Goal: Task Accomplishment & Management: Manage account settings

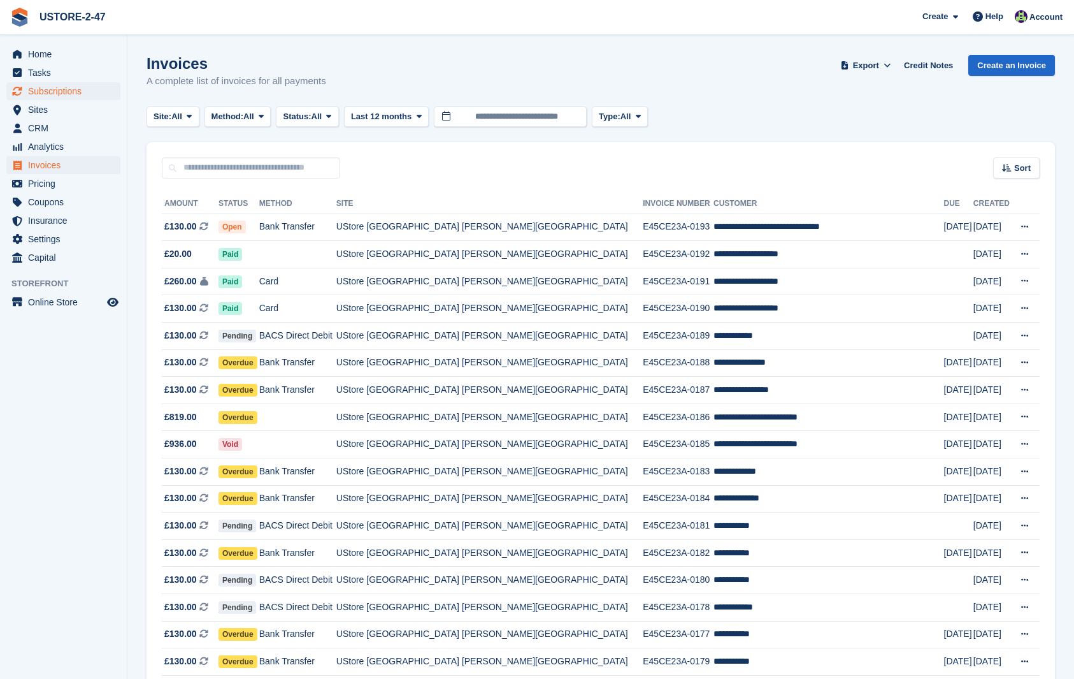
click at [81, 92] on span "Subscriptions" at bounding box center [66, 91] width 76 height 18
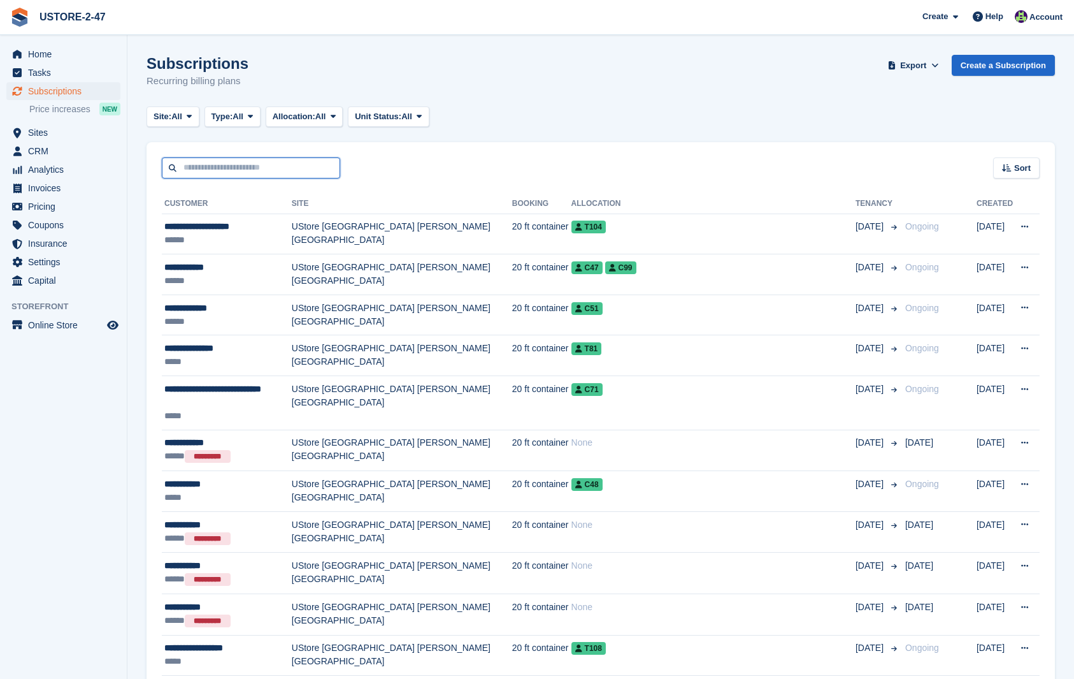
click at [233, 172] on input "text" at bounding box center [251, 167] width 178 height 21
type input "**********"
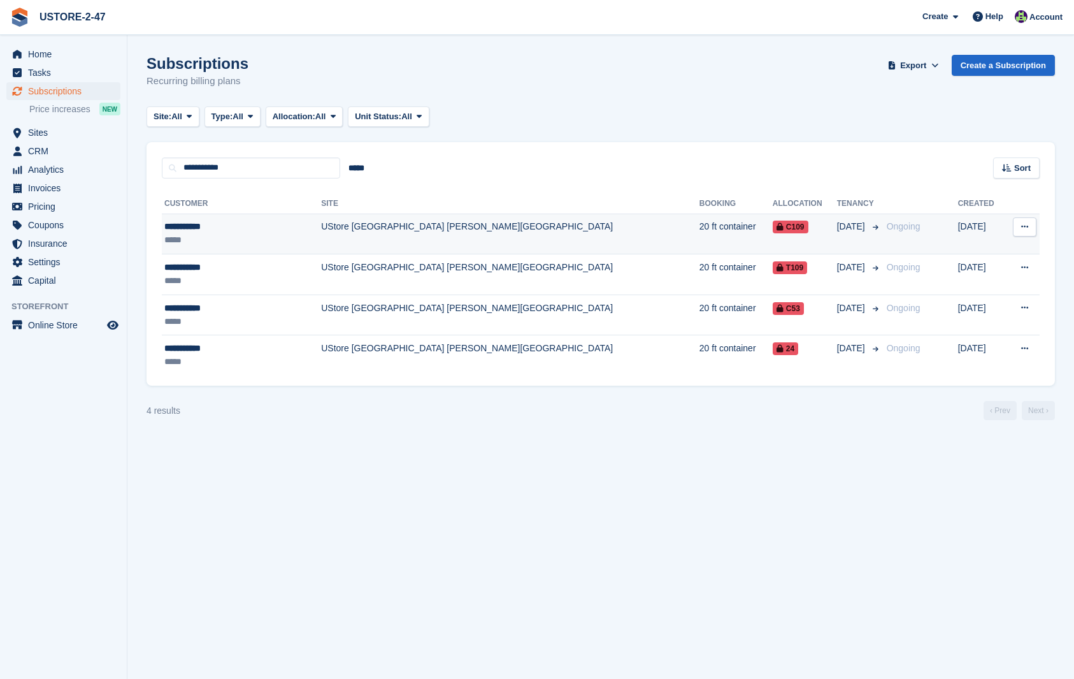
click at [1026, 224] on icon at bounding box center [1024, 226] width 7 height 8
click at [773, 226] on span "C109" at bounding box center [791, 226] width 36 height 13
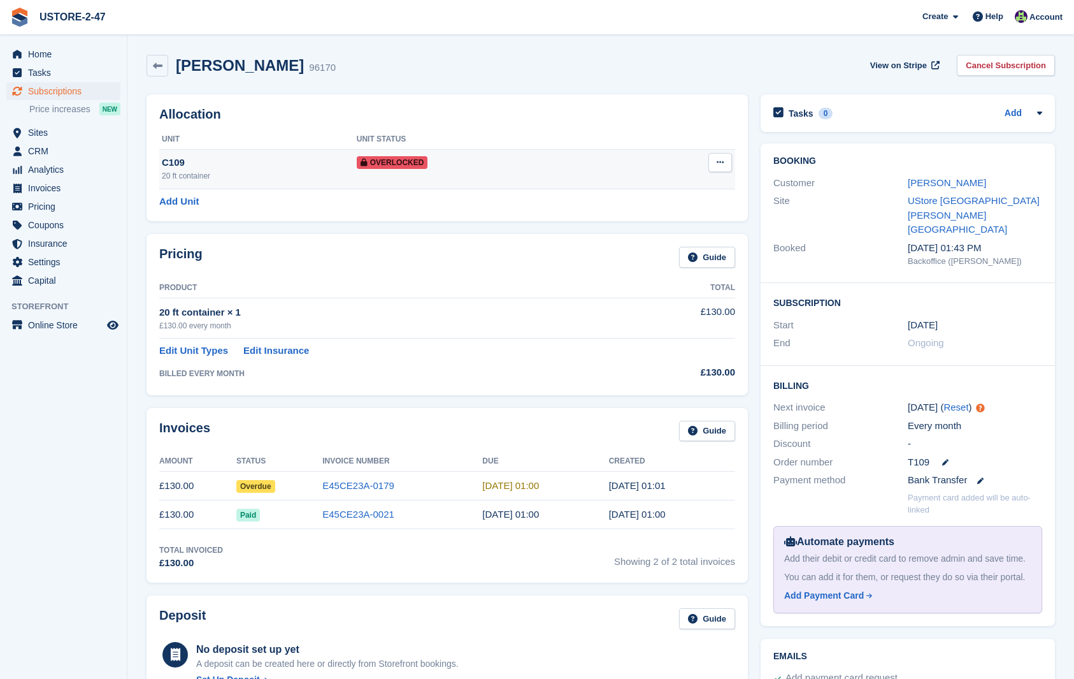
click at [717, 160] on icon at bounding box center [720, 162] width 7 height 8
click at [700, 189] on p "Remove Overlock" at bounding box center [670, 187] width 111 height 17
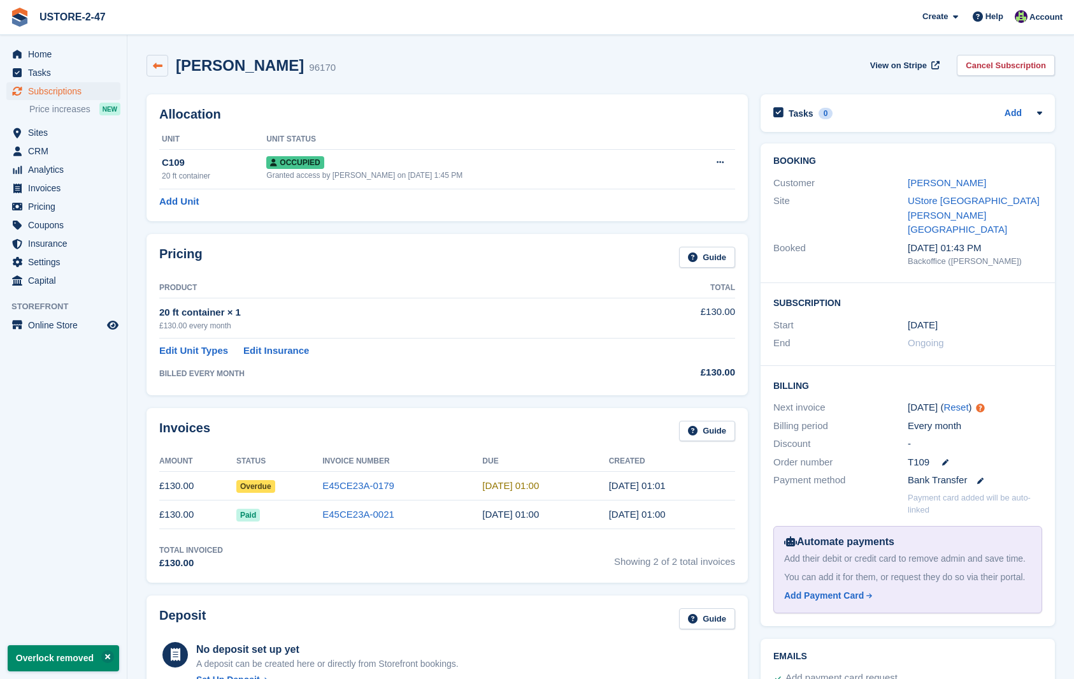
click at [164, 69] on link at bounding box center [158, 66] width 22 height 22
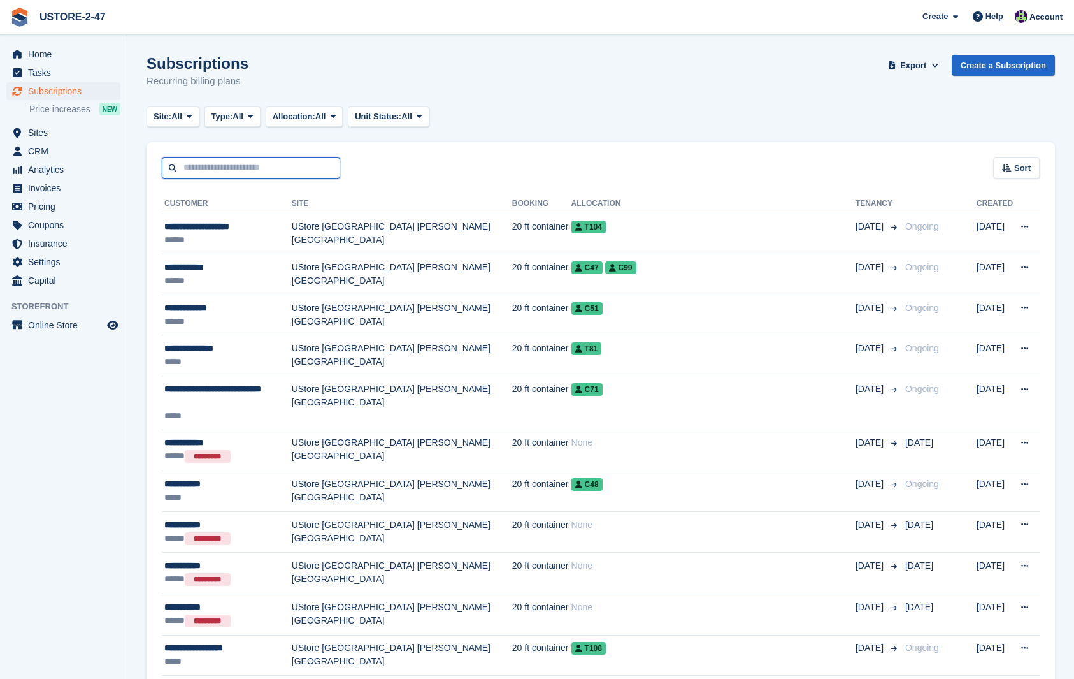
click at [208, 168] on input "text" at bounding box center [251, 167] width 178 height 21
type input "**********"
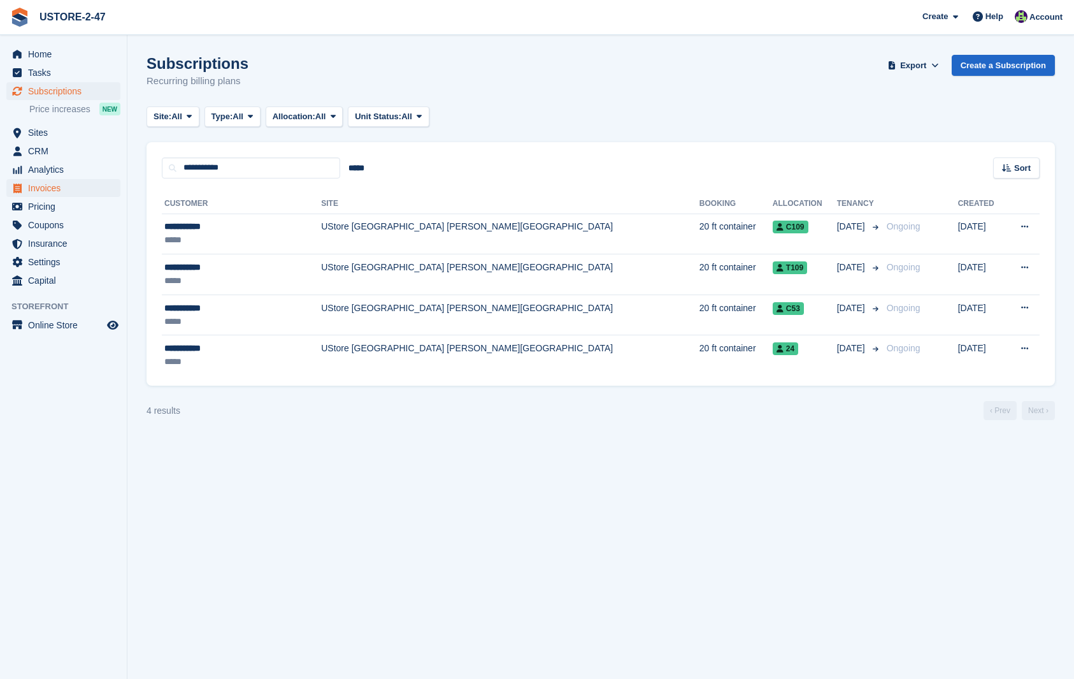
click at [55, 185] on span "Invoices" at bounding box center [66, 188] width 76 height 18
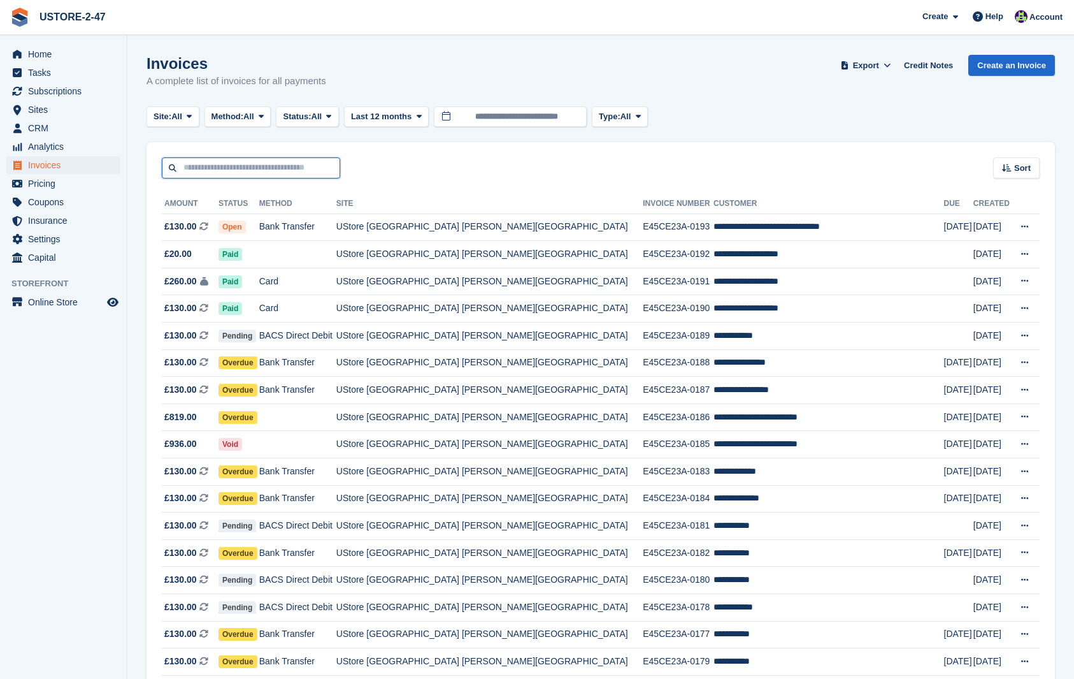
click at [196, 169] on input "text" at bounding box center [251, 167] width 178 height 21
type input "**********"
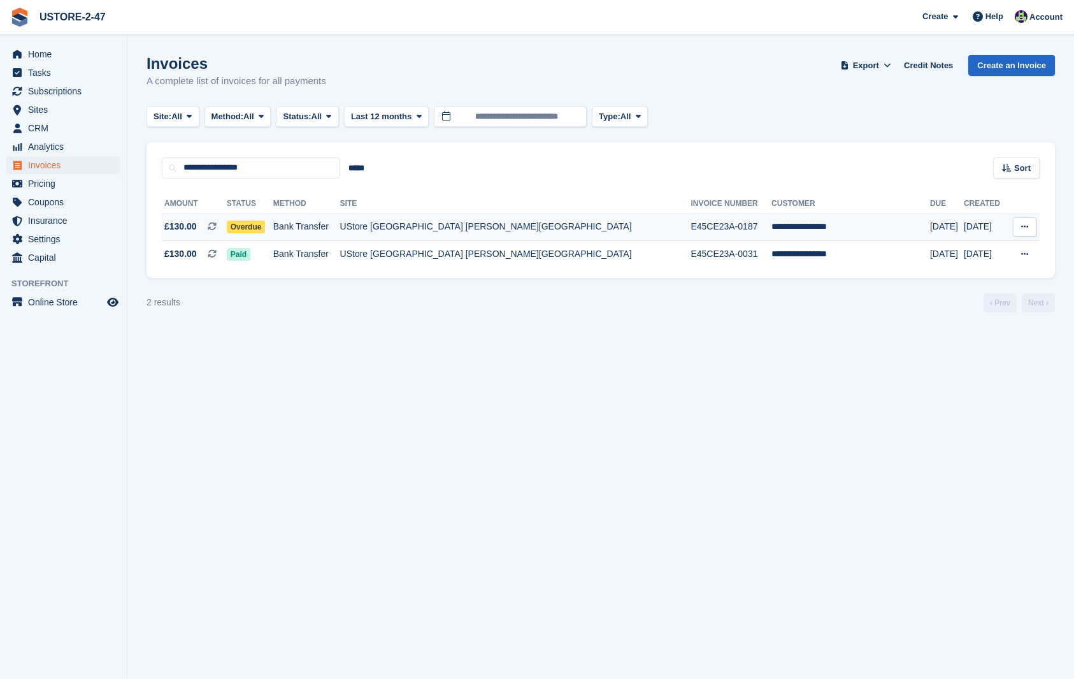
click at [266, 226] on span "Overdue" at bounding box center [246, 226] width 39 height 13
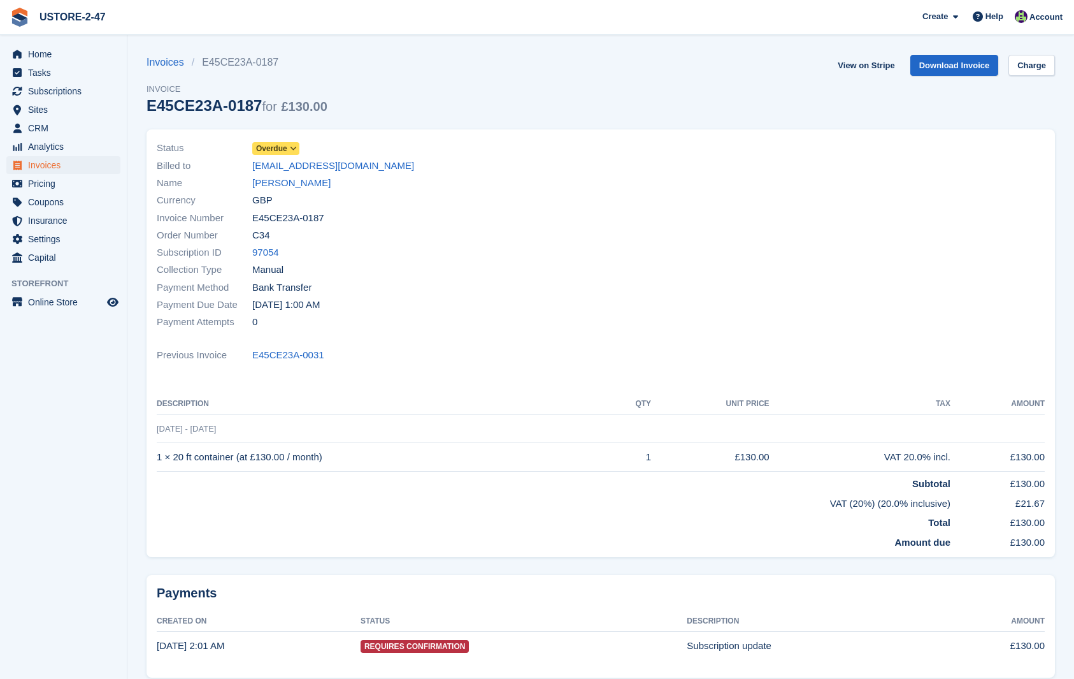
click at [49, 165] on span "Invoices" at bounding box center [66, 165] width 76 height 18
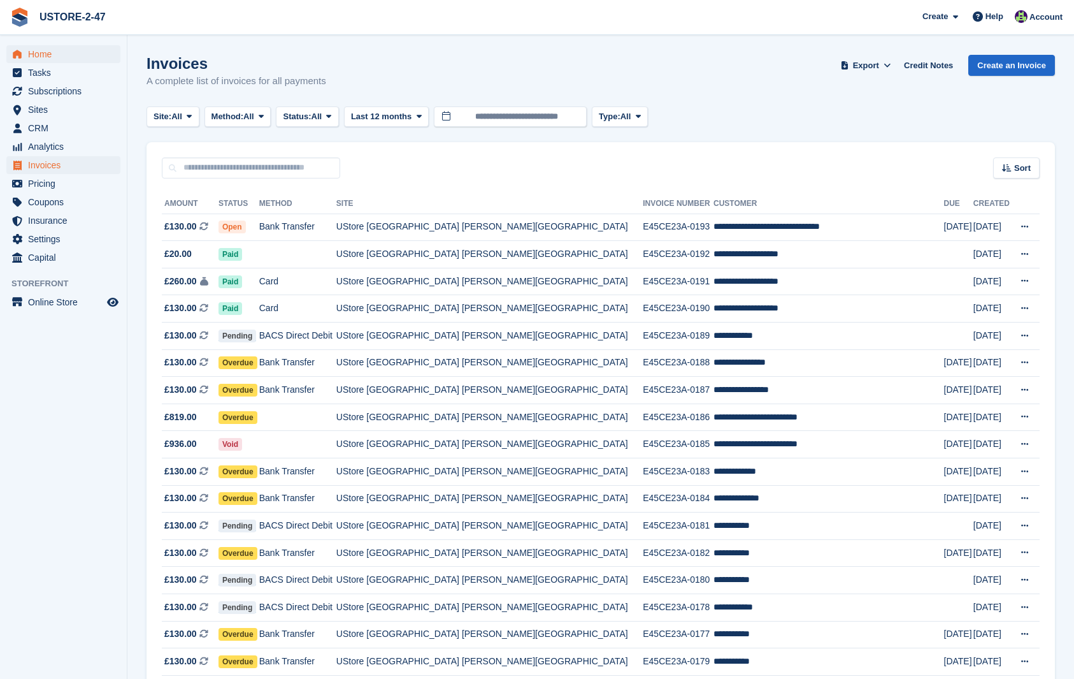
click at [32, 57] on span "Home" at bounding box center [66, 54] width 76 height 18
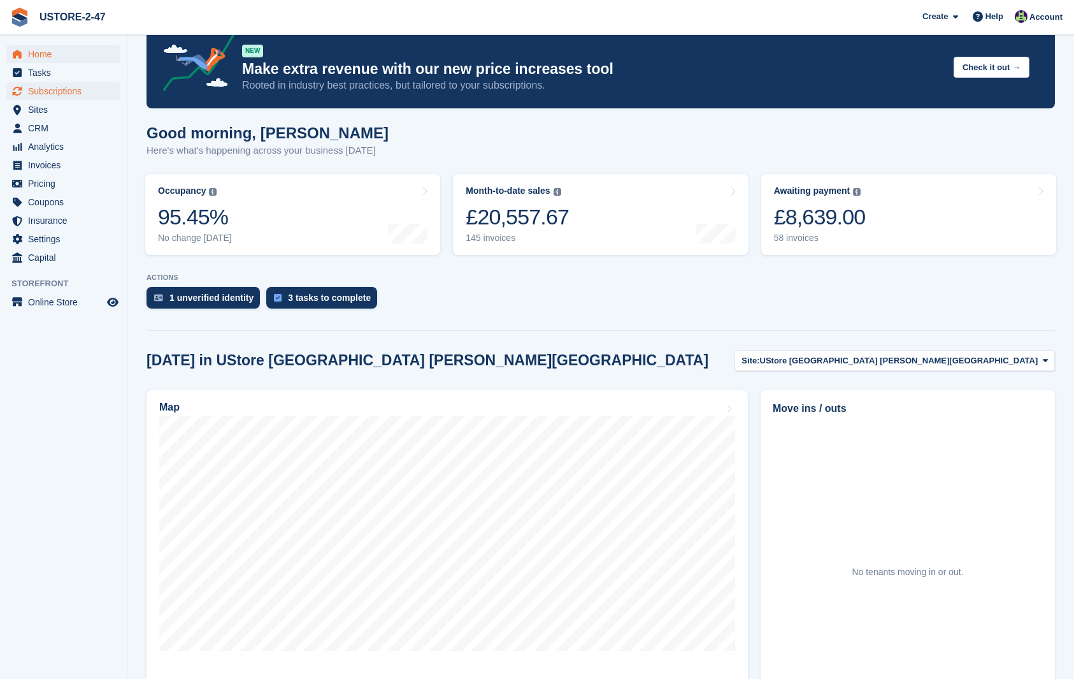
scroll to position [32, 0]
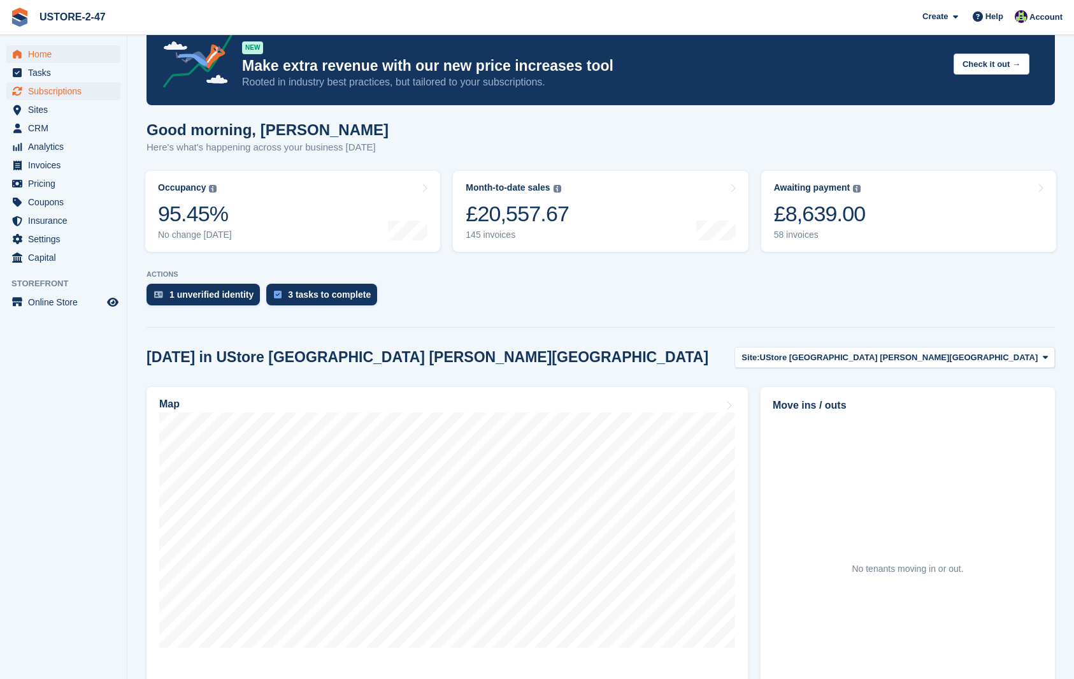
click at [78, 92] on span "Subscriptions" at bounding box center [66, 91] width 76 height 18
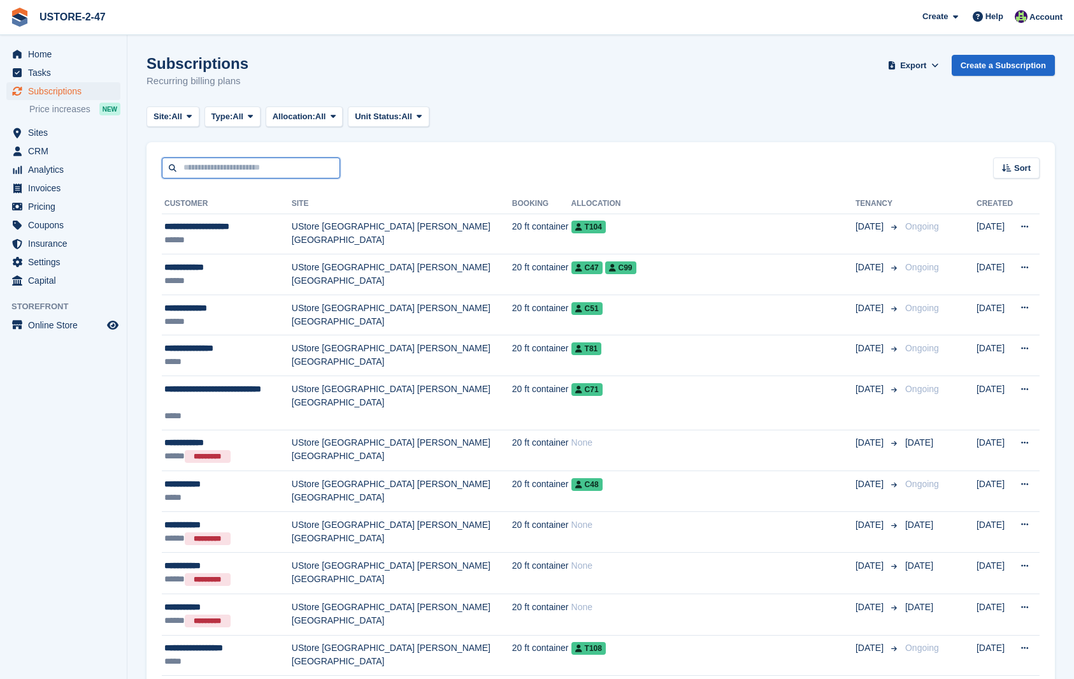
click at [219, 169] on input "text" at bounding box center [251, 167] width 178 height 21
type input "**********"
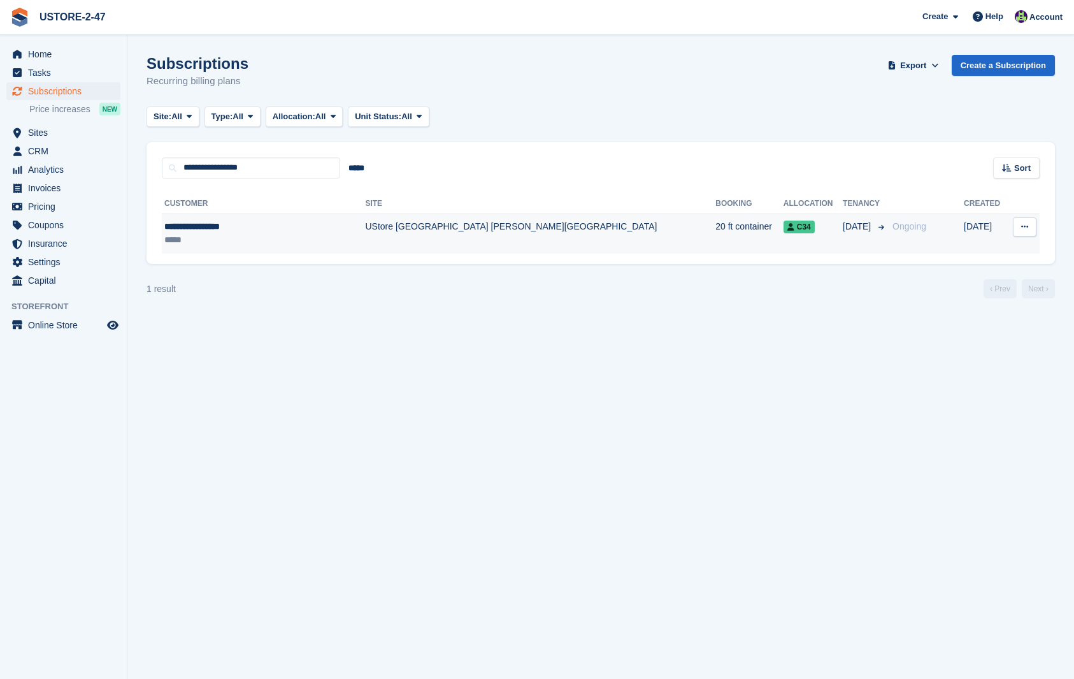
click at [233, 224] on div "**********" at bounding box center [247, 226] width 167 height 13
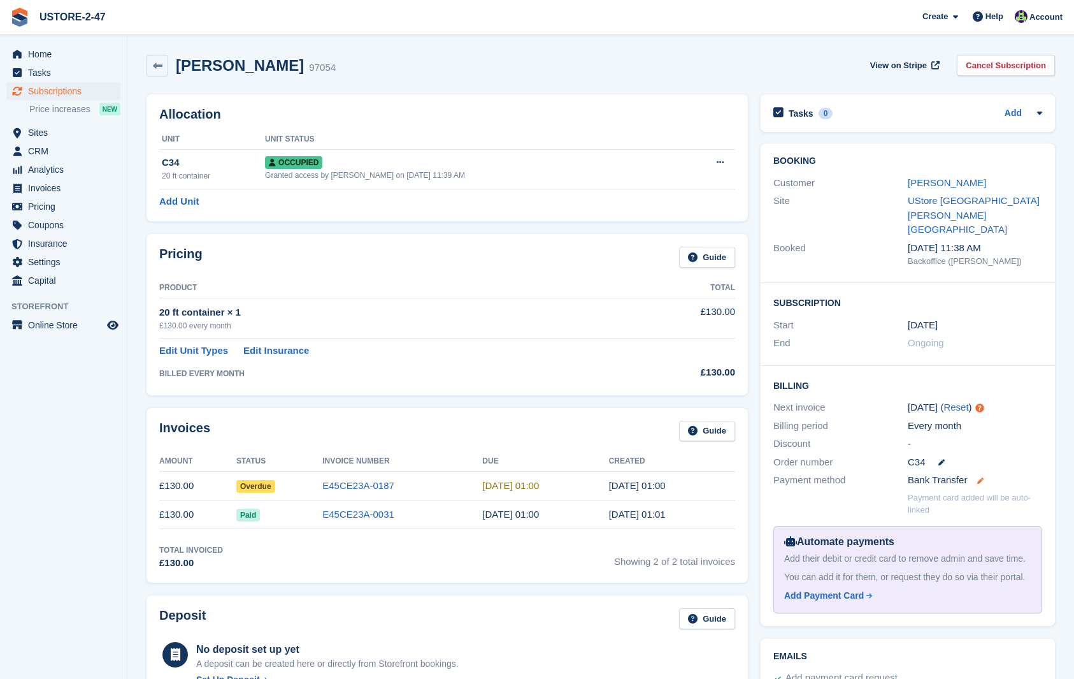
click at [982, 477] on icon at bounding box center [980, 480] width 6 height 6
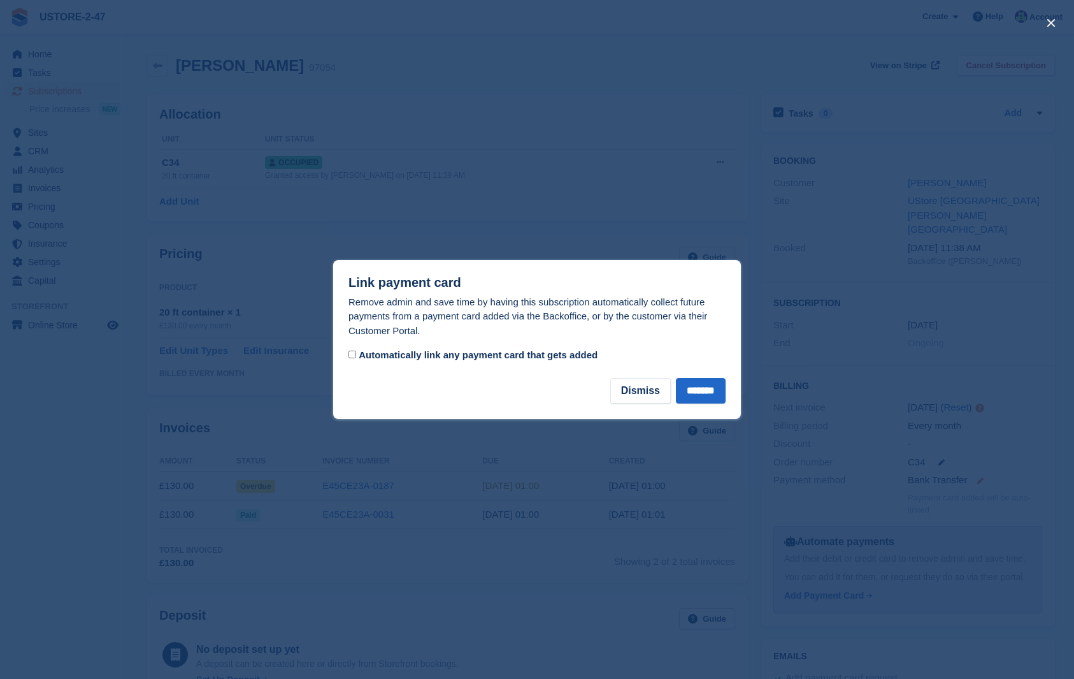
scroll to position [3, 0]
click at [648, 392] on button "Dismiss" at bounding box center [640, 390] width 61 height 25
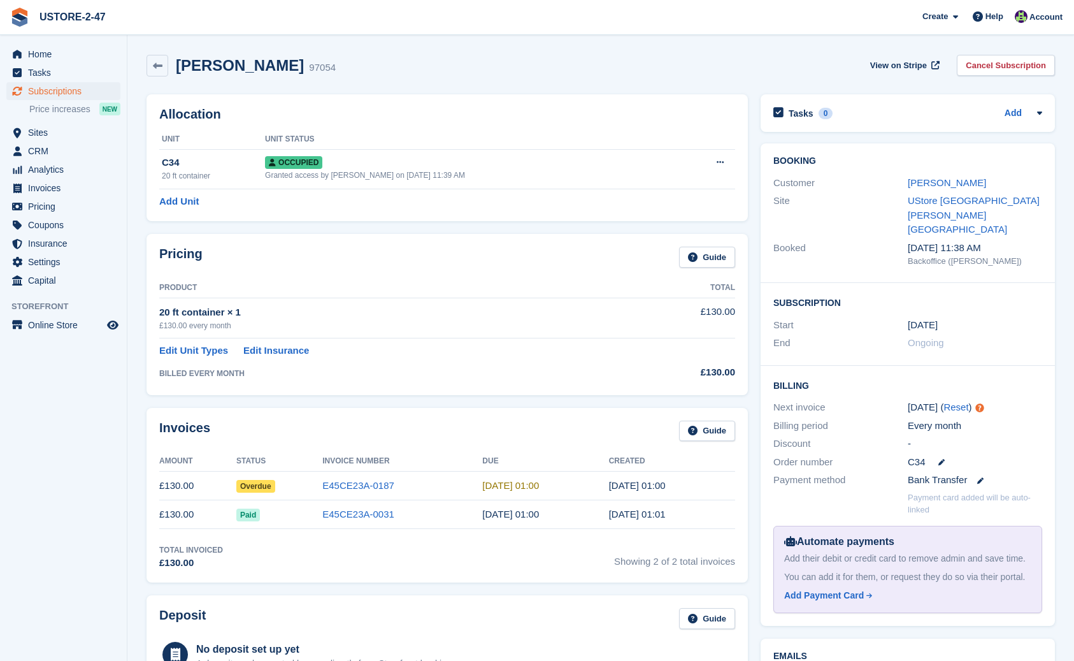
scroll to position [0, 0]
click at [929, 182] on link "William Armstrong" at bounding box center [947, 182] width 78 height 11
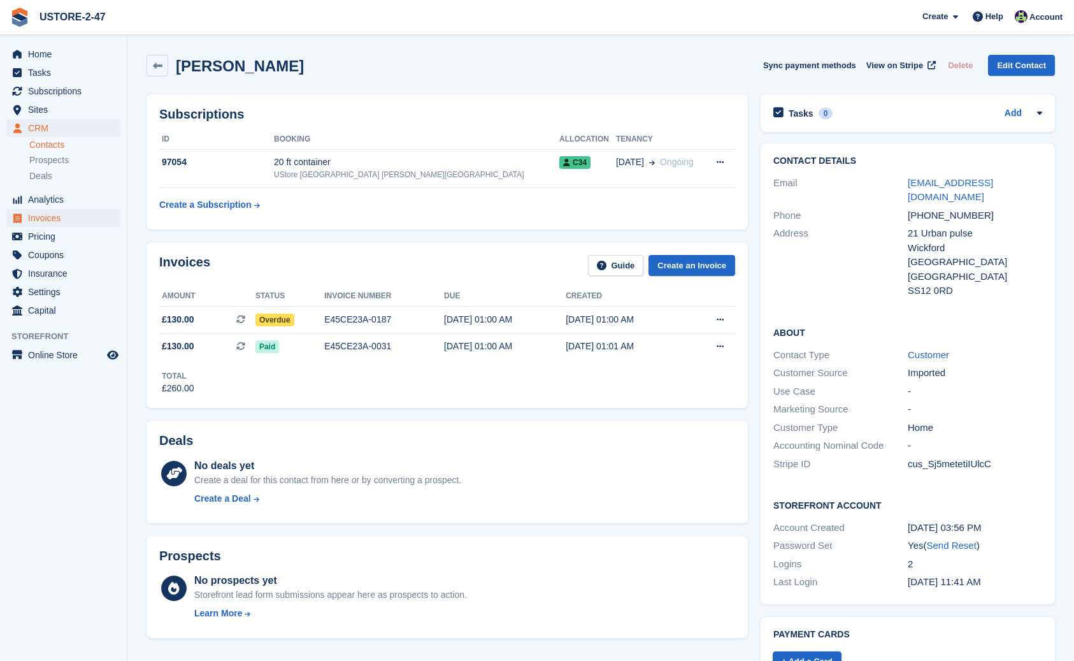
click at [47, 218] on span "Invoices" at bounding box center [66, 218] width 76 height 18
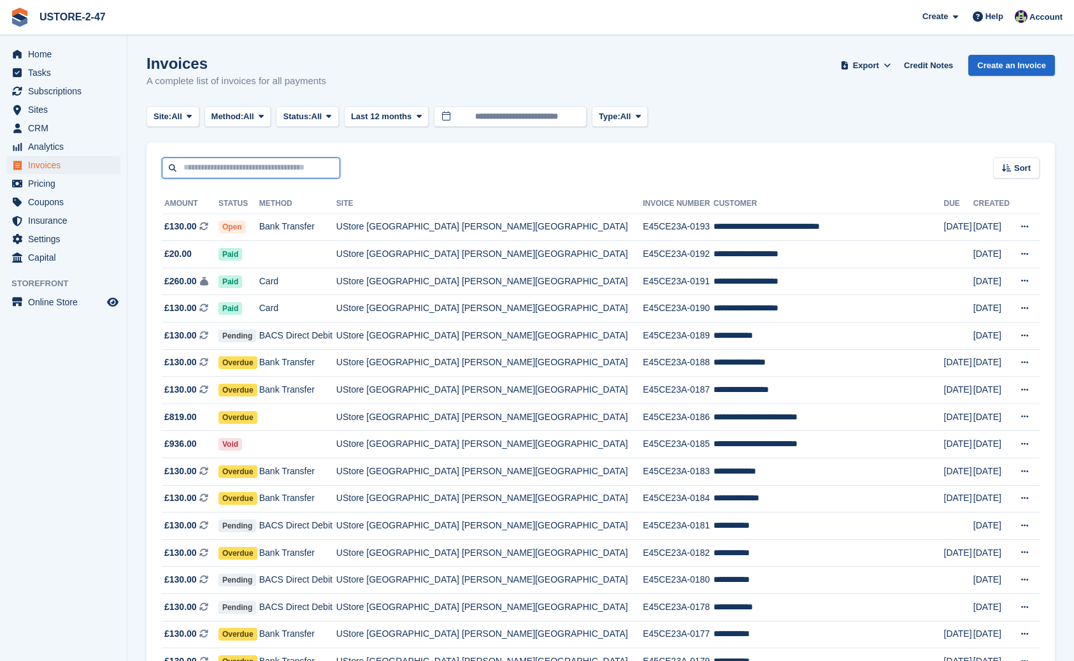
click at [240, 169] on input "text" at bounding box center [251, 167] width 178 height 21
type input "*****"
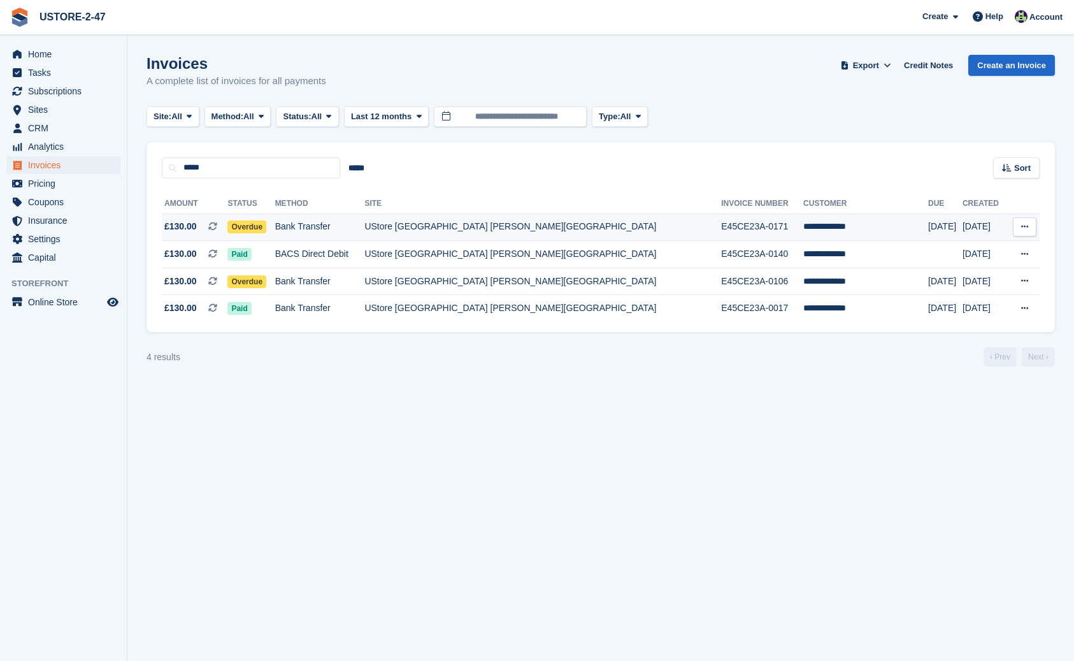
click at [266, 225] on span "Overdue" at bounding box center [246, 226] width 39 height 13
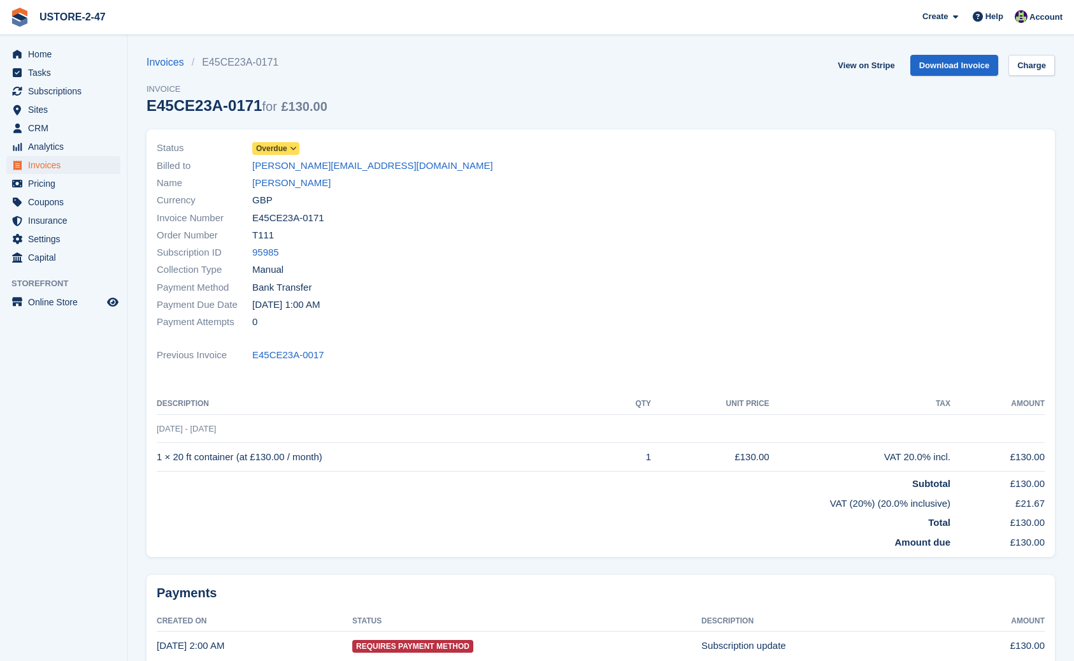
click at [294, 149] on icon at bounding box center [293, 149] width 7 height 8
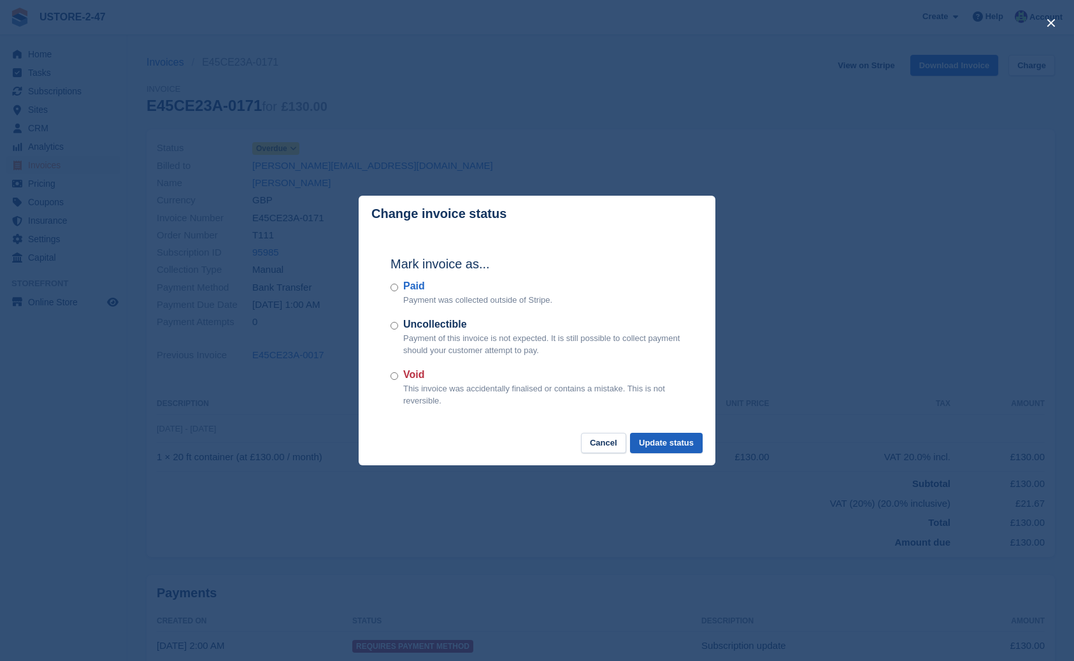
click at [666, 443] on button "Update status" at bounding box center [666, 443] width 73 height 21
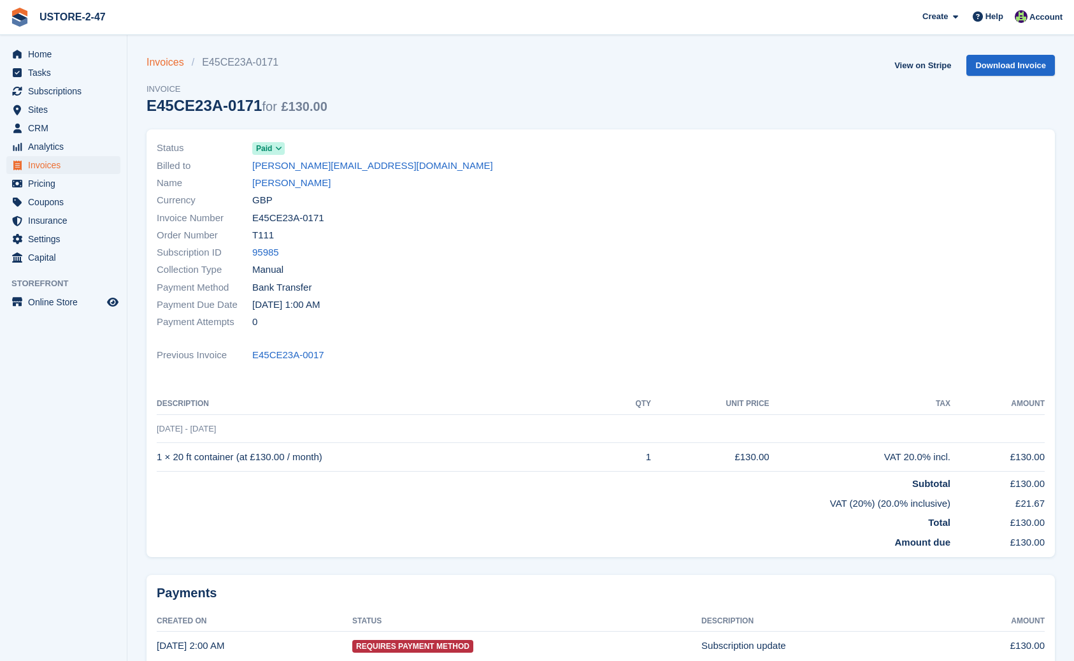
click at [162, 62] on link "Invoices" at bounding box center [169, 62] width 45 height 15
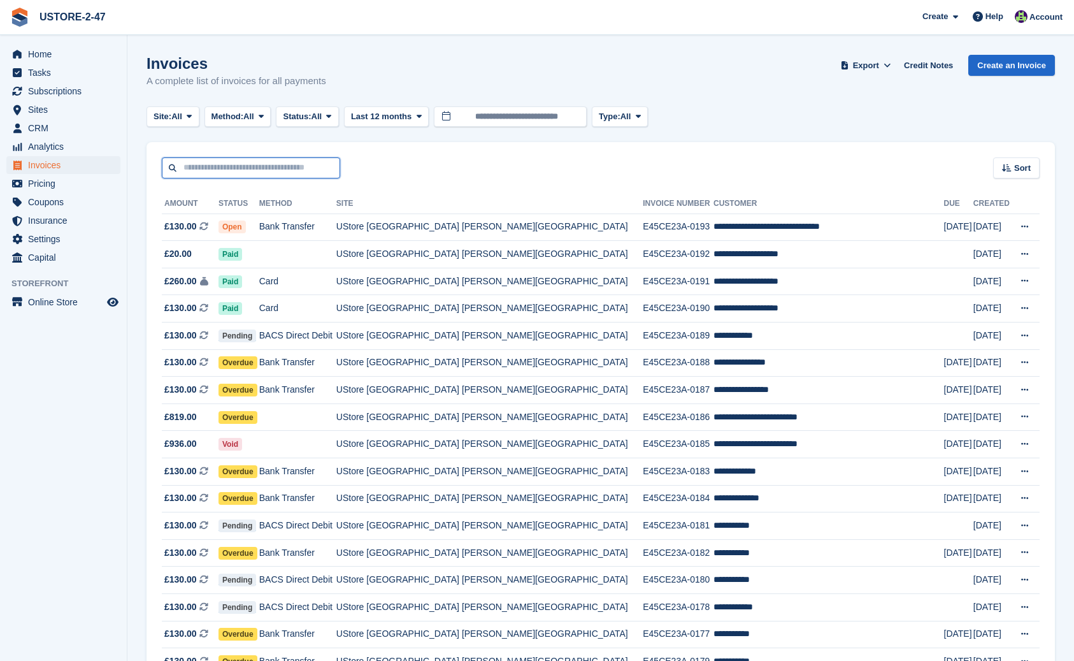
click at [217, 165] on input "text" at bounding box center [251, 167] width 178 height 21
type input "**********"
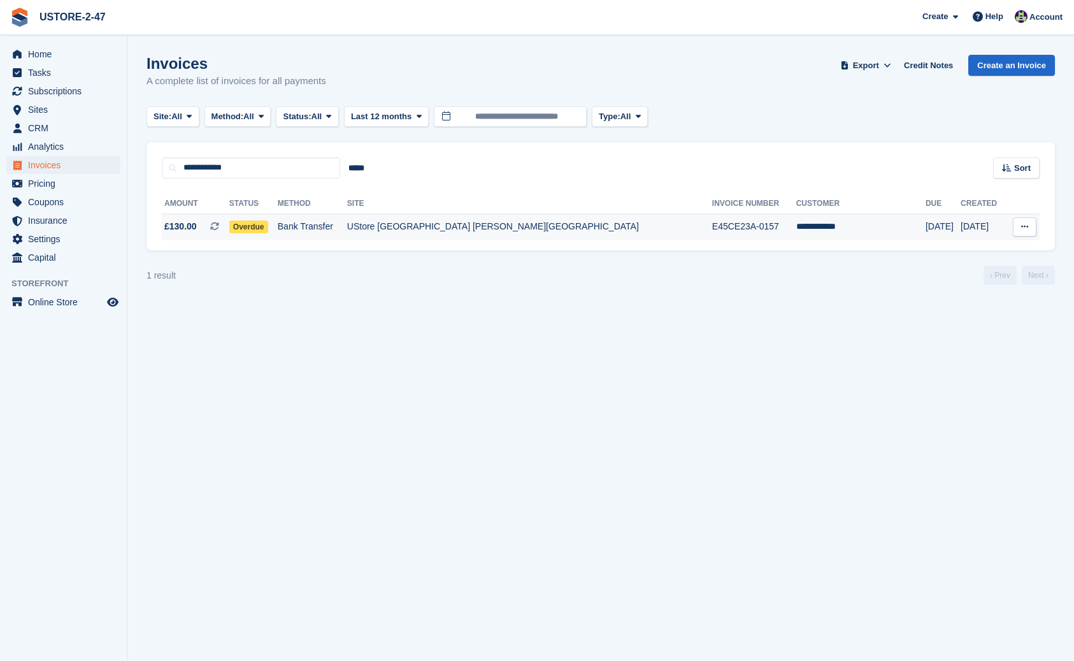
click at [268, 227] on span "Overdue" at bounding box center [248, 226] width 39 height 13
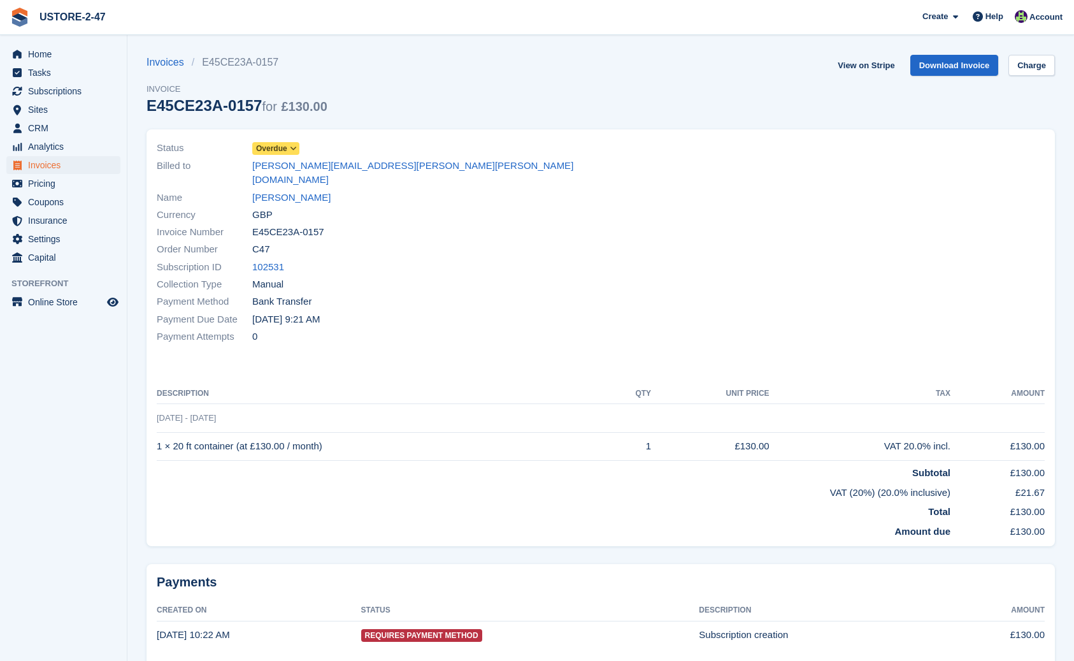
click at [297, 148] on icon at bounding box center [293, 149] width 7 height 8
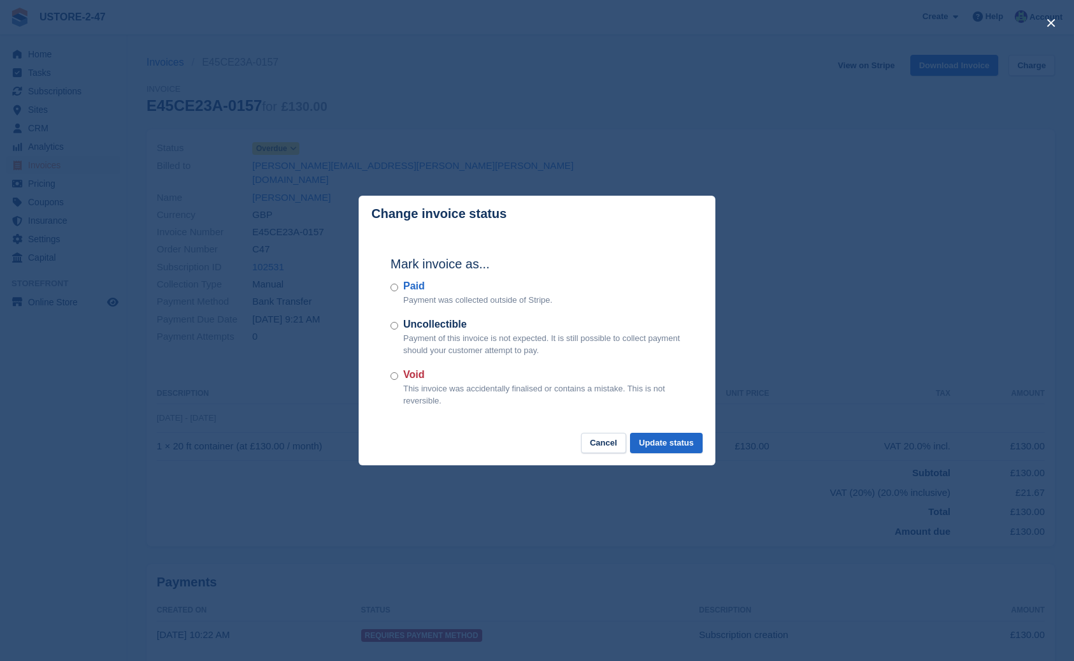
click at [604, 440] on button "Cancel" at bounding box center [603, 443] width 45 height 21
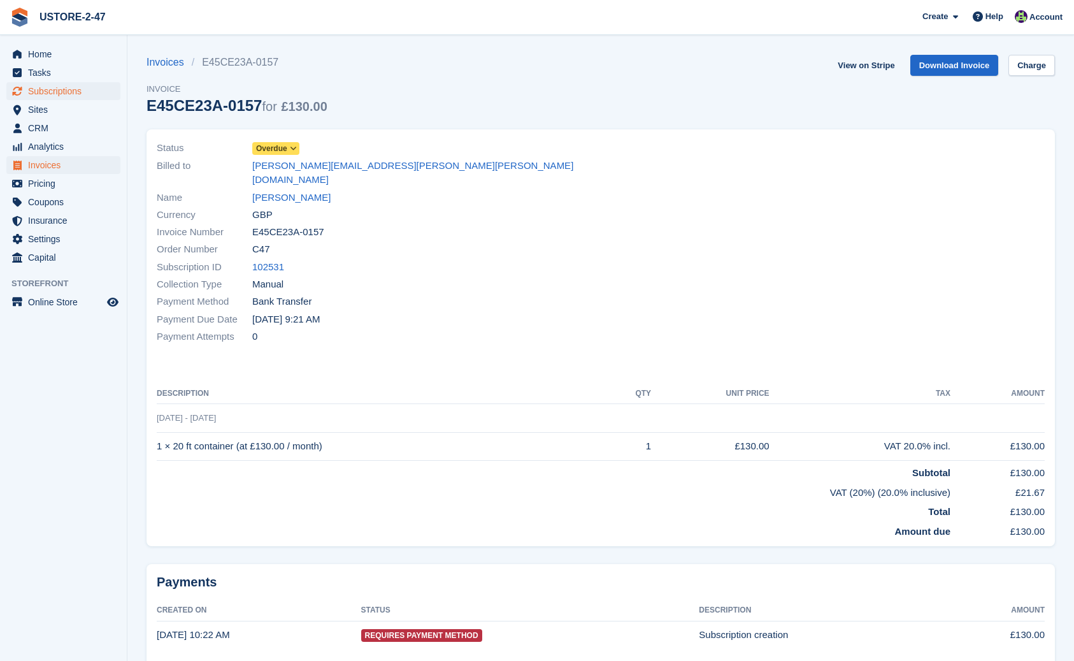
click at [51, 94] on span "Subscriptions" at bounding box center [66, 91] width 76 height 18
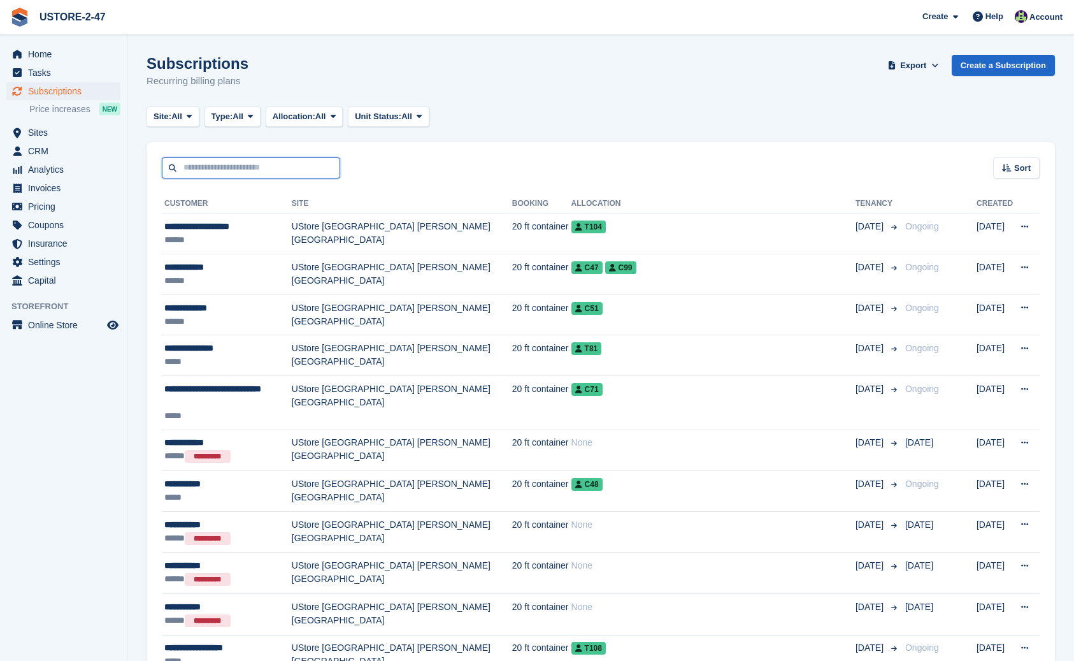
click at [217, 170] on input "text" at bounding box center [251, 167] width 178 height 21
type input "**********"
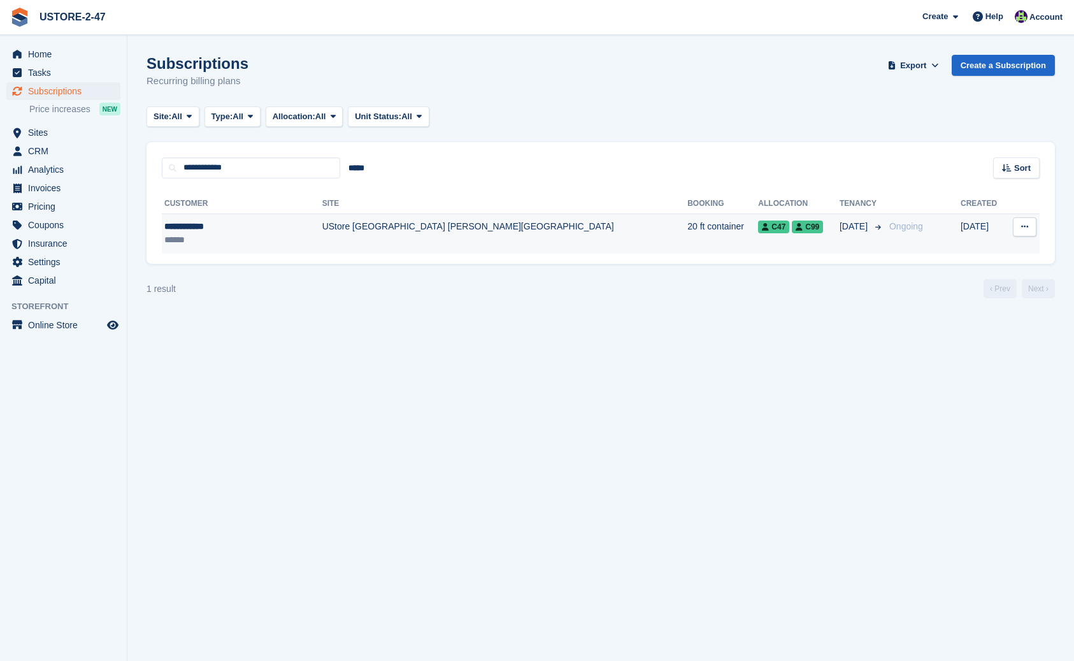
click at [212, 229] on div "**********" at bounding box center [227, 226] width 126 height 13
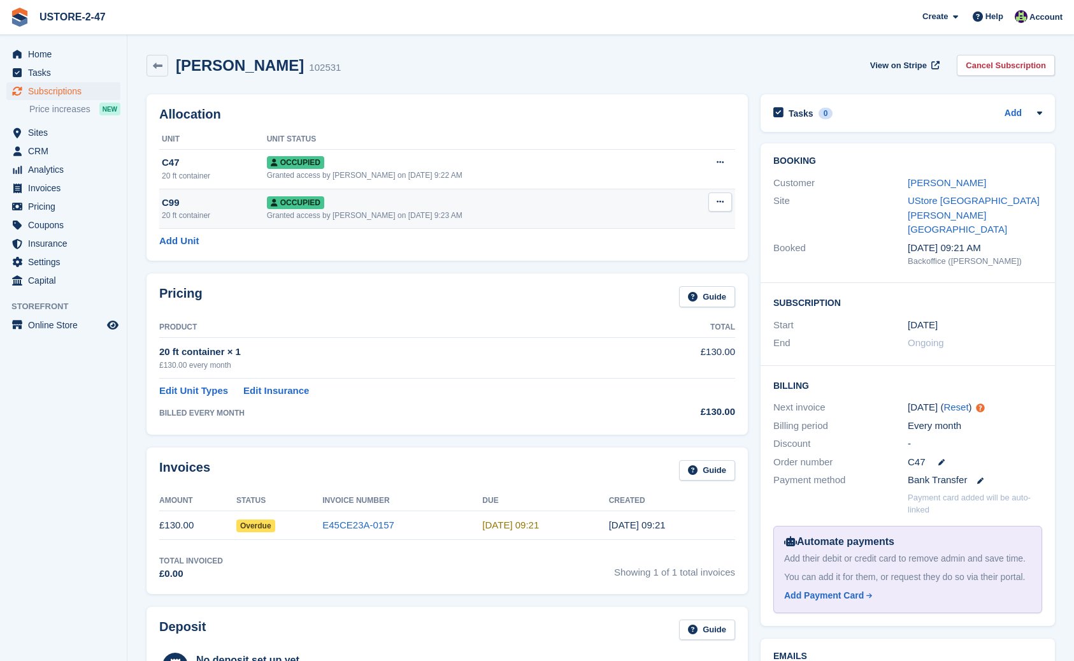
click at [291, 201] on span "Occupied" at bounding box center [295, 202] width 57 height 13
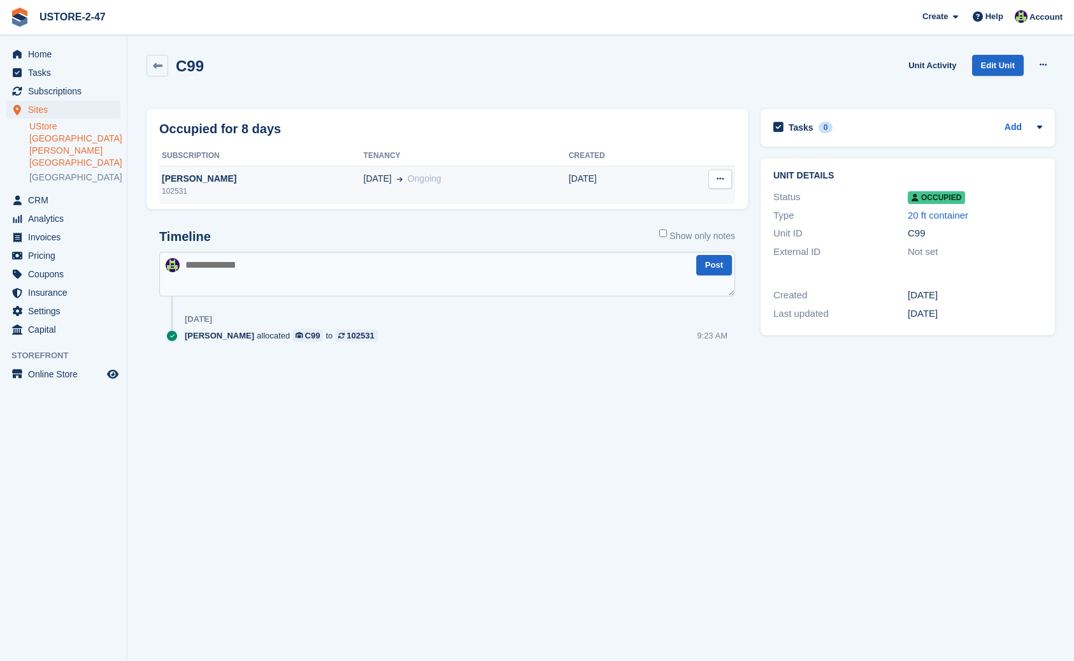
click at [206, 180] on div "[PERSON_NAME]" at bounding box center [261, 178] width 205 height 13
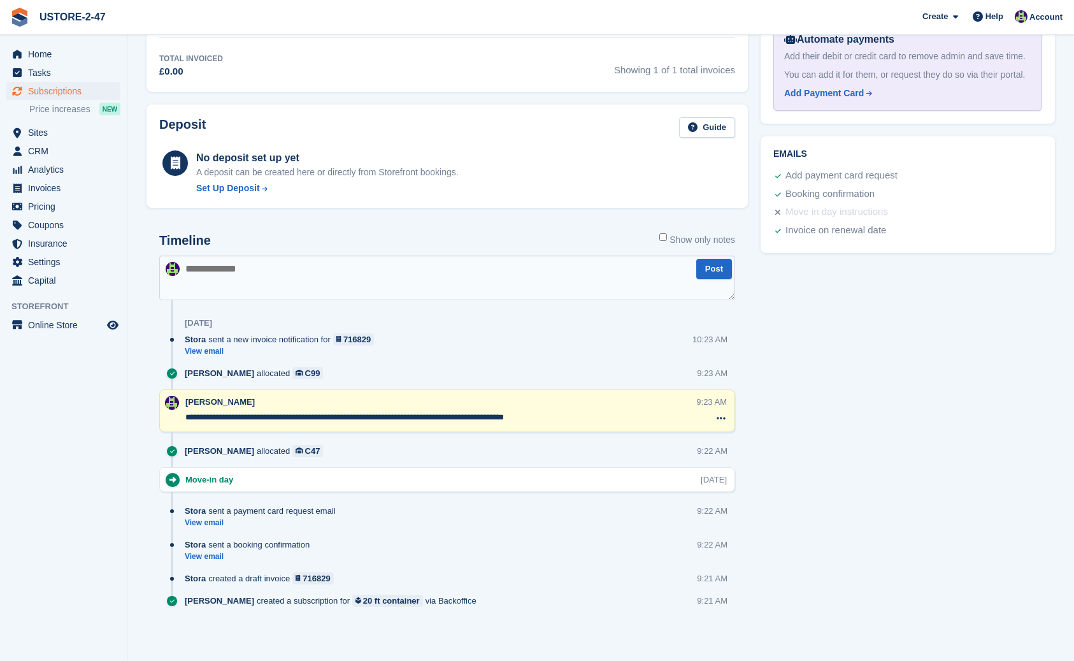
scroll to position [500, 0]
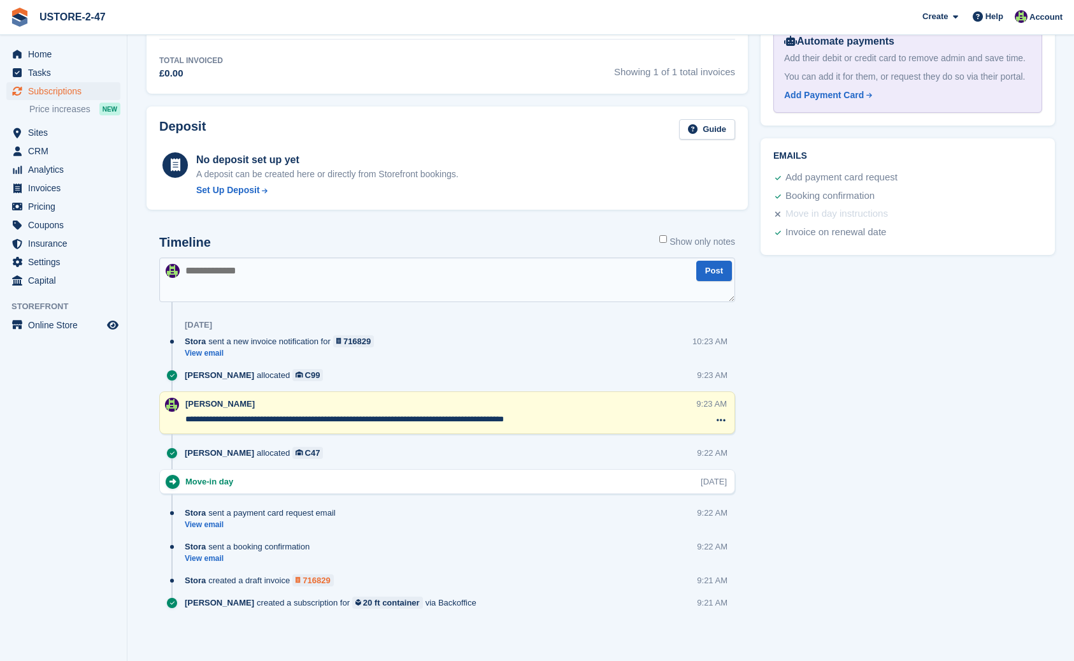
click at [319, 577] on div "716829" at bounding box center [316, 580] width 27 height 12
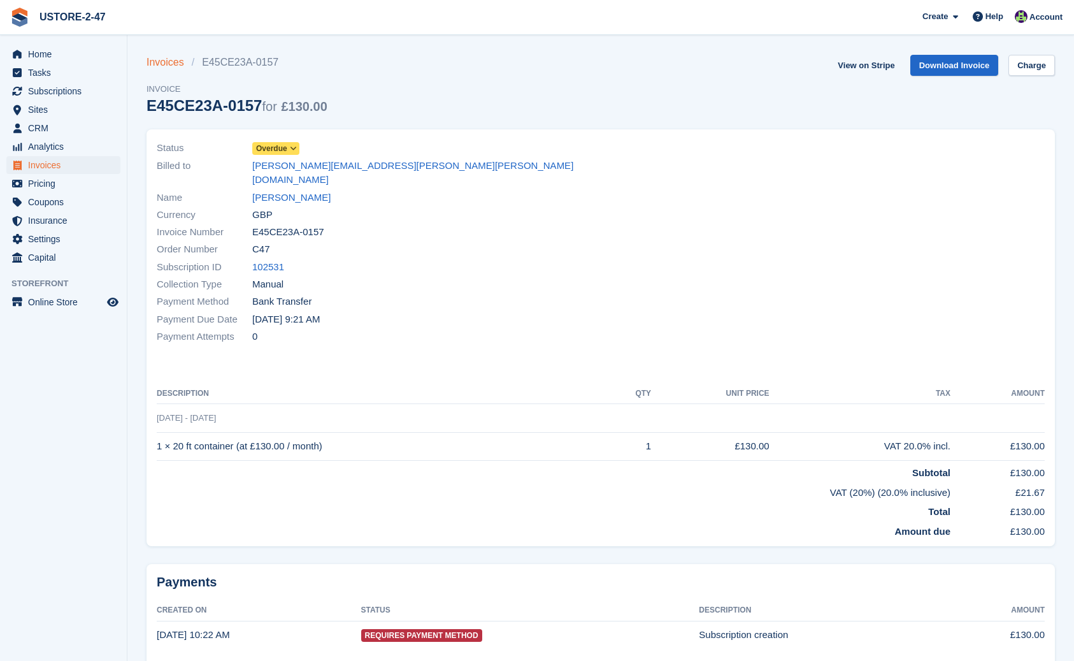
click at [164, 65] on link "Invoices" at bounding box center [169, 62] width 45 height 15
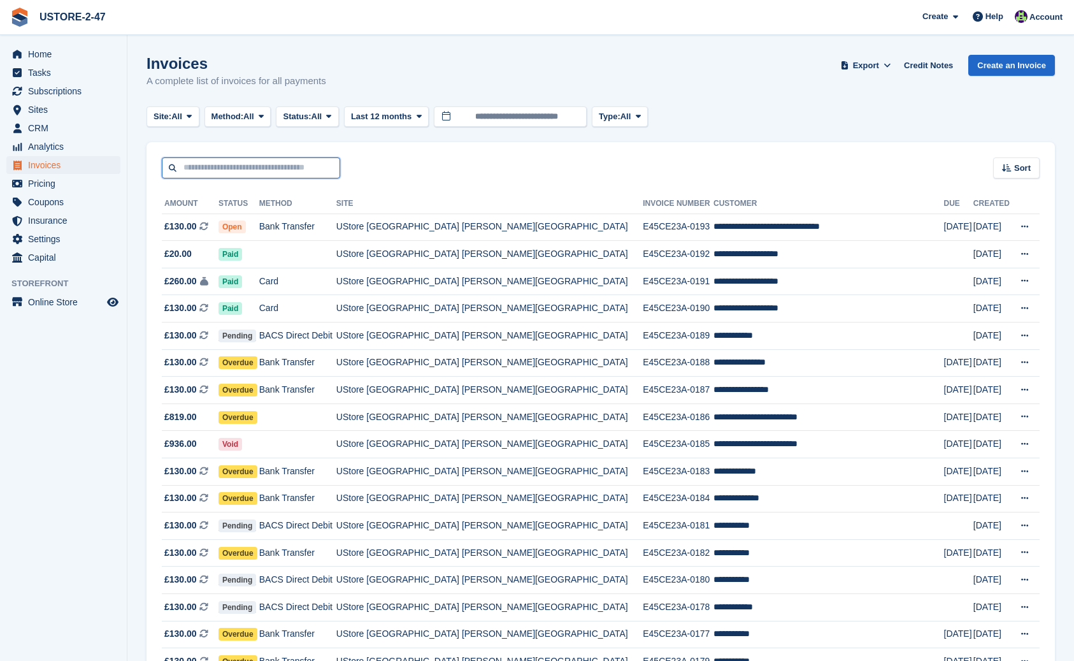
click at [232, 169] on input "text" at bounding box center [251, 167] width 178 height 21
type input "**********"
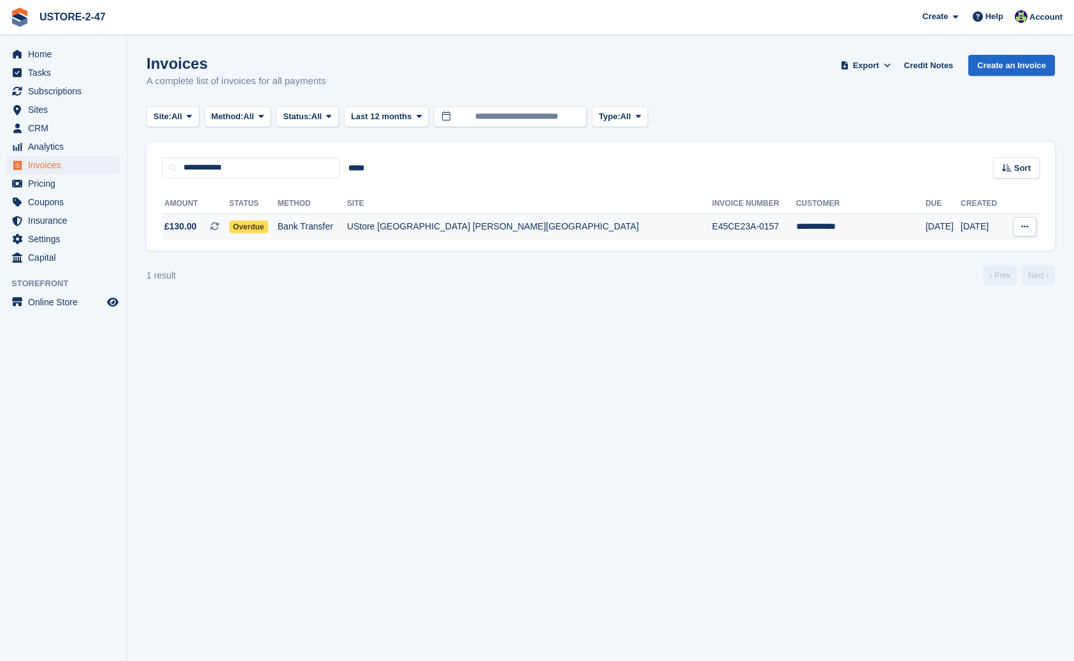
click at [268, 231] on span "Overdue" at bounding box center [248, 226] width 39 height 13
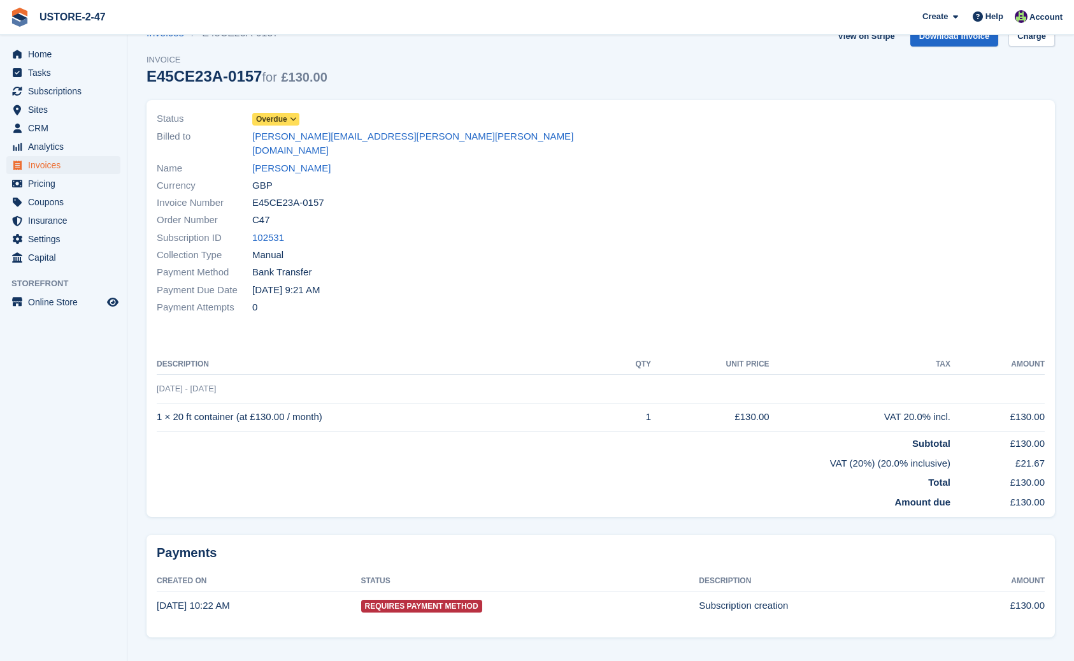
scroll to position [29, 0]
click at [273, 162] on link "[PERSON_NAME]" at bounding box center [291, 169] width 78 height 15
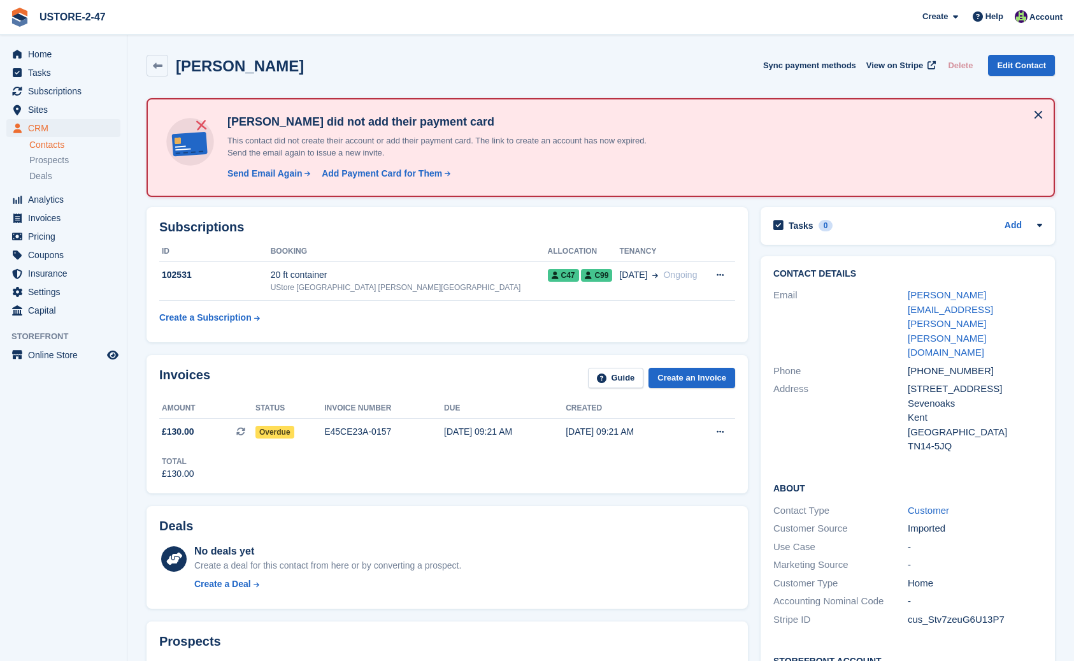
click at [1036, 114] on button at bounding box center [1038, 114] width 20 height 20
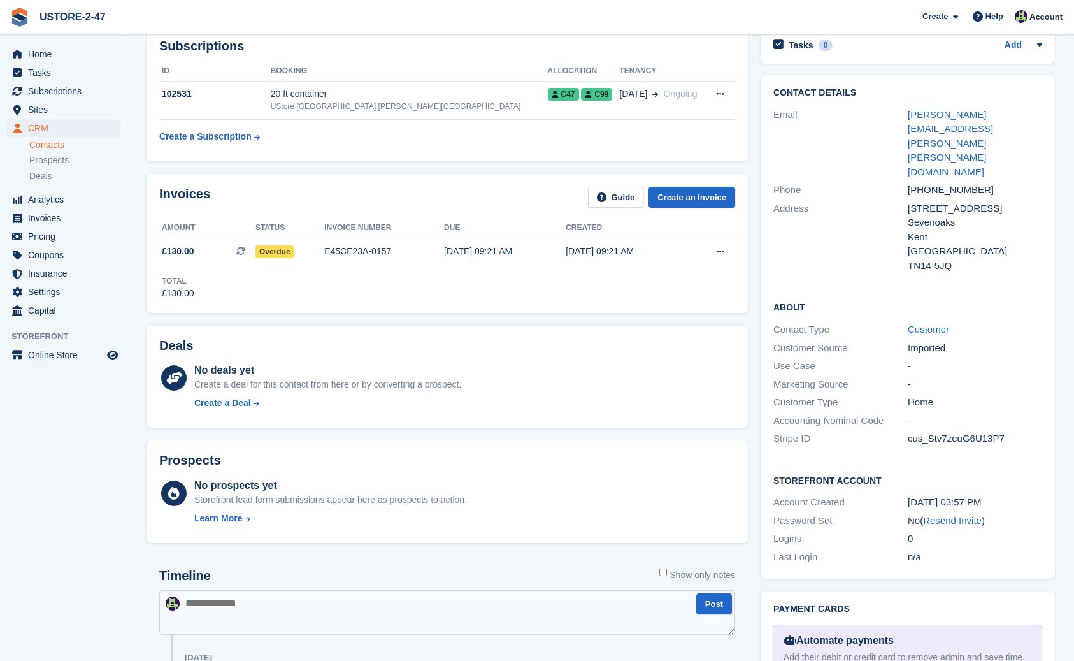
scroll to position [56, 0]
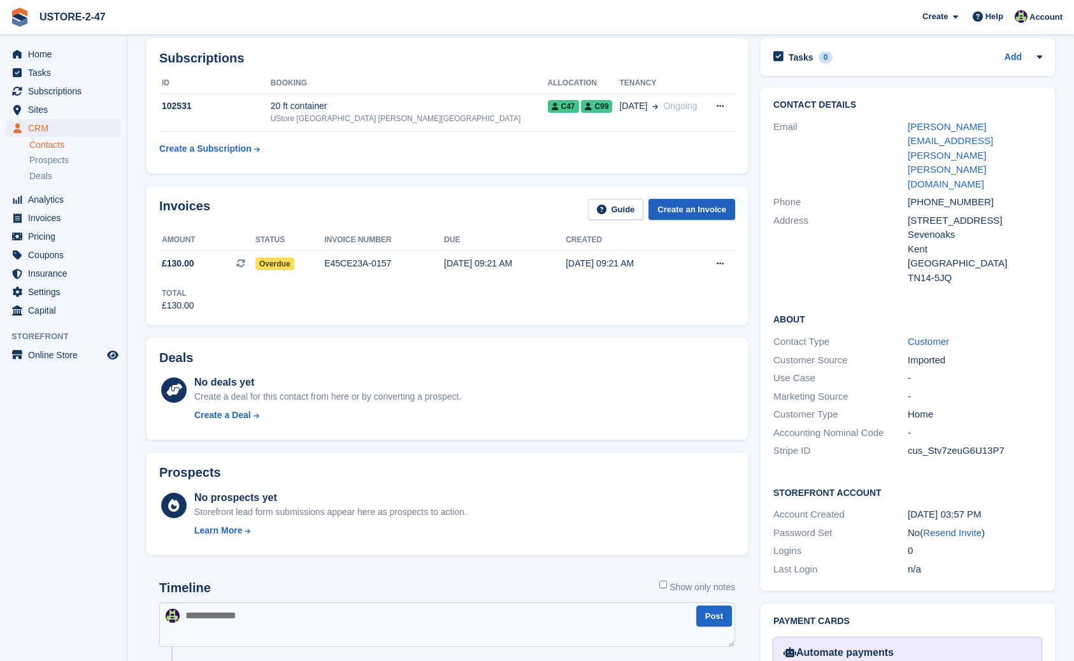
click at [707, 210] on link "Create an Invoice" at bounding box center [692, 209] width 87 height 21
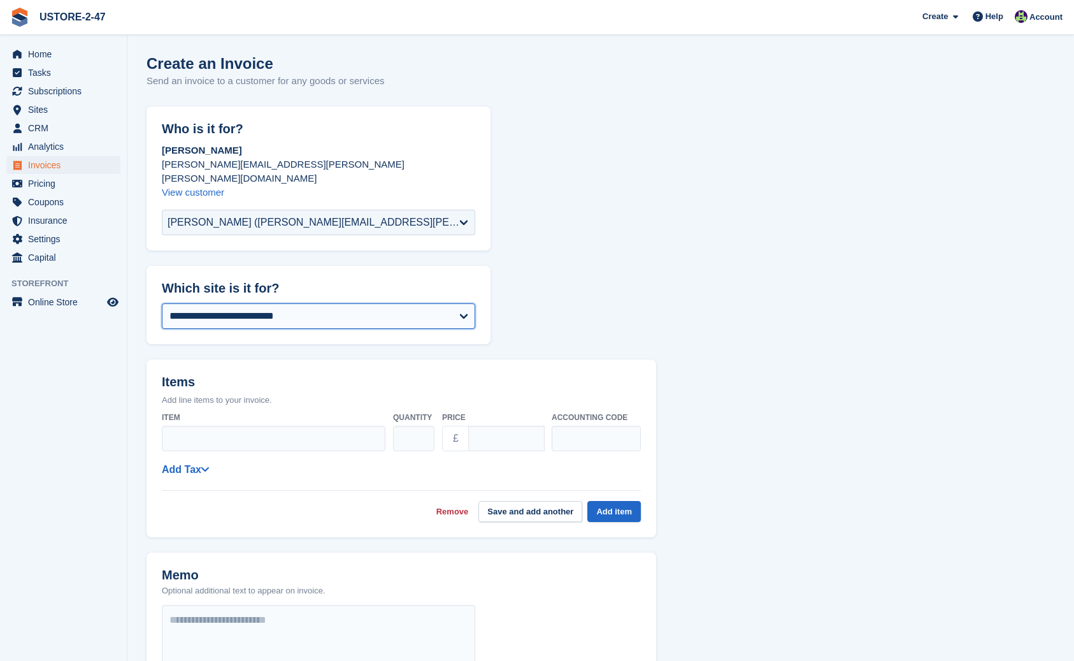
select select "****"
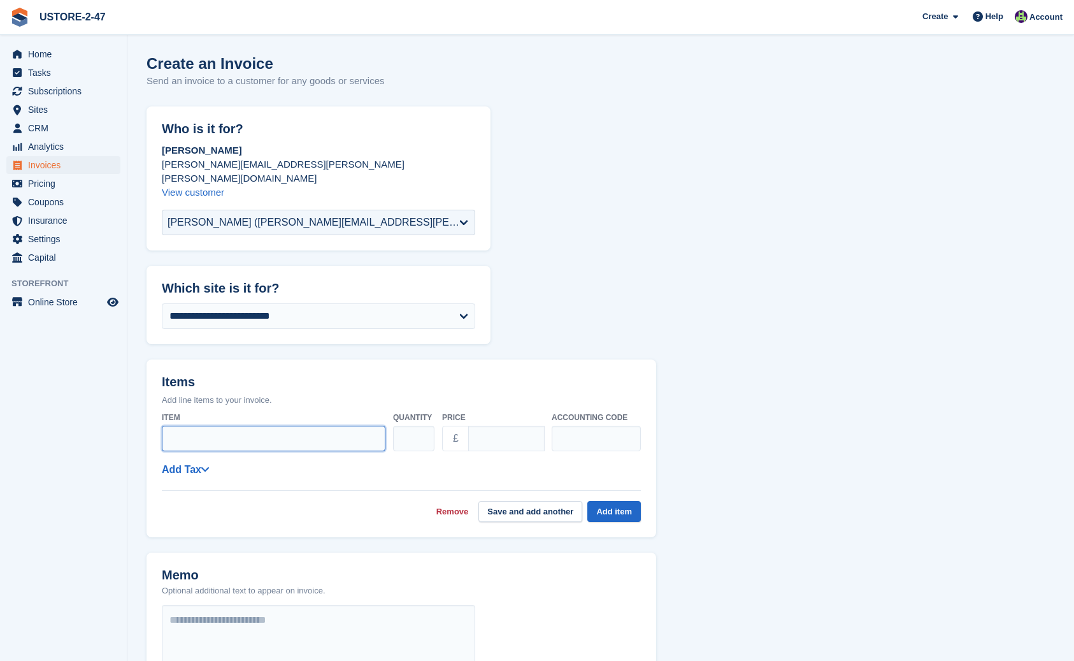
click at [234, 426] on input "Item" at bounding box center [274, 438] width 224 height 25
type input "**********"
click at [501, 427] on input "****" at bounding box center [506, 438] width 76 height 25
type input "*"
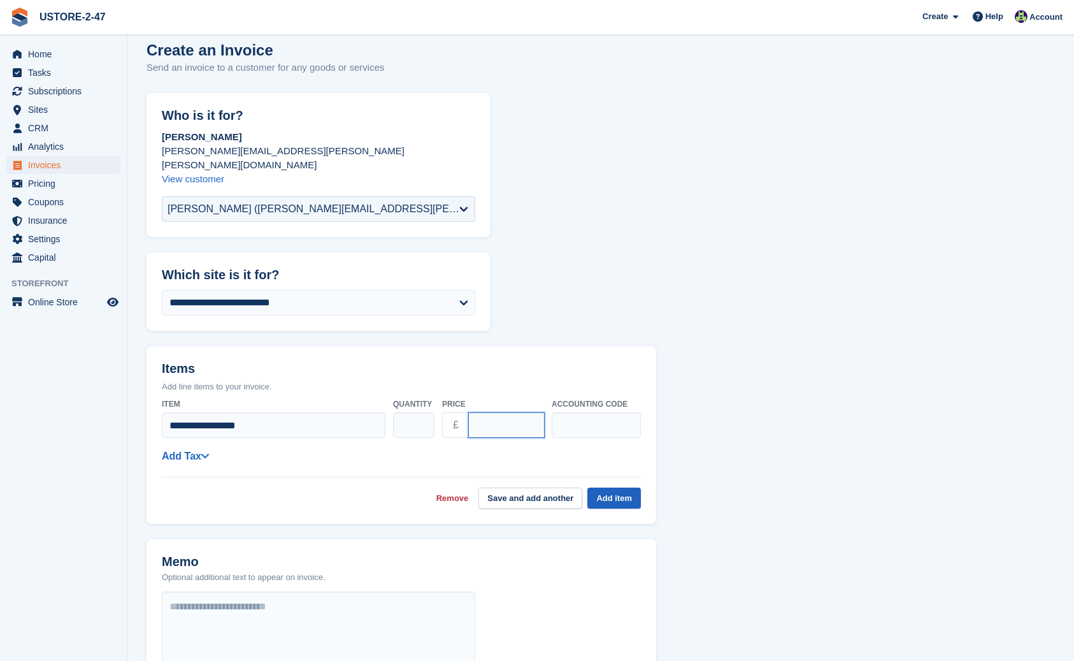
type input "******"
click at [614, 486] on button "Add item" at bounding box center [614, 496] width 54 height 21
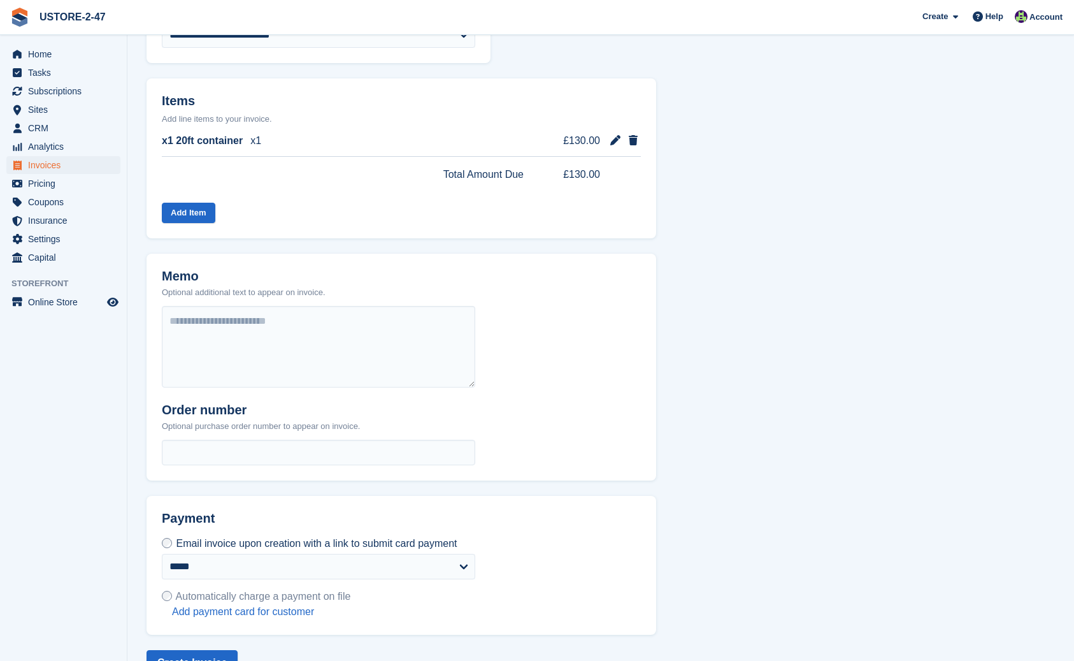
scroll to position [278, 0]
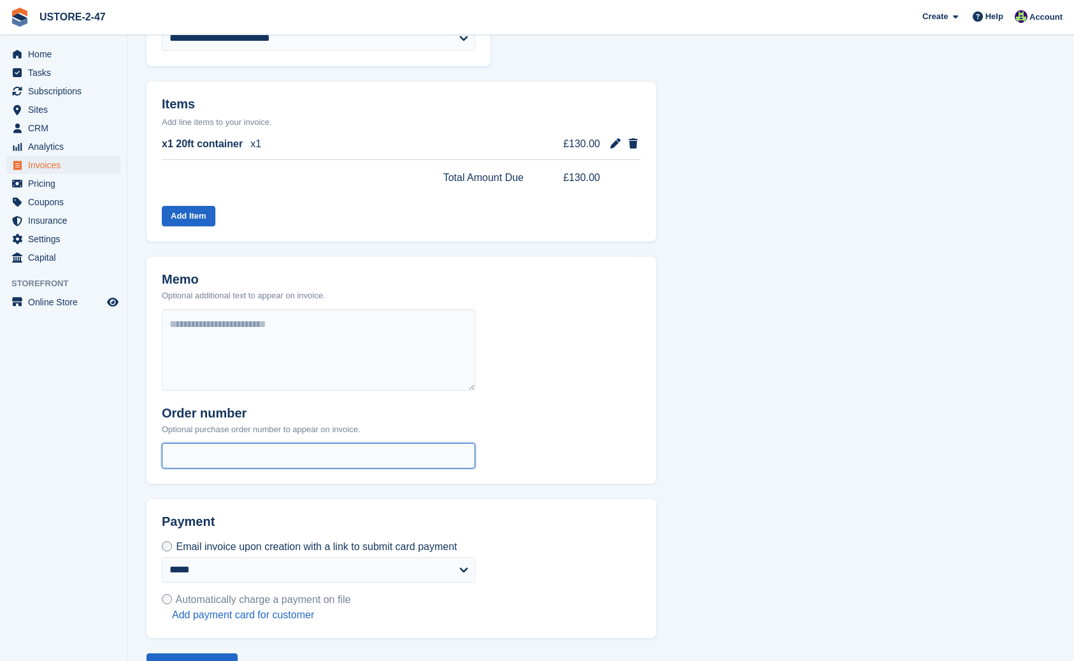
click at [181, 443] on input "text" at bounding box center [318, 455] width 313 height 25
click at [629, 138] on icon at bounding box center [633, 143] width 9 height 10
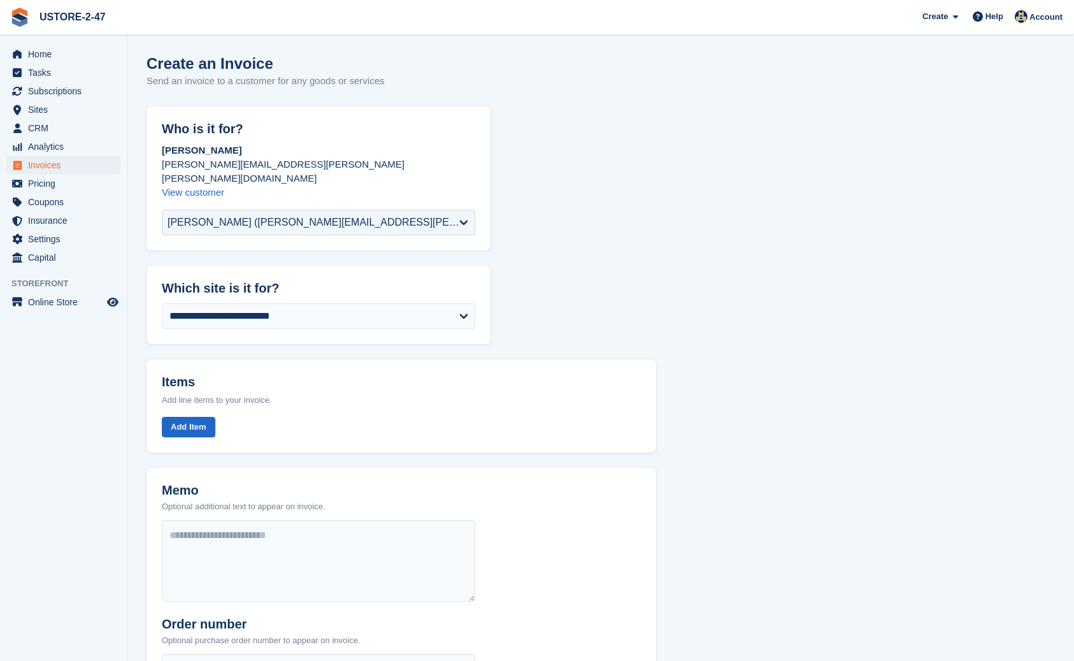
scroll to position [0, 0]
click at [57, 168] on span "Invoices" at bounding box center [66, 165] width 76 height 18
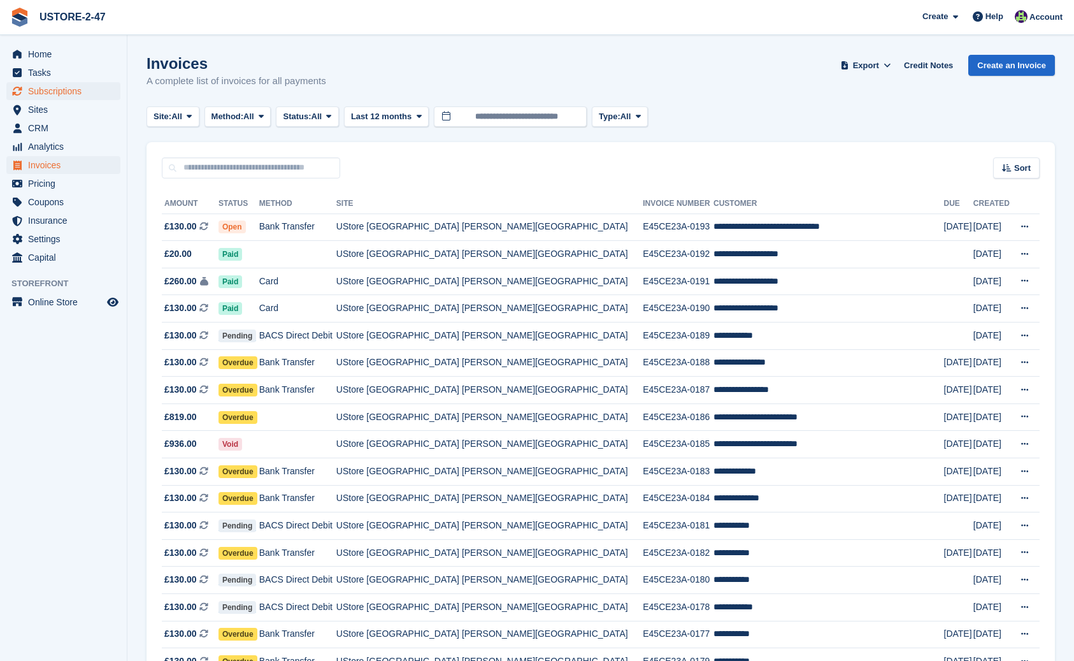
click at [71, 90] on span "Subscriptions" at bounding box center [66, 91] width 76 height 18
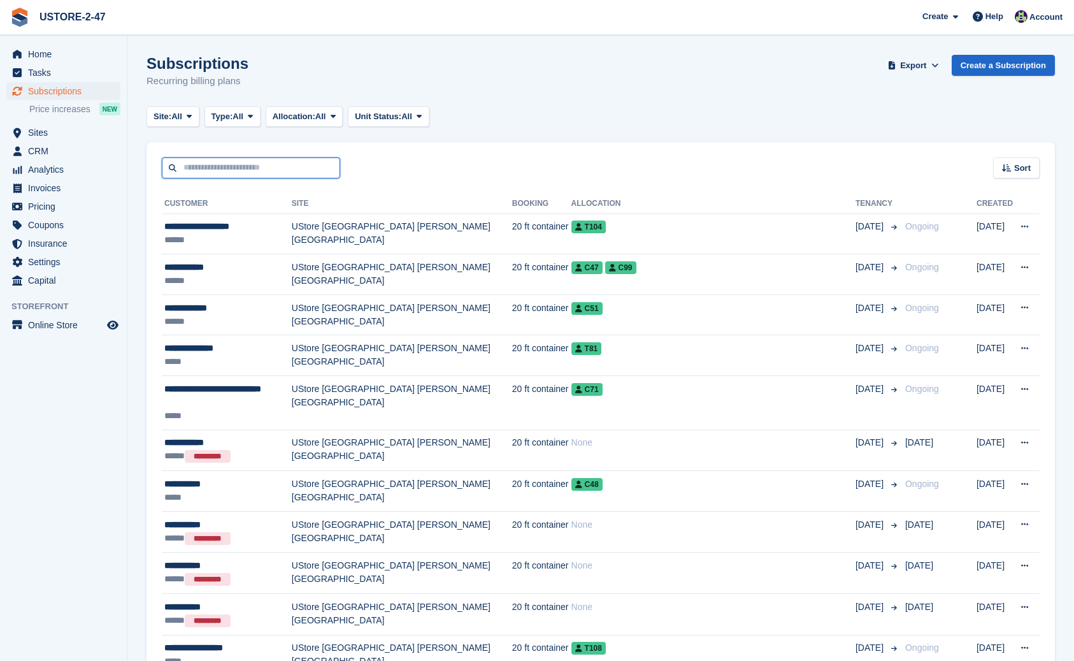
click at [226, 169] on input "text" at bounding box center [251, 167] width 178 height 21
type input "**********"
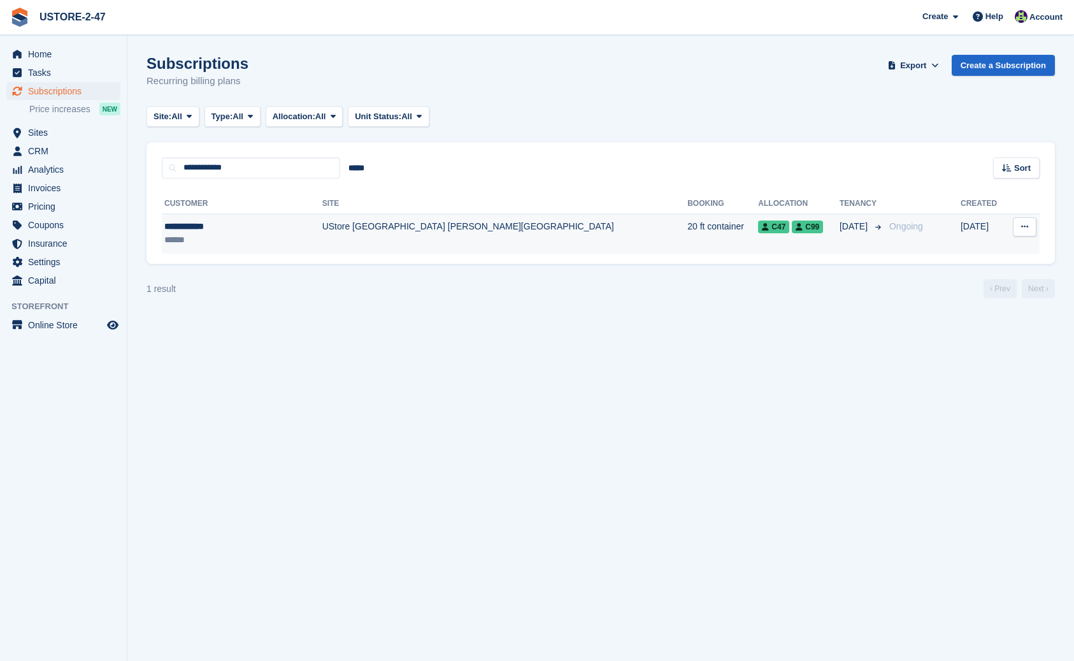
click at [762, 228] on icon at bounding box center [765, 227] width 7 height 8
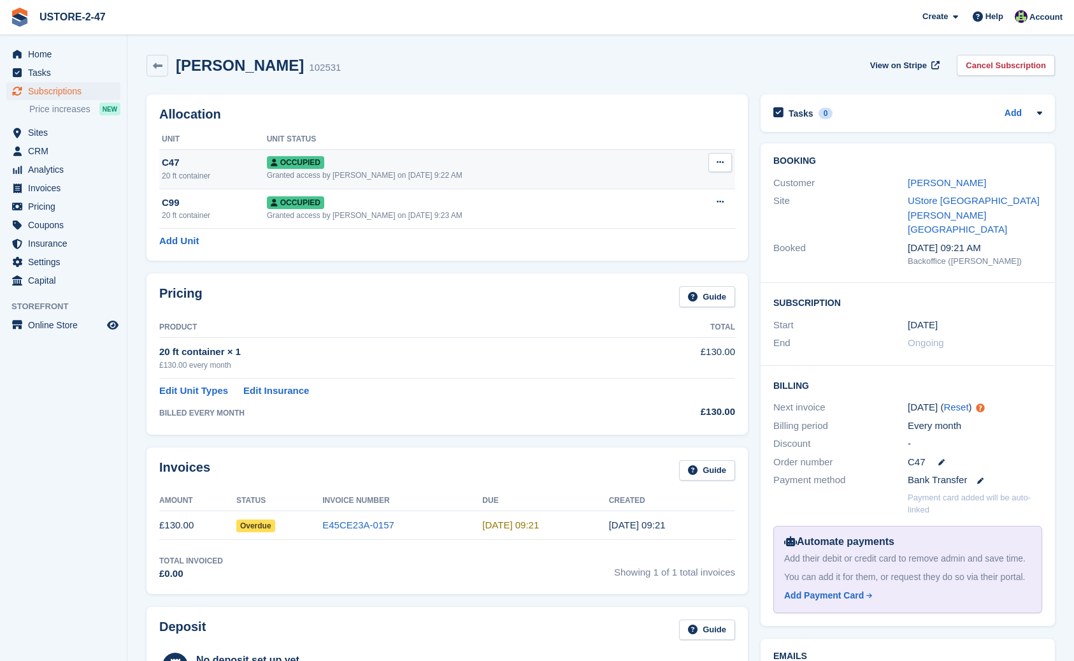
scroll to position [0, 1]
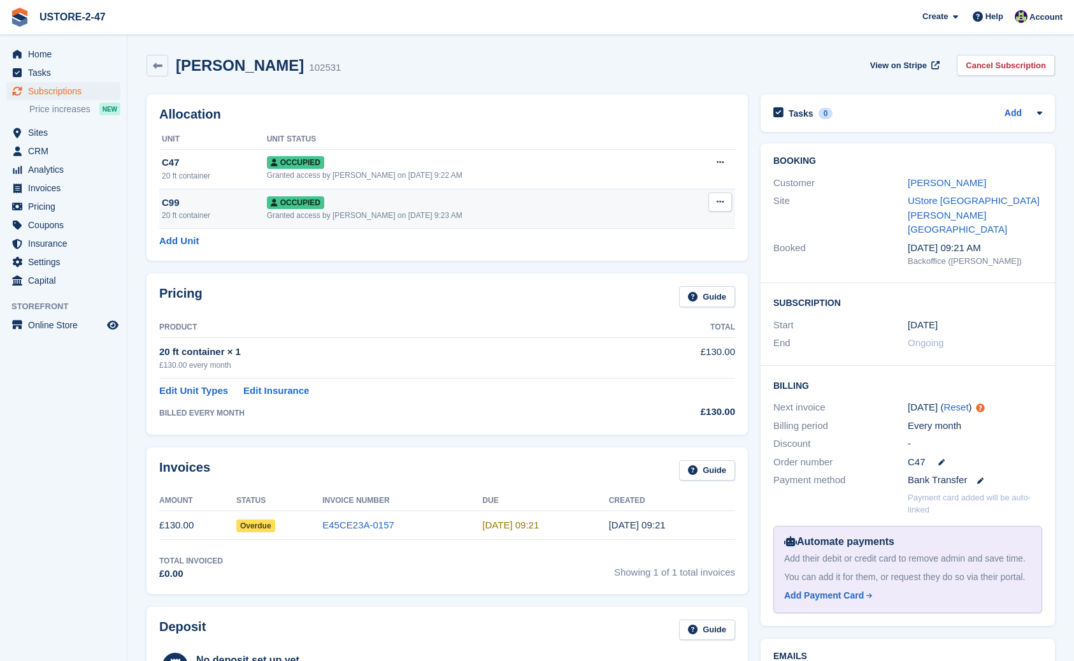
click at [303, 198] on span "Occupied" at bounding box center [295, 202] width 57 height 13
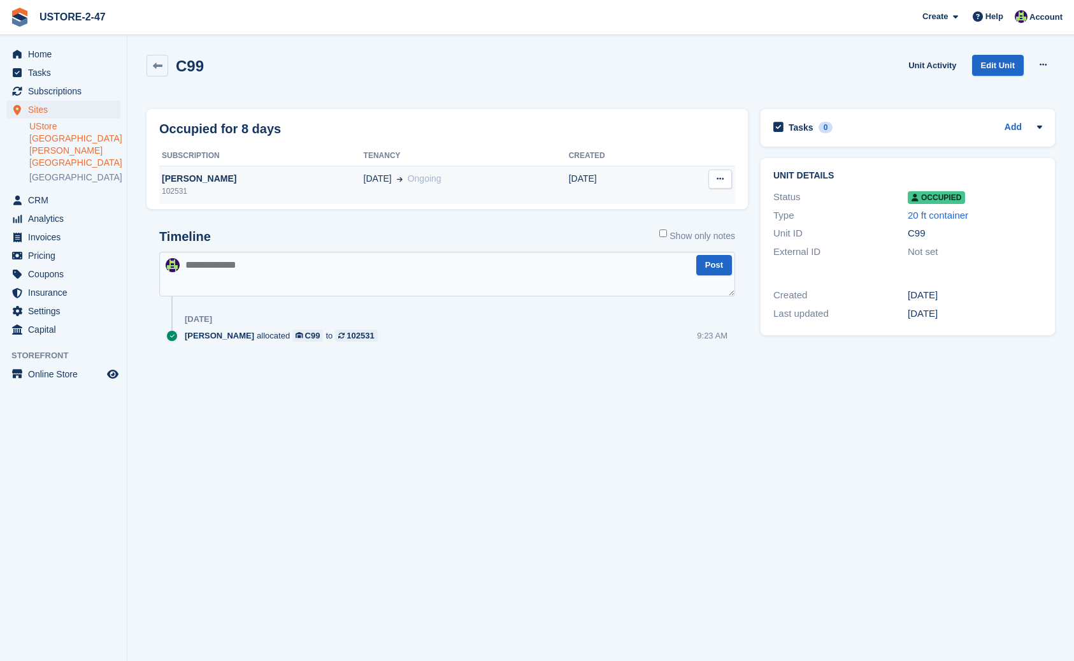
click at [721, 181] on icon at bounding box center [720, 179] width 7 height 8
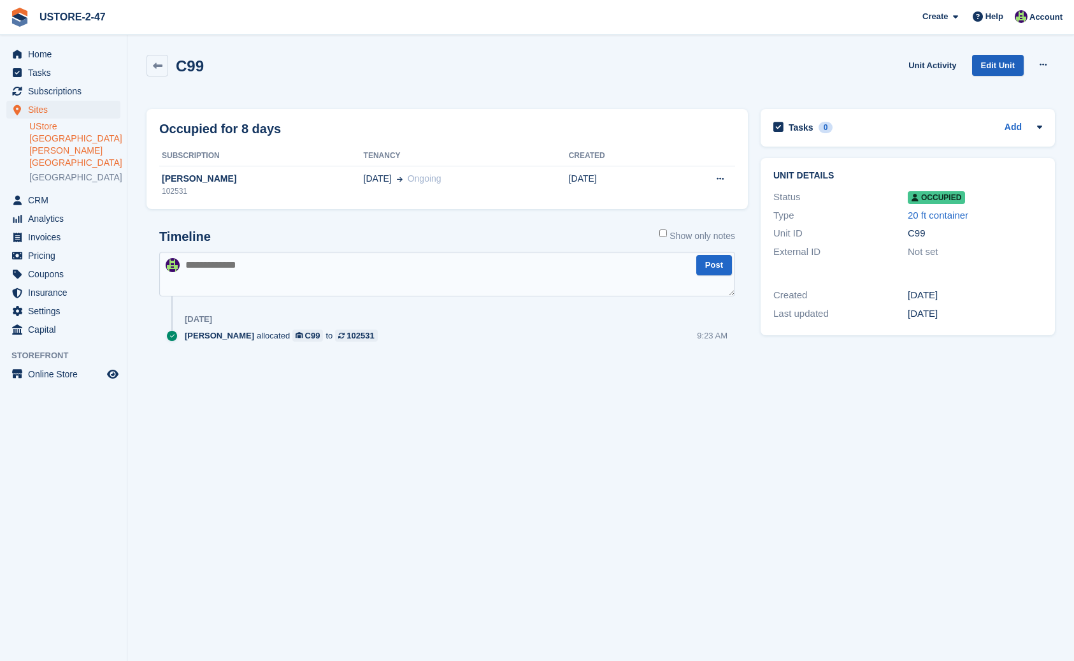
click at [1016, 62] on link "Edit Unit" at bounding box center [998, 65] width 52 height 21
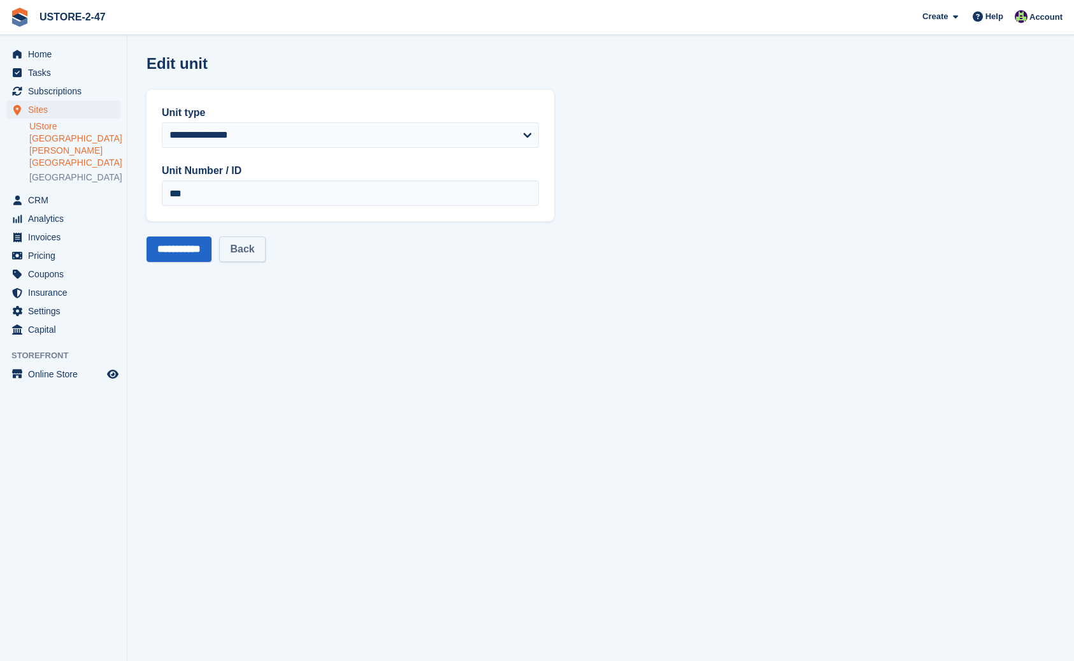
click at [244, 247] on link "Back" at bounding box center [242, 248] width 46 height 25
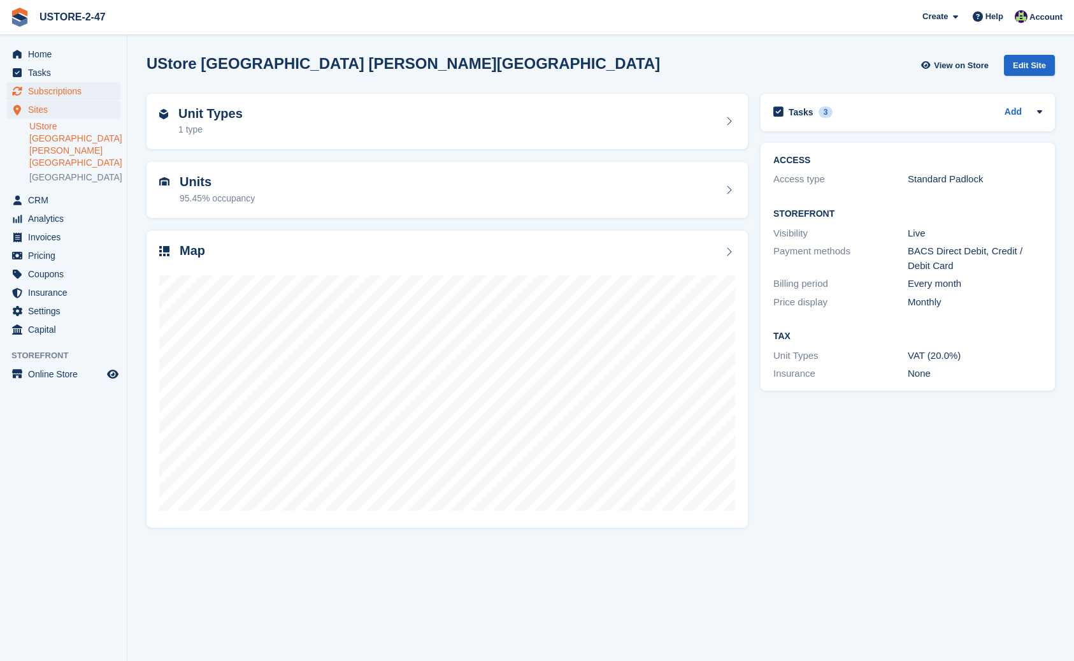
click at [67, 89] on span "Subscriptions" at bounding box center [66, 91] width 76 height 18
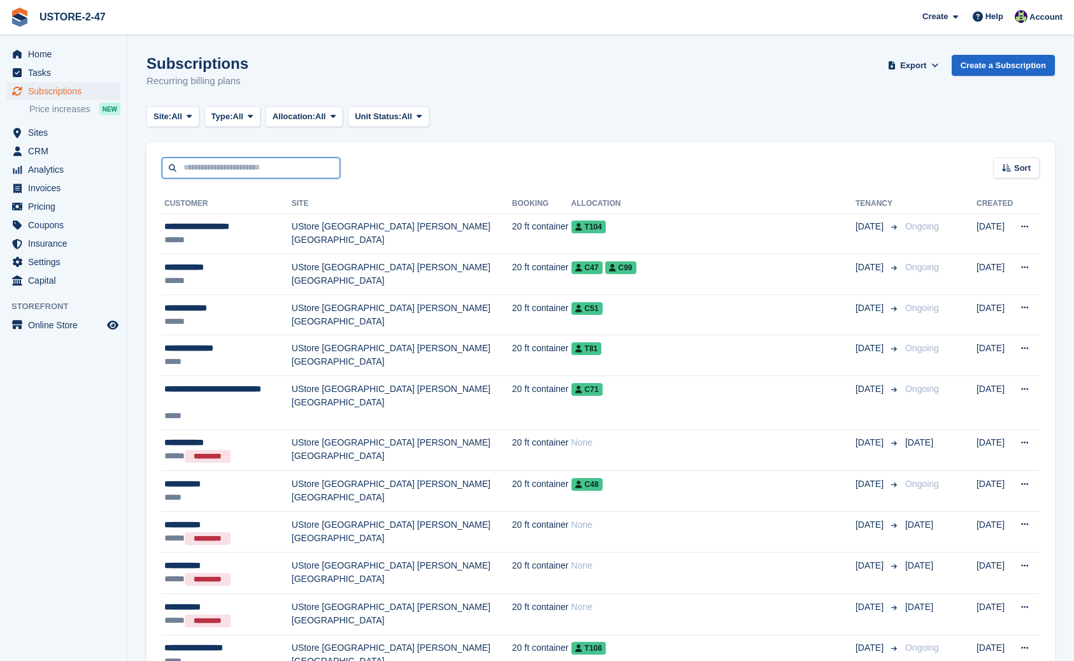
click at [222, 172] on input "text" at bounding box center [251, 167] width 178 height 21
type input "**********"
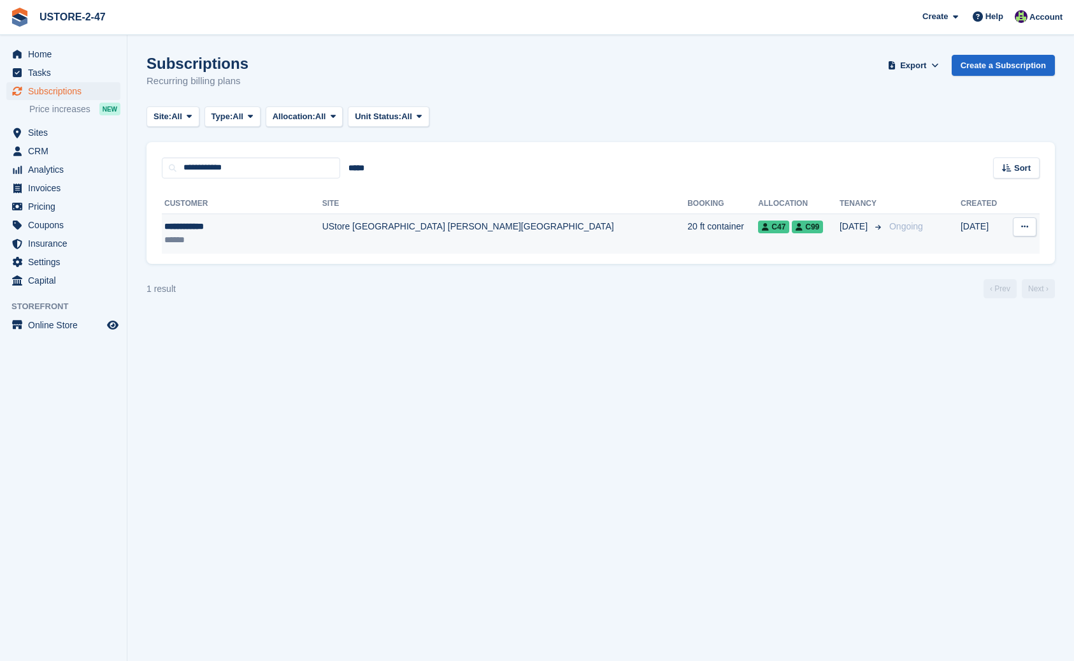
click at [1024, 228] on icon at bounding box center [1024, 226] width 7 height 8
click at [970, 247] on p "View customer" at bounding box center [975, 251] width 111 height 17
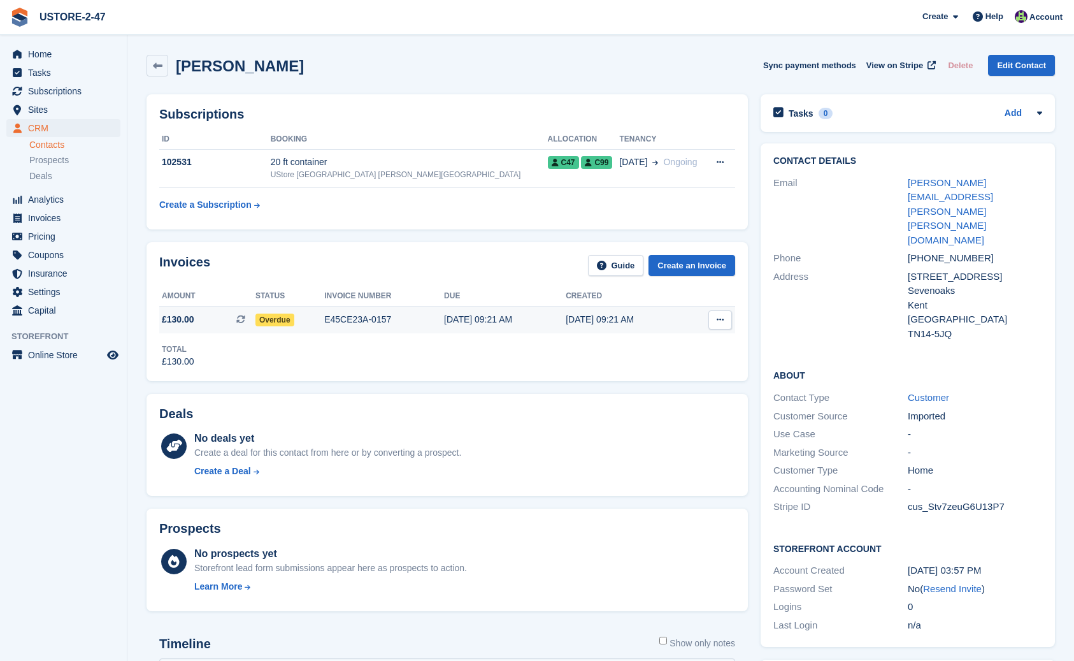
click at [284, 322] on span "Overdue" at bounding box center [274, 319] width 39 height 13
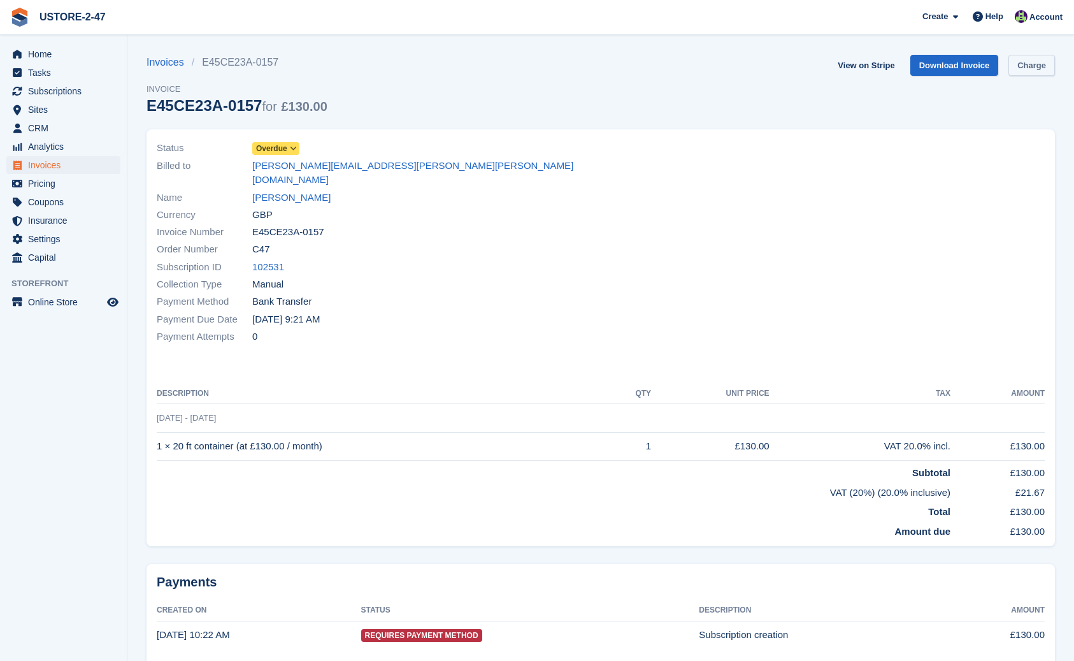
scroll to position [0, 1]
click at [1034, 68] on link "Charge" at bounding box center [1032, 65] width 47 height 21
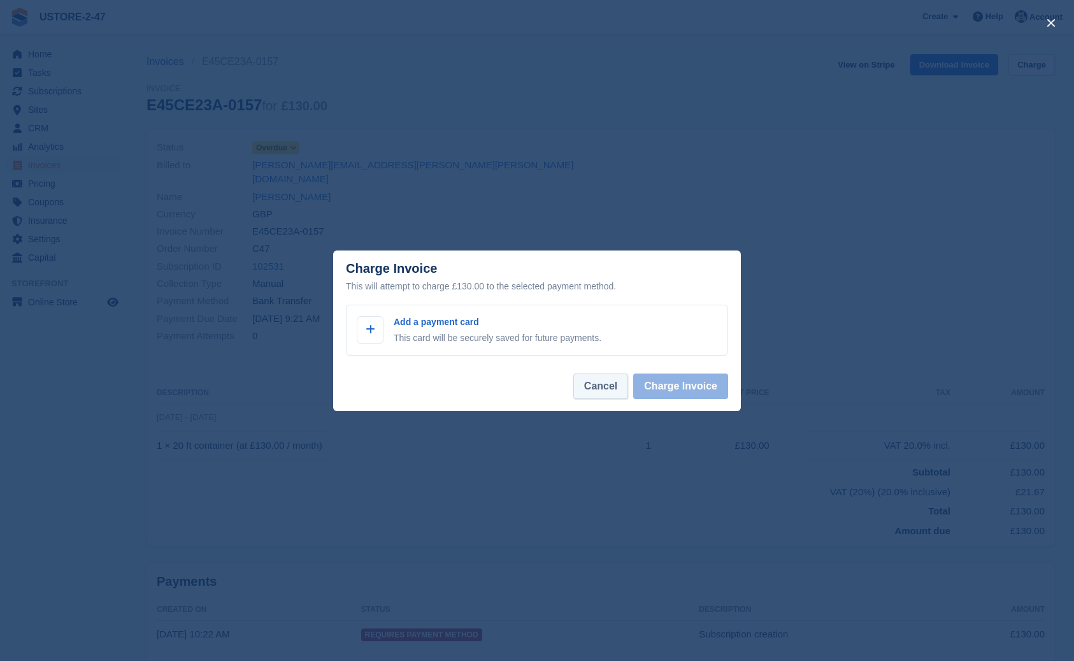
click at [610, 387] on button "Cancel" at bounding box center [600, 385] width 55 height 25
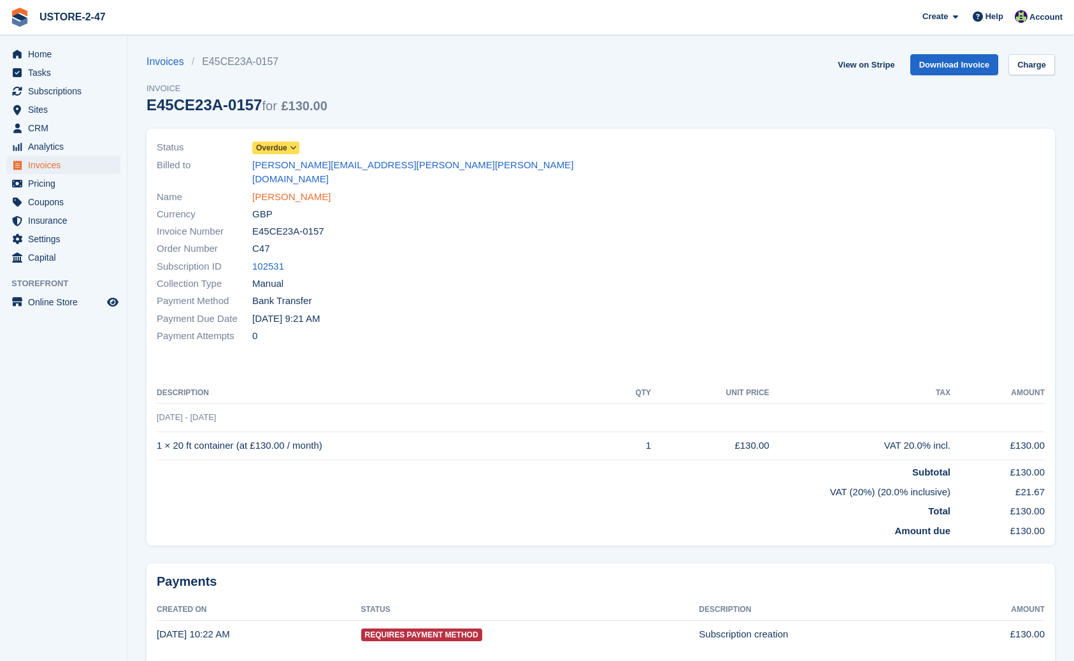
scroll to position [0, 1]
click at [303, 190] on link "David Holmes" at bounding box center [291, 197] width 78 height 15
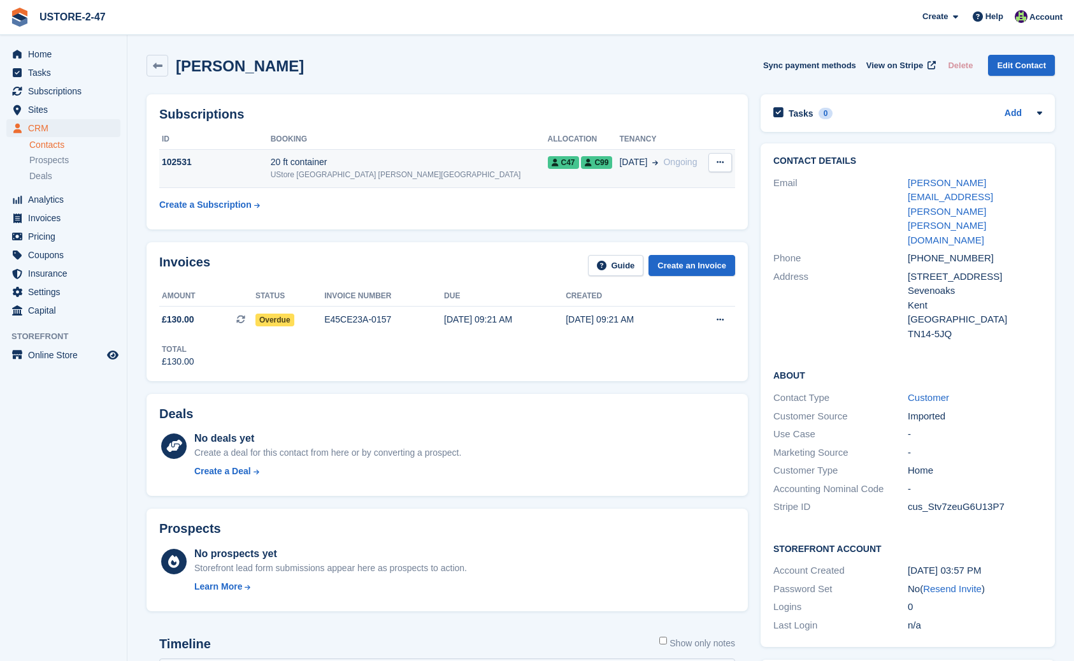
click at [581, 166] on span "C99" at bounding box center [596, 162] width 31 height 13
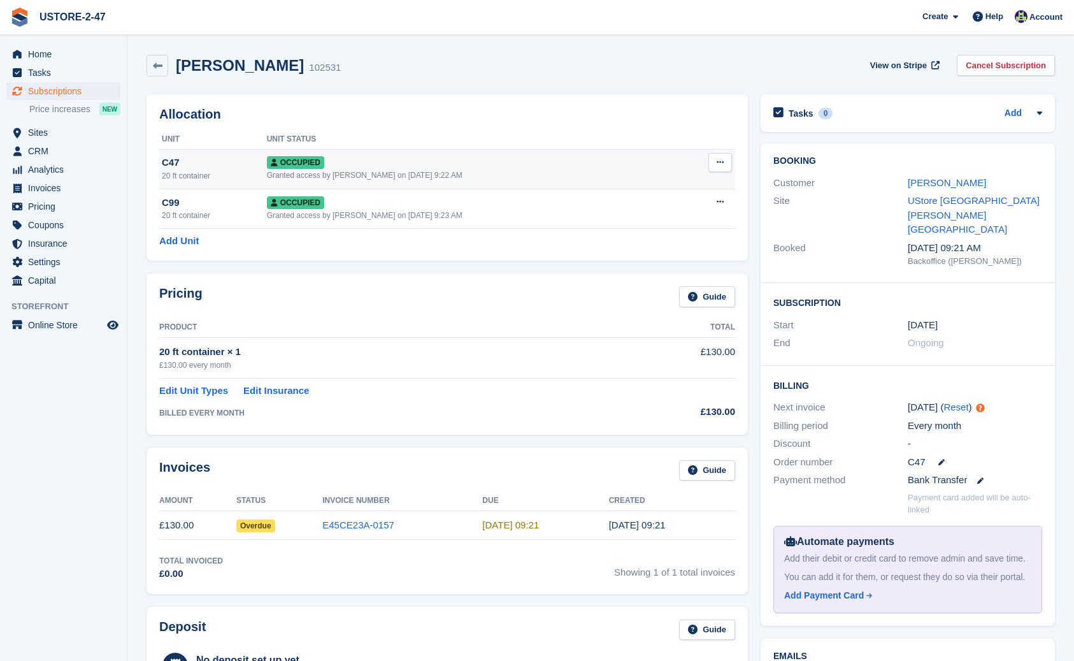
click at [284, 161] on span "Occupied" at bounding box center [295, 162] width 57 height 13
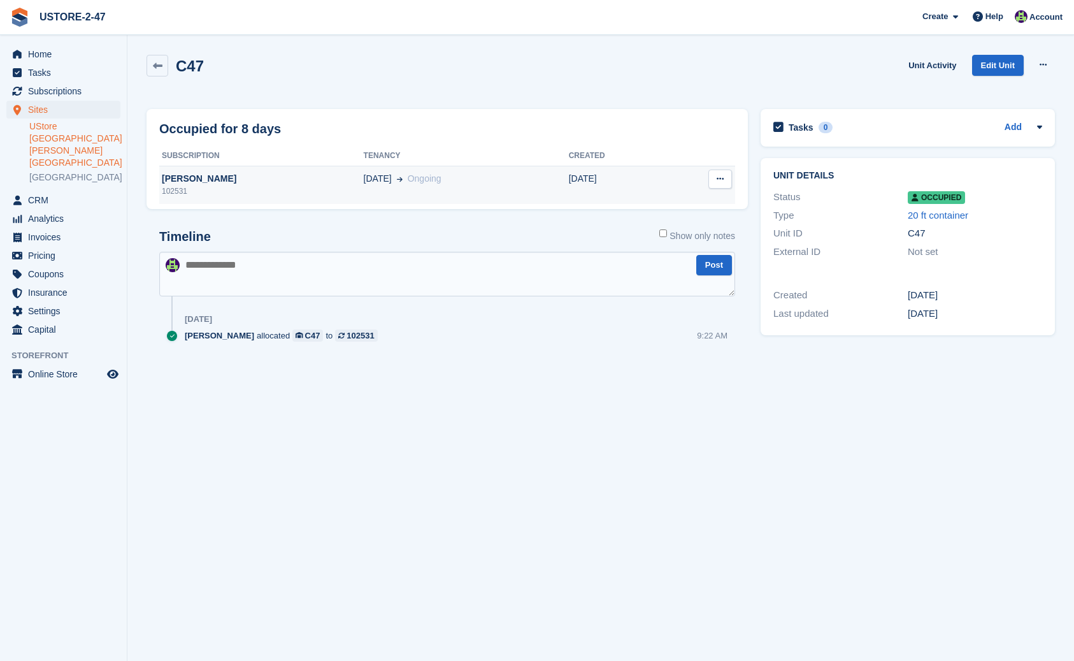
click at [206, 180] on div "[PERSON_NAME]" at bounding box center [261, 178] width 205 height 13
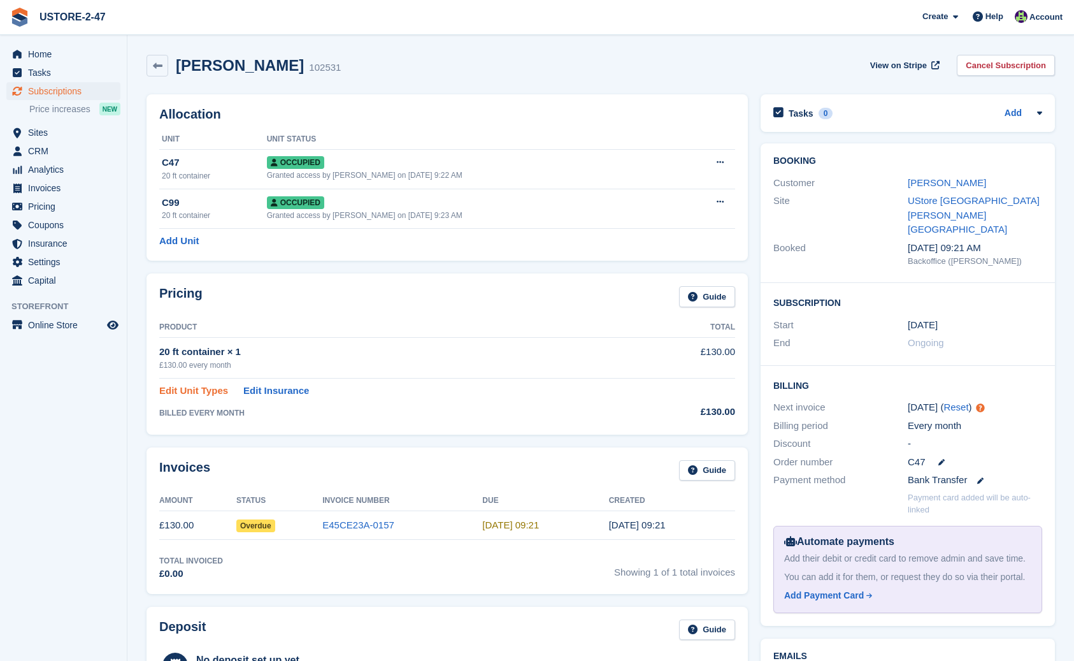
click at [198, 389] on link "Edit Unit Types" at bounding box center [193, 391] width 69 height 15
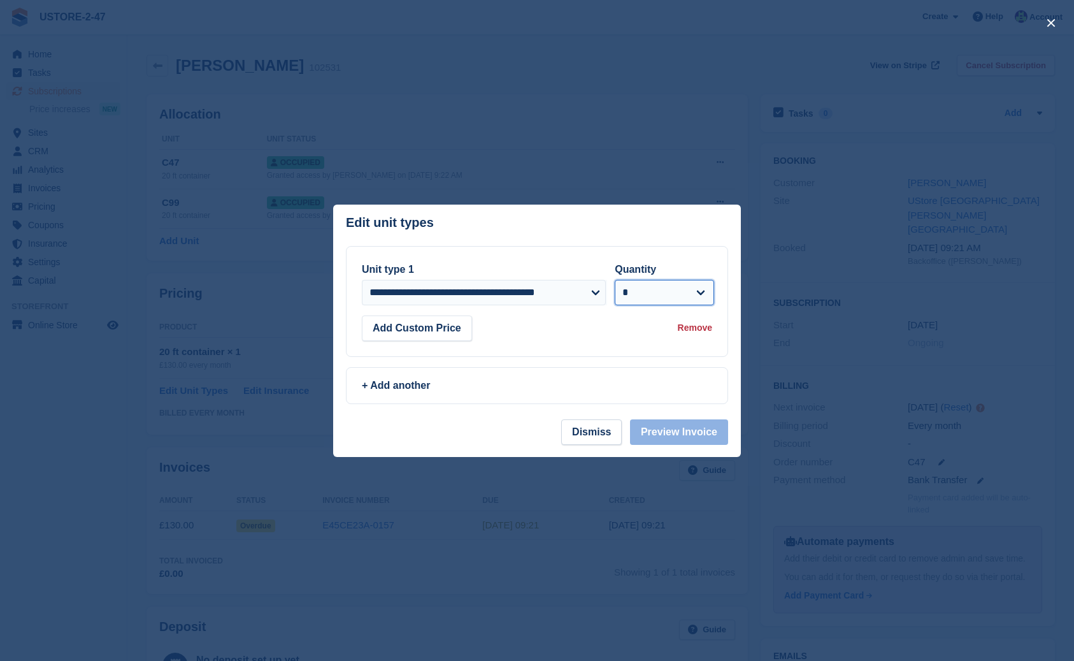
select select "*"
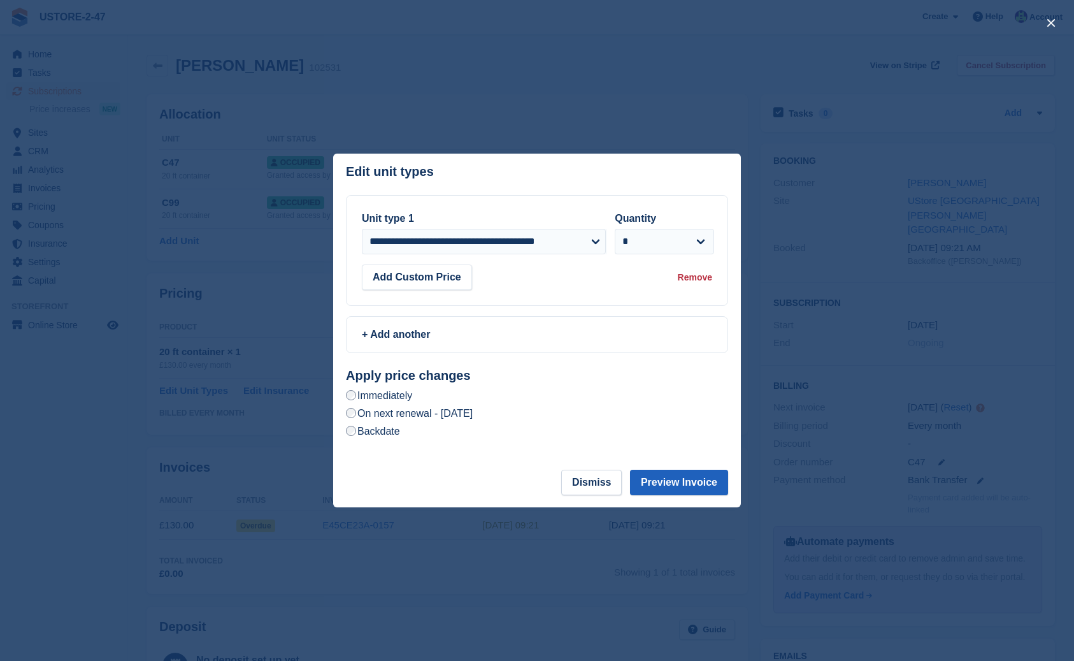
click at [701, 480] on button "Preview Invoice" at bounding box center [679, 482] width 98 height 25
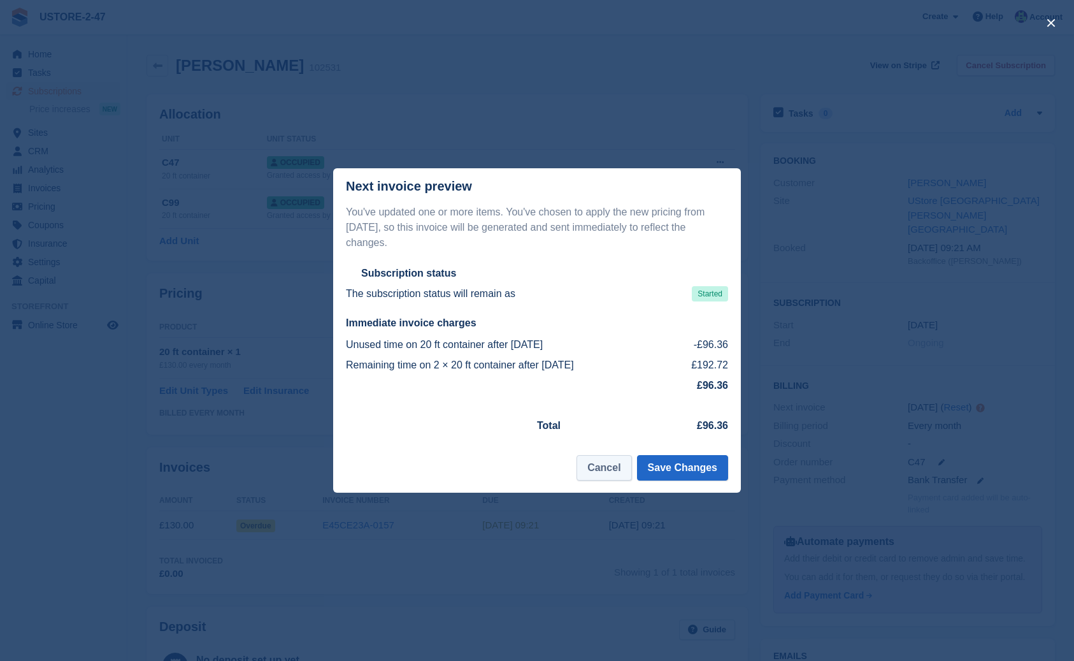
click at [607, 473] on button "Cancel" at bounding box center [604, 467] width 55 height 25
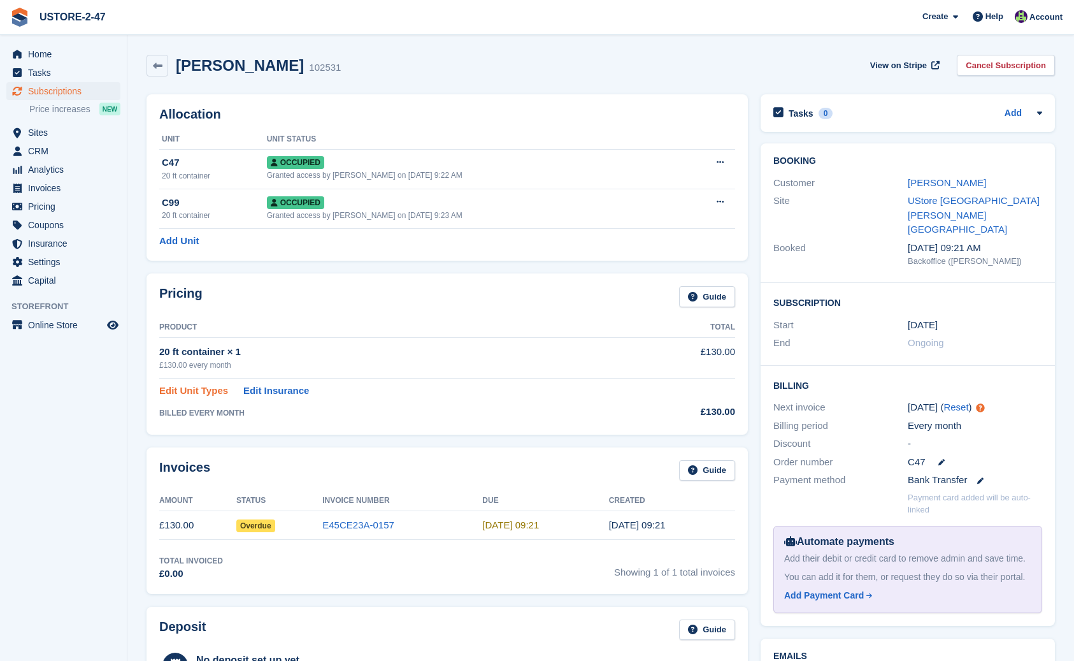
click at [190, 387] on link "Edit Unit Types" at bounding box center [193, 391] width 69 height 15
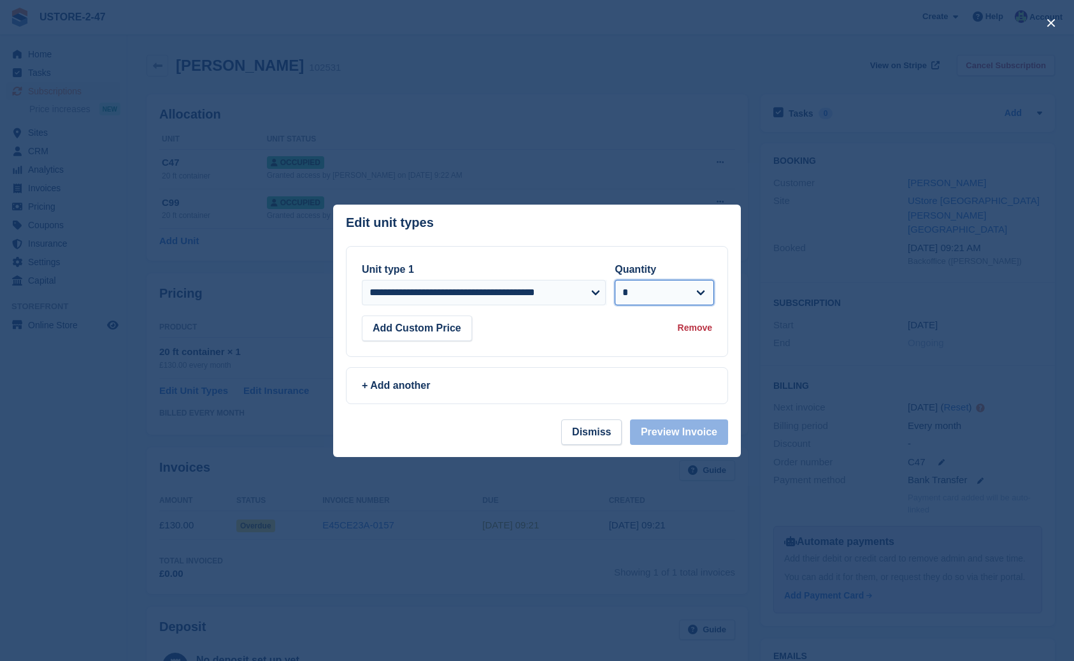
select select "*"
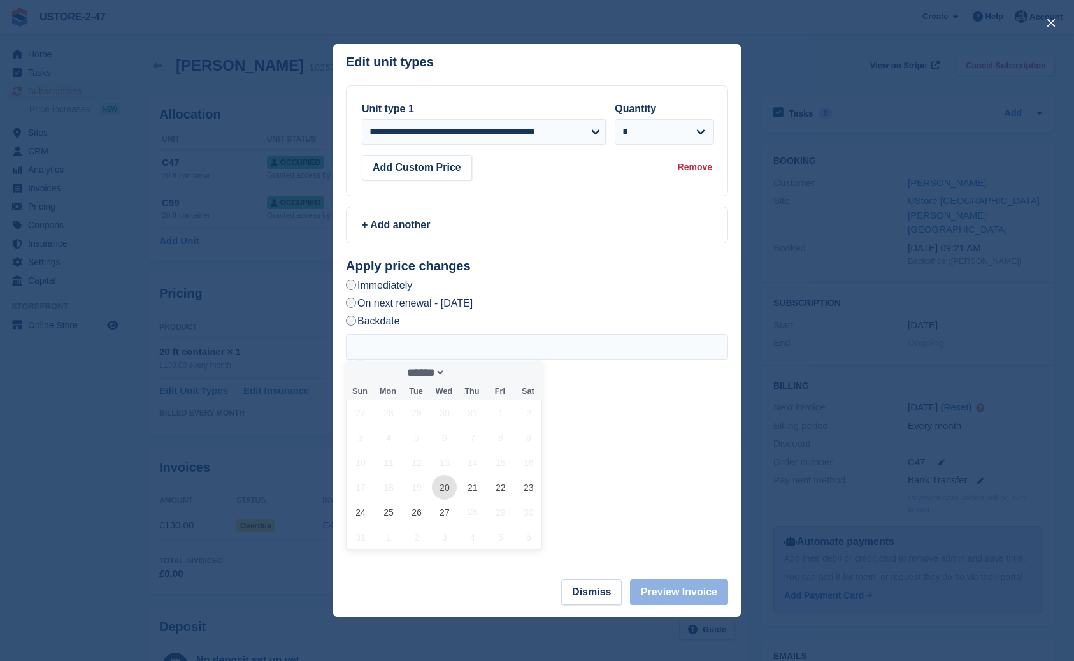
click at [443, 490] on span "20" at bounding box center [444, 487] width 25 height 25
type input "**********"
click at [701, 593] on button "Preview Invoice" at bounding box center [679, 591] width 98 height 25
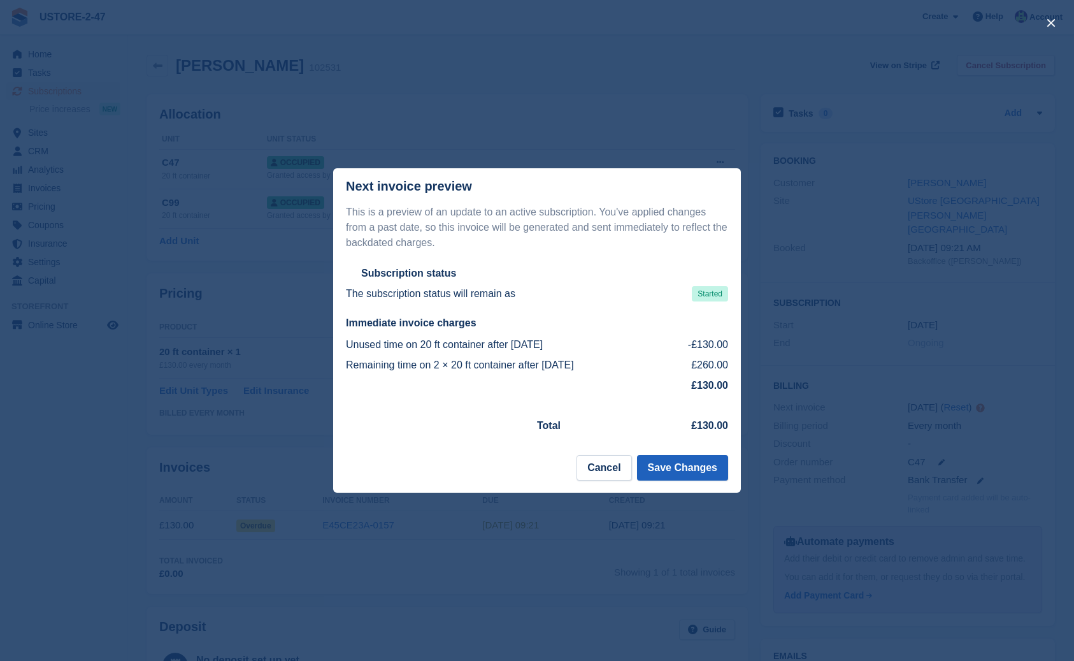
click at [678, 470] on button "Save Changes" at bounding box center [682, 467] width 91 height 25
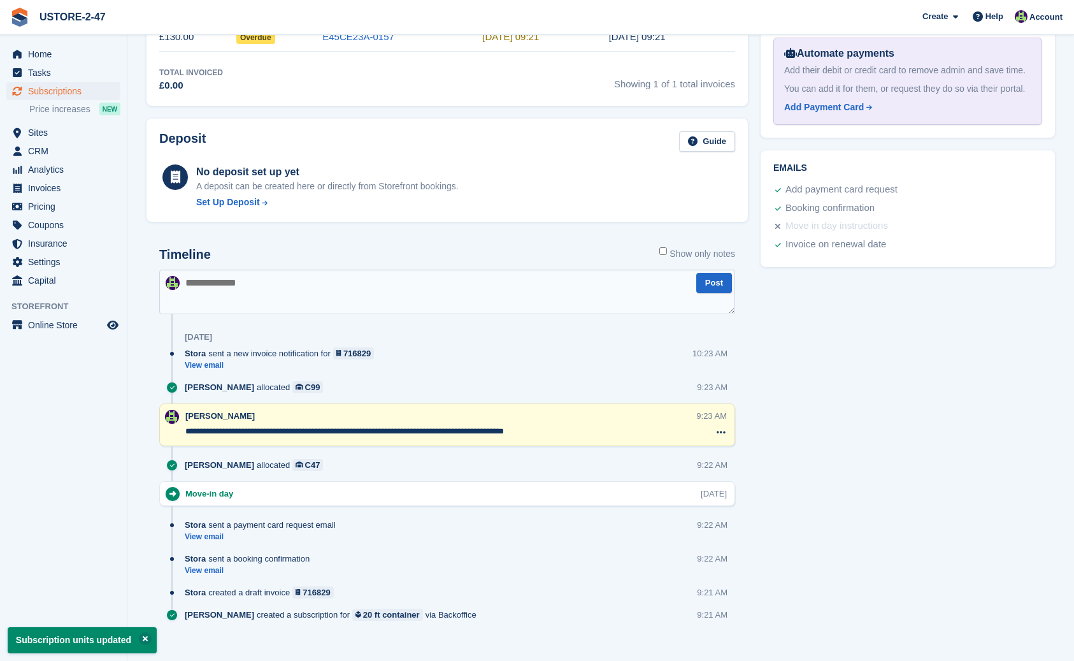
scroll to position [491, 0]
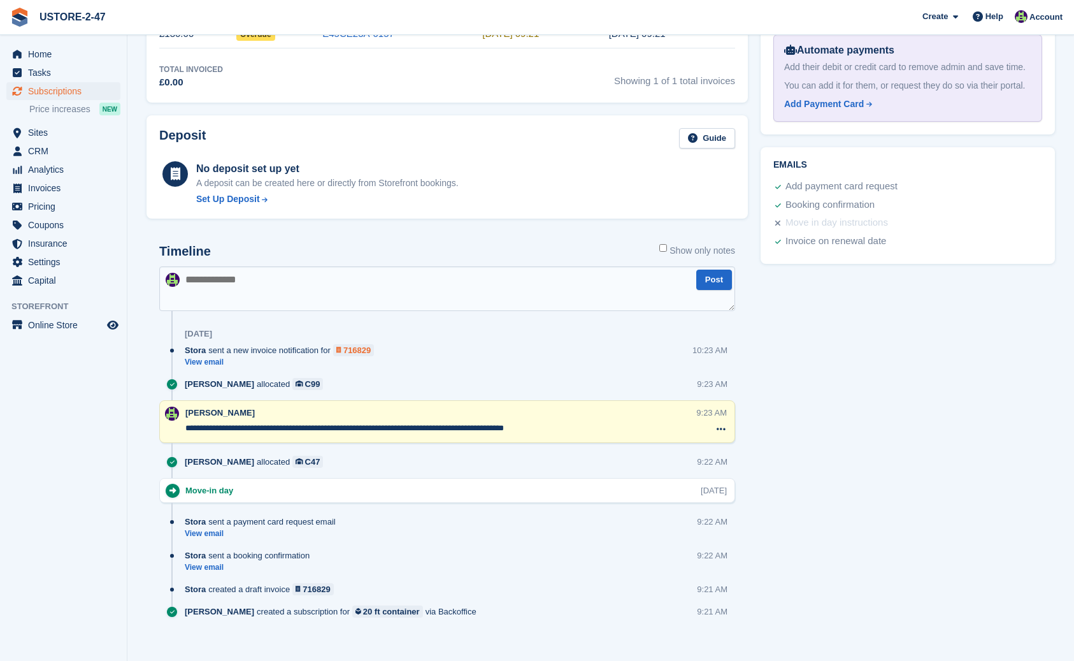
click at [371, 348] on div "716829" at bounding box center [356, 350] width 27 height 12
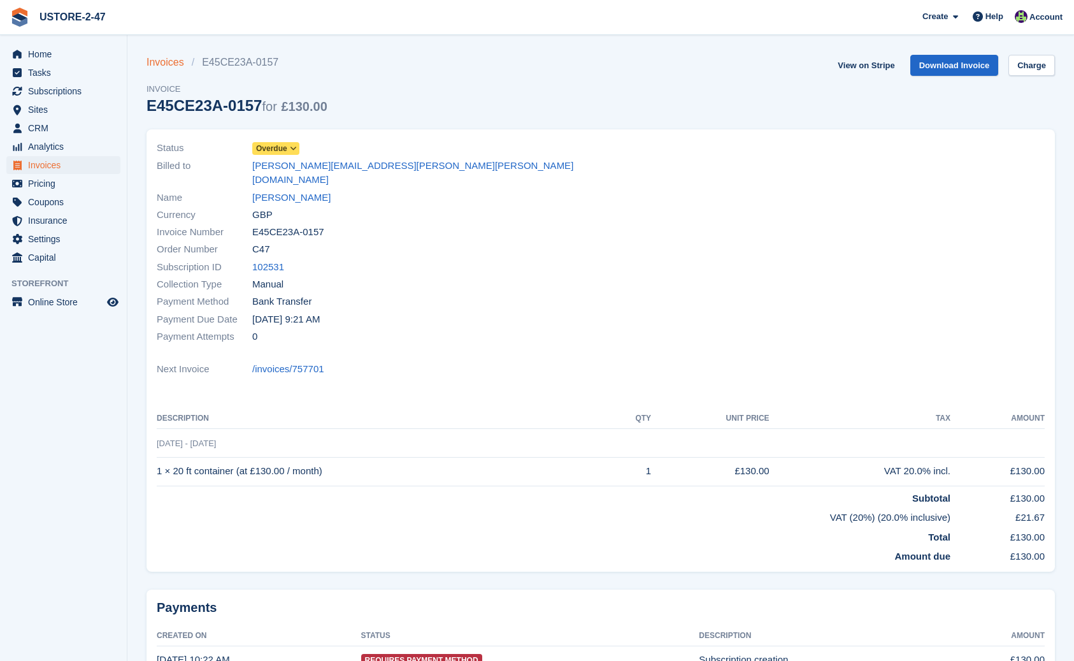
click at [156, 67] on link "Invoices" at bounding box center [169, 62] width 45 height 15
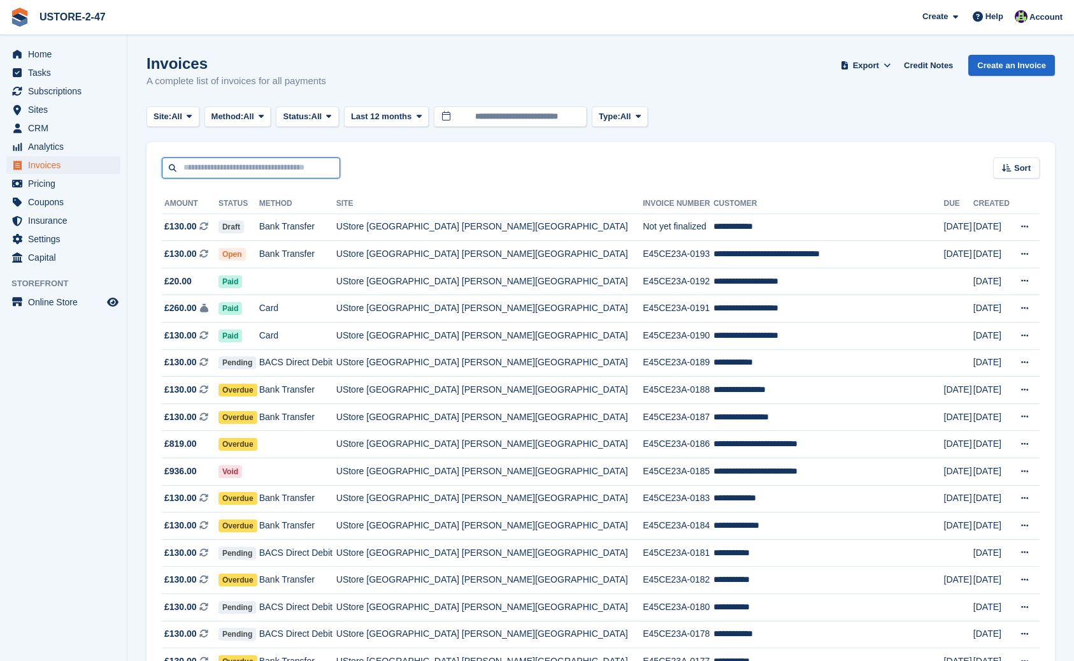
click at [218, 166] on input "text" at bounding box center [251, 167] width 178 height 21
type input "**********"
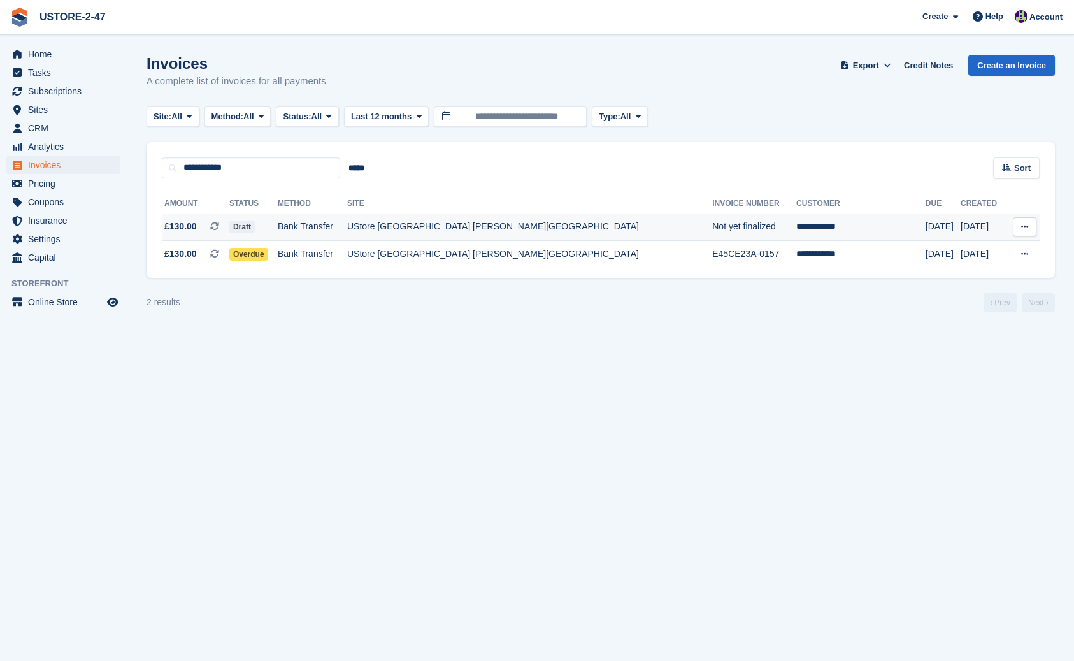
click at [255, 227] on span "Draft" at bounding box center [241, 226] width 25 height 13
click at [268, 255] on span "Overdue" at bounding box center [248, 254] width 39 height 13
click at [255, 231] on span "Draft" at bounding box center [241, 226] width 25 height 13
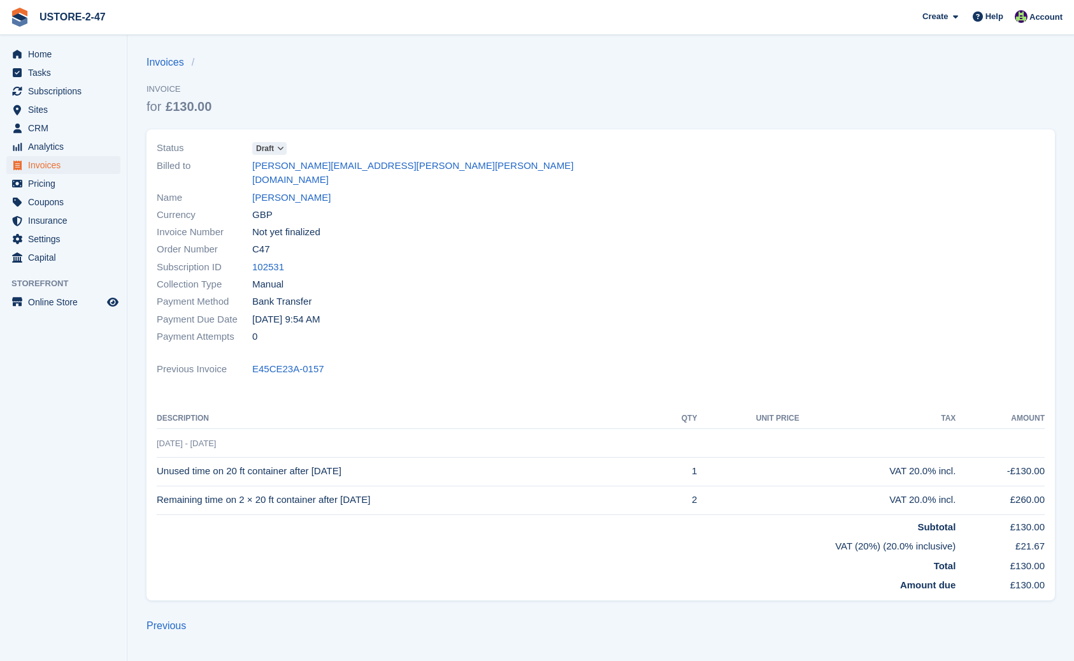
click at [272, 241] on div "Order Number C47" at bounding box center [375, 249] width 436 height 17
click at [278, 148] on span at bounding box center [280, 148] width 10 height 10
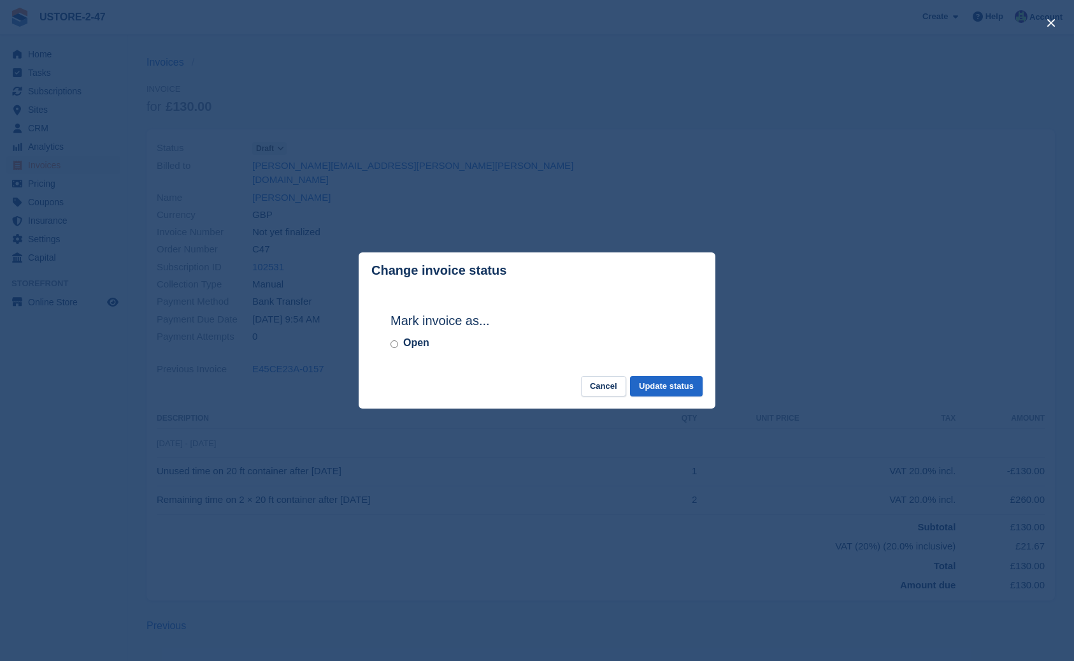
click at [615, 385] on button "Cancel" at bounding box center [603, 386] width 45 height 21
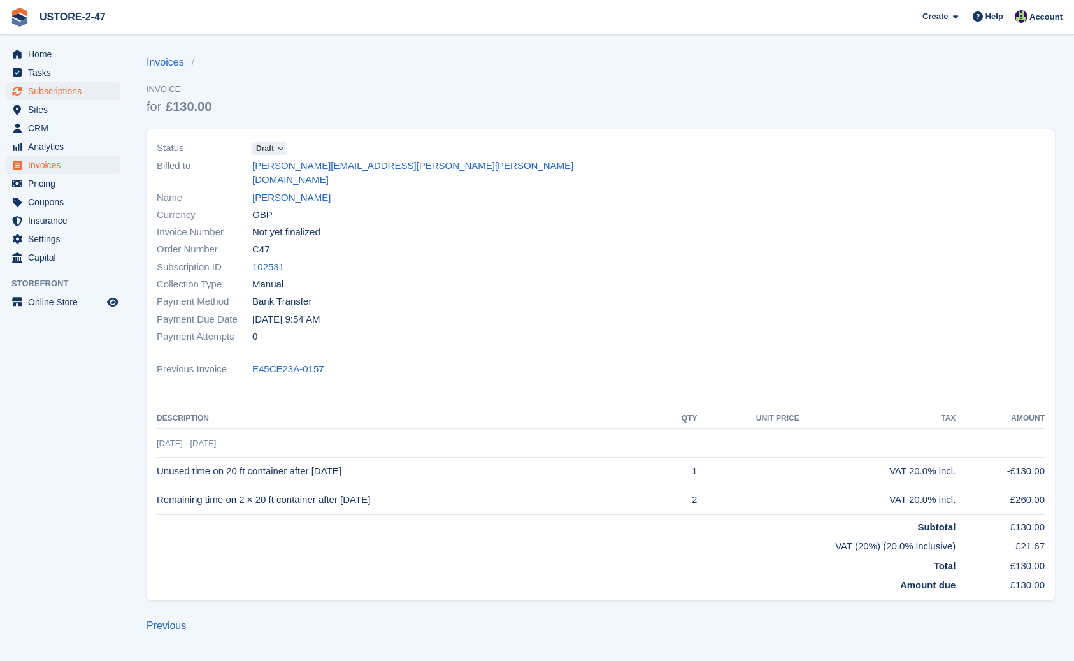
click at [63, 87] on span "Subscriptions" at bounding box center [66, 91] width 76 height 18
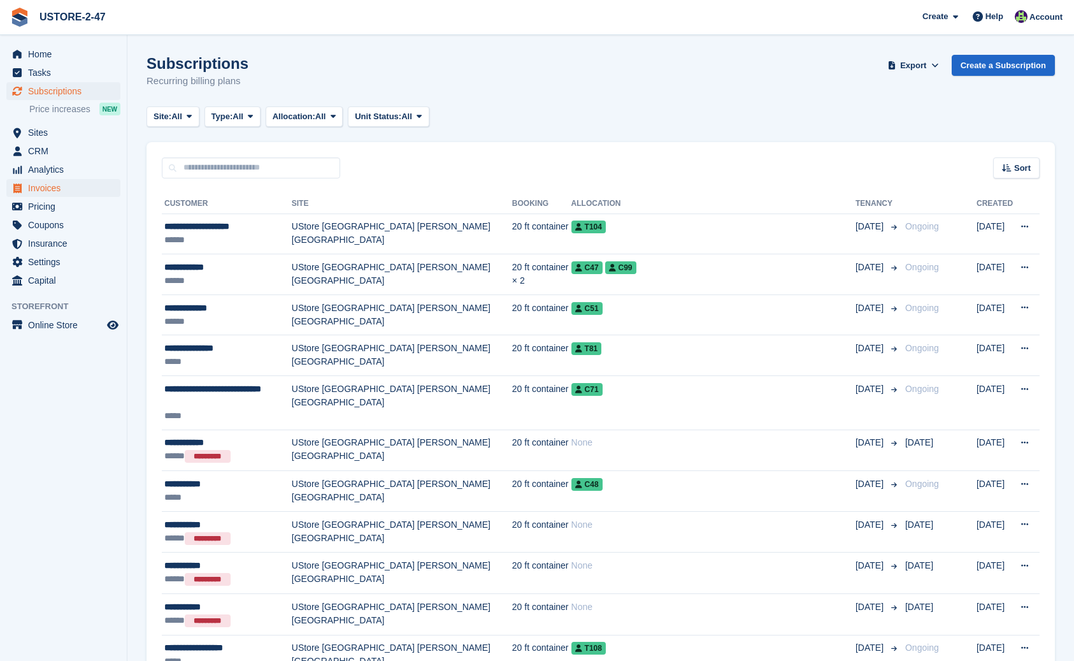
click at [48, 189] on span "Invoices" at bounding box center [66, 188] width 76 height 18
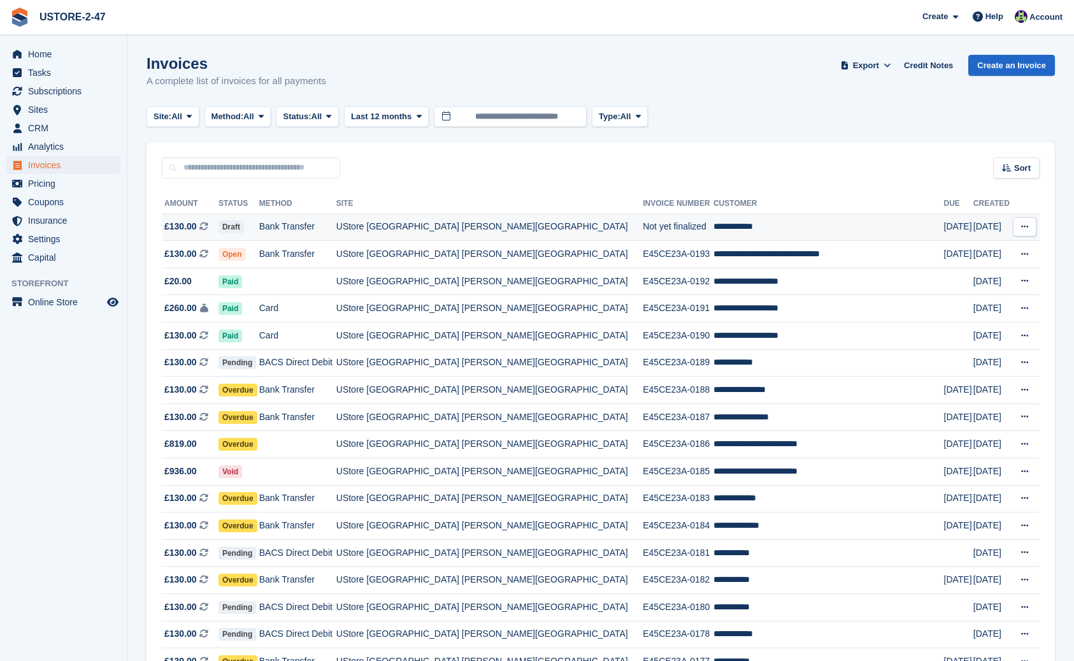
click at [1021, 226] on icon at bounding box center [1024, 226] width 7 height 8
click at [983, 278] on p "View Subscription" at bounding box center [975, 279] width 111 height 17
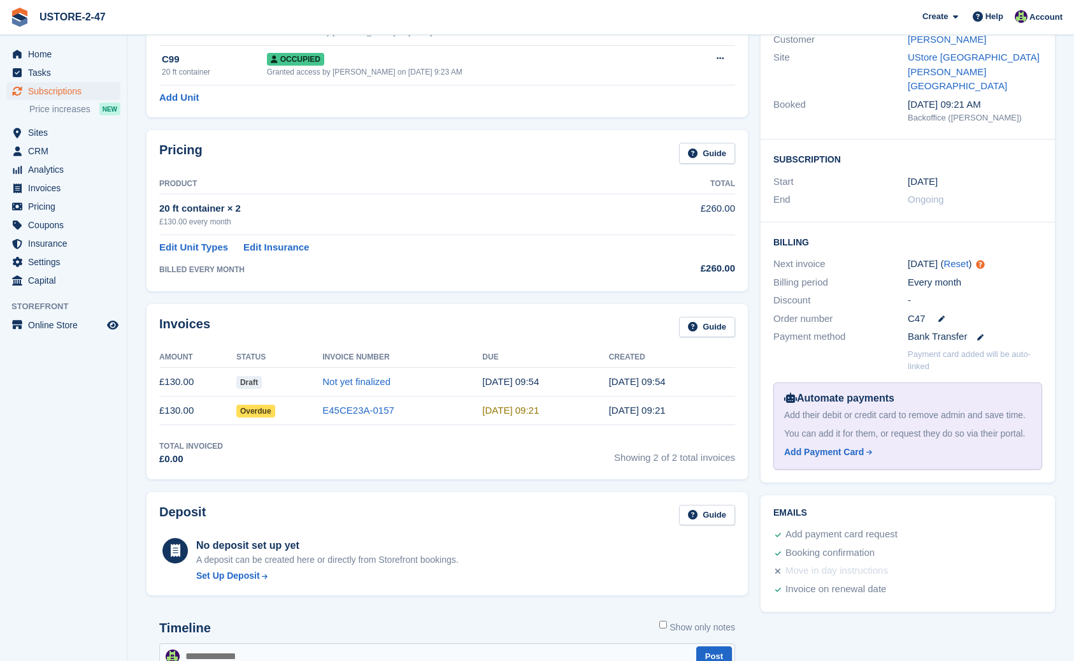
scroll to position [145, 0]
click at [185, 243] on link "Edit Unit Types" at bounding box center [193, 246] width 69 height 15
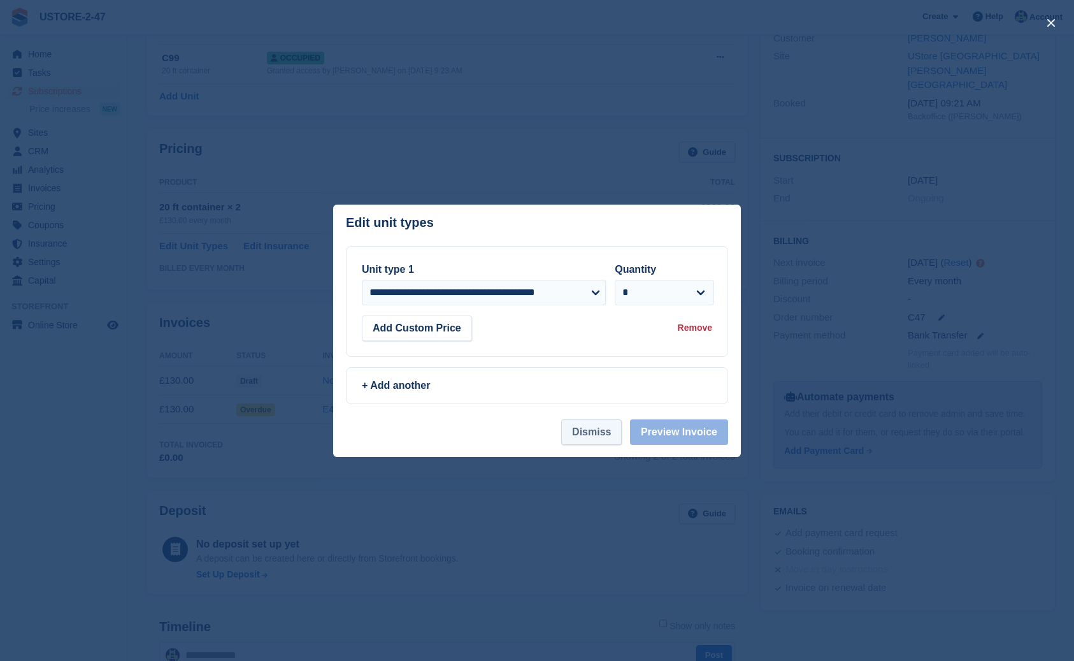
click at [612, 435] on button "Dismiss" at bounding box center [591, 431] width 61 height 25
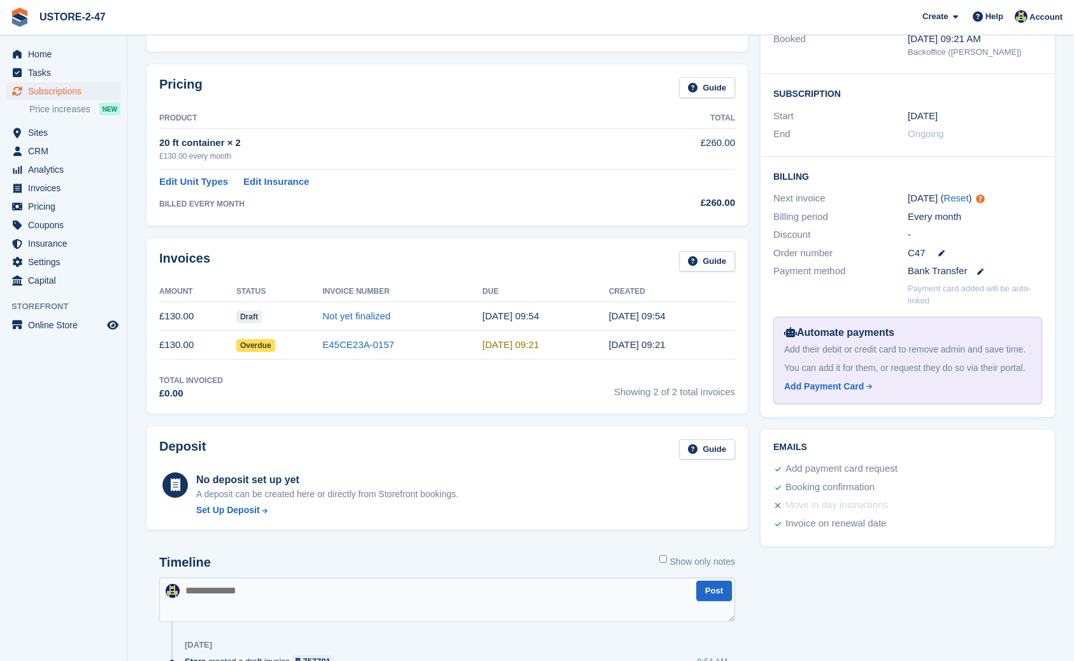
scroll to position [211, 0]
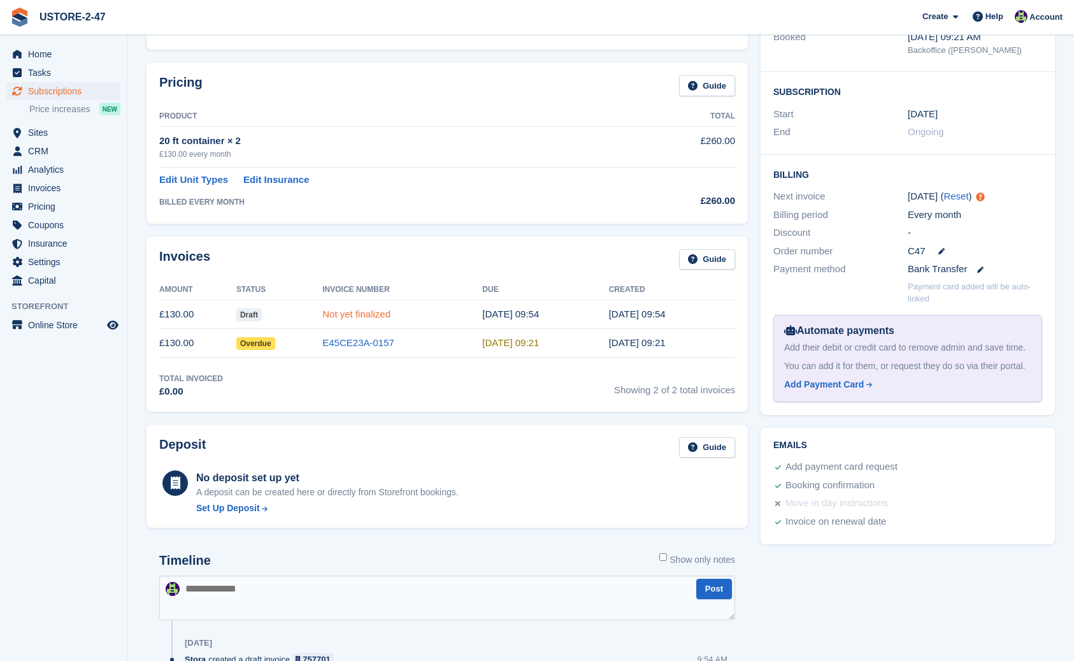
click at [368, 313] on link "Not yet finalized" at bounding box center [356, 313] width 68 height 11
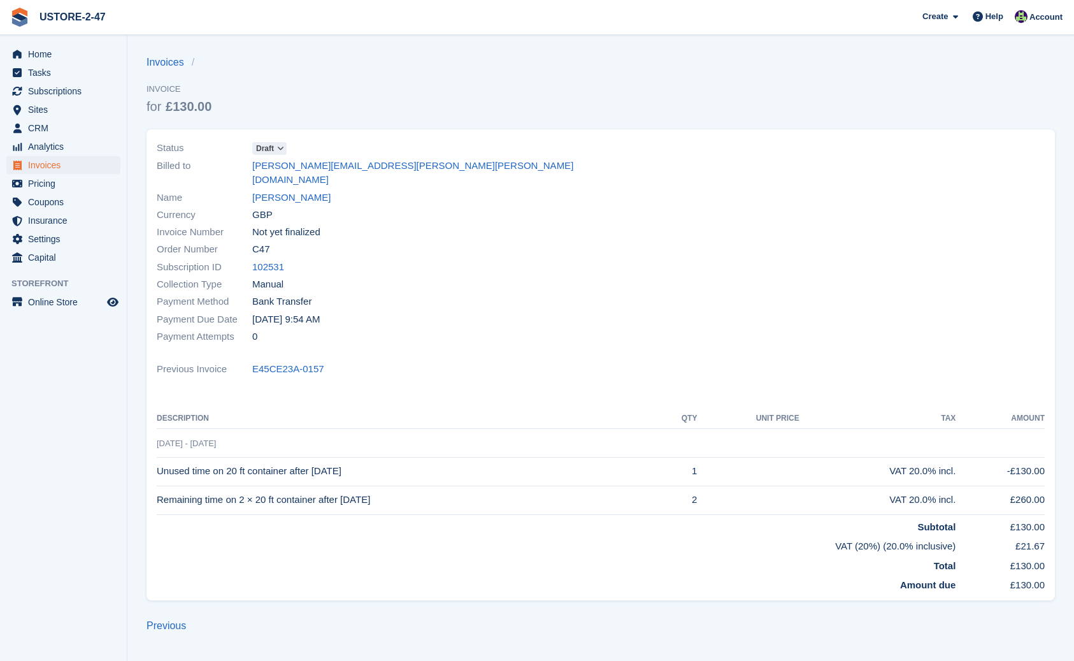
click at [285, 147] on span at bounding box center [280, 148] width 10 height 10
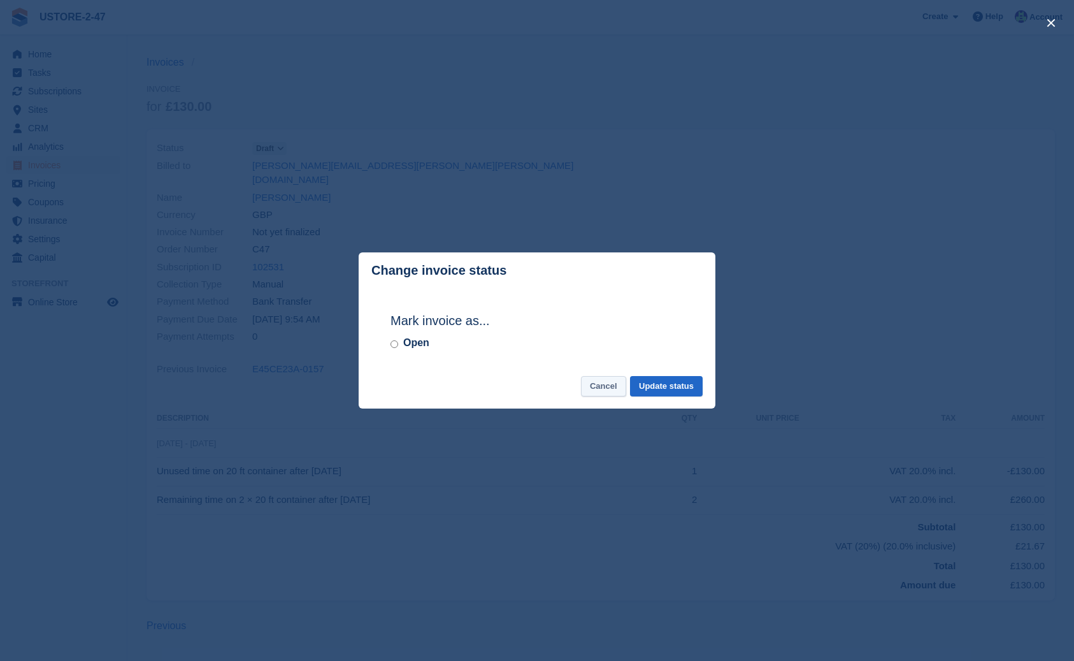
click at [594, 386] on button "Cancel" at bounding box center [603, 386] width 45 height 21
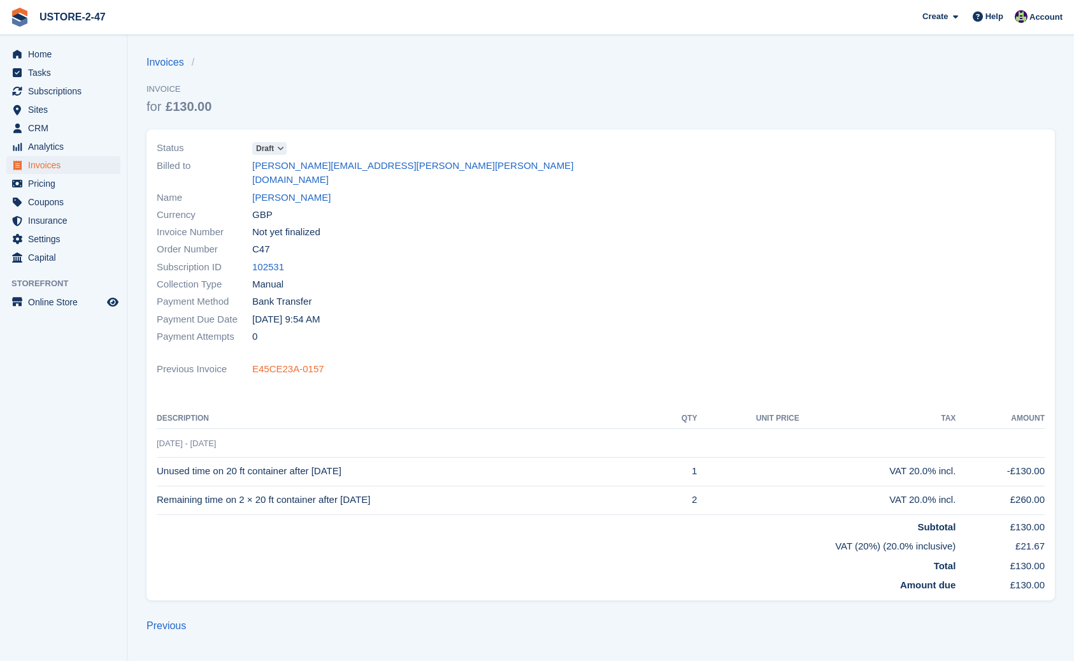
click at [287, 362] on link "E45CE23A-0157" at bounding box center [288, 369] width 72 height 15
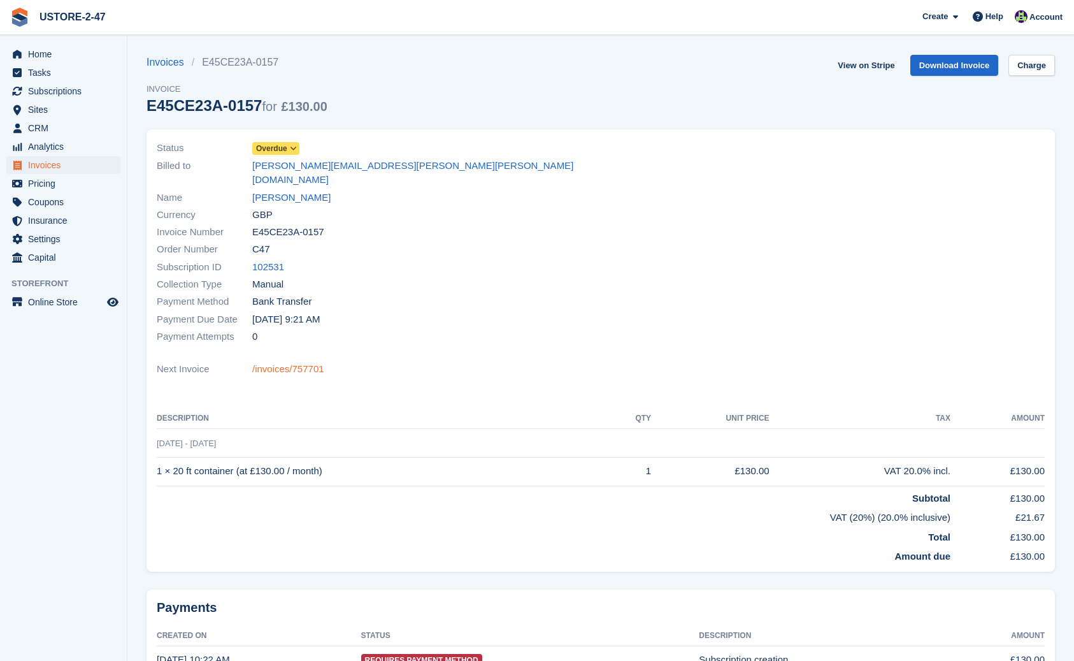
click at [299, 362] on link "/invoices/757701" at bounding box center [288, 369] width 72 height 15
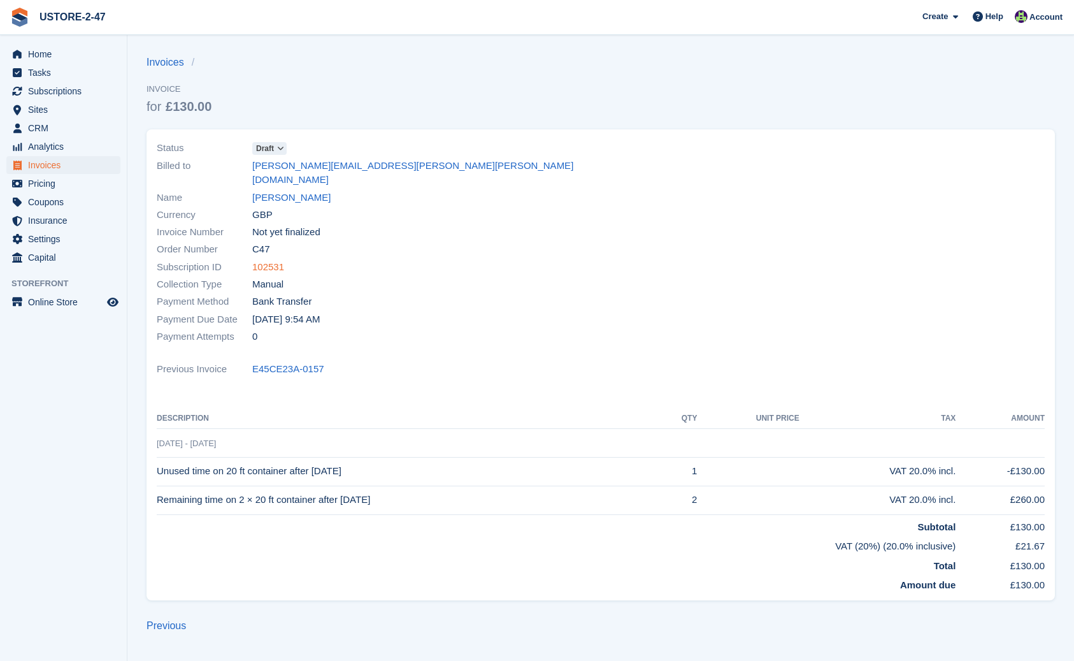
scroll to position [0, 1]
click at [280, 260] on link "102531" at bounding box center [268, 267] width 32 height 15
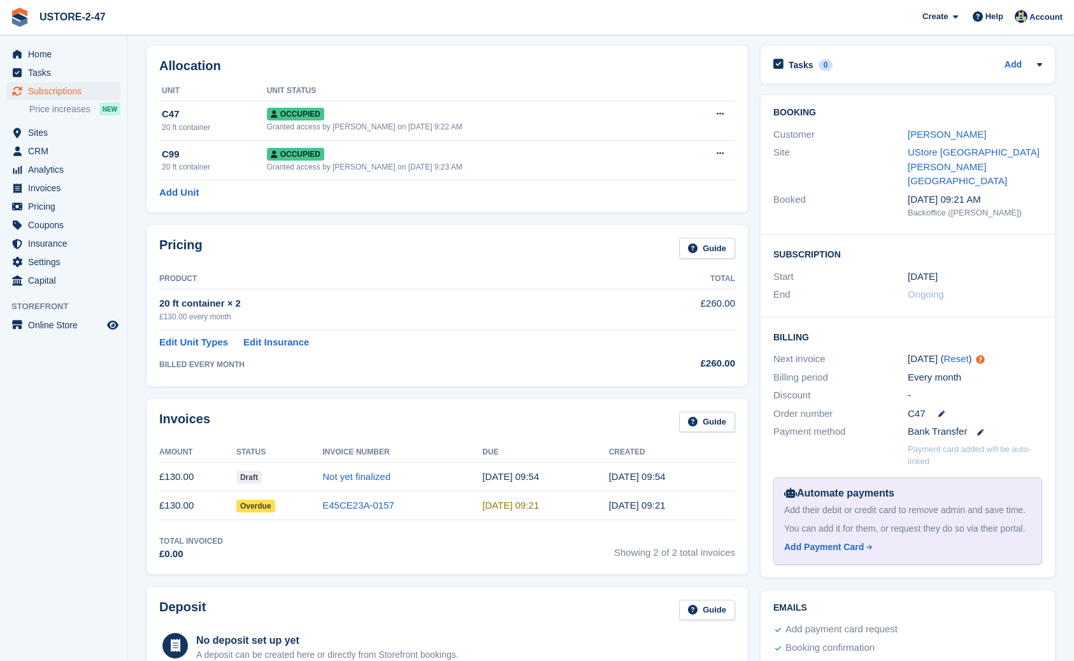
scroll to position [48, 0]
click at [944, 410] on icon at bounding box center [941, 413] width 6 height 6
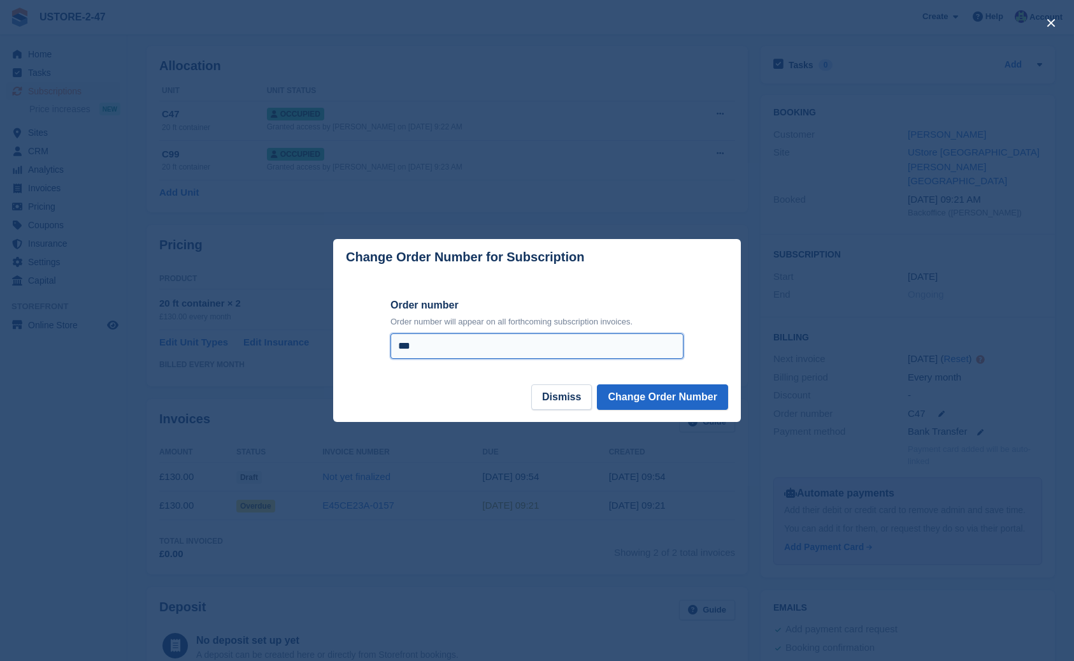
click at [440, 344] on input "***" at bounding box center [537, 345] width 293 height 25
type input "**********"
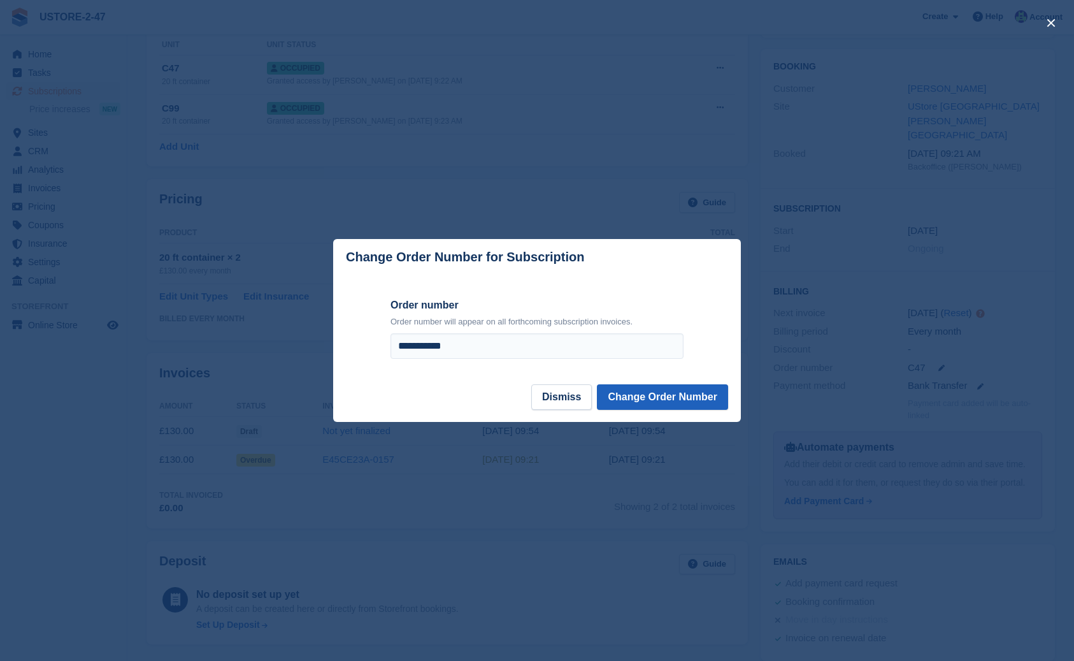
click at [709, 396] on button "Change Order Number" at bounding box center [662, 396] width 131 height 25
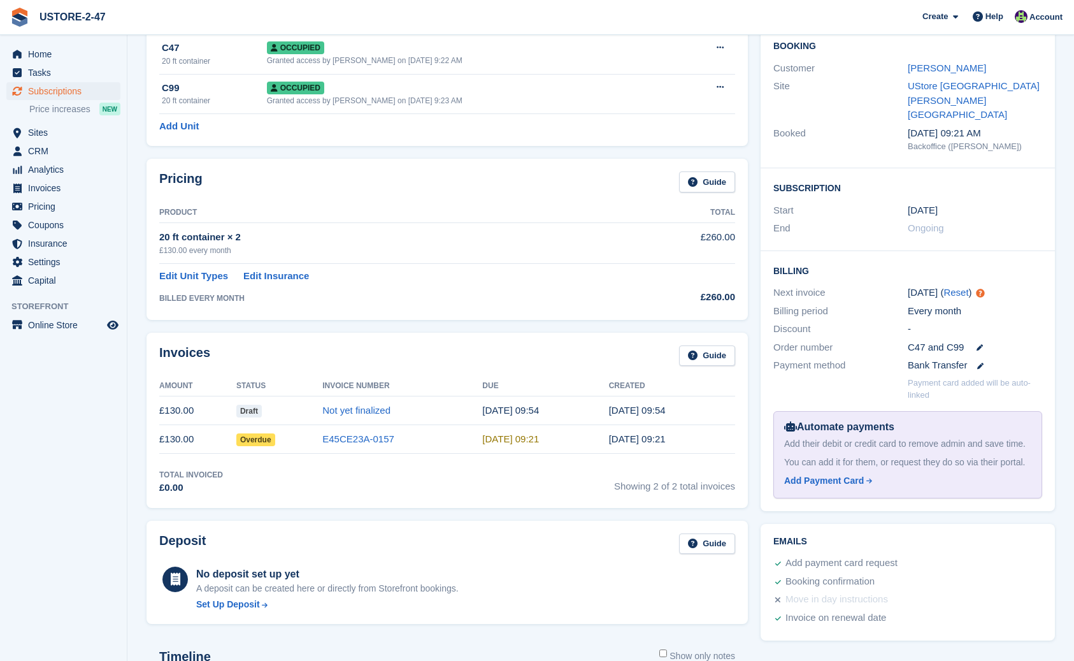
scroll to position [129, 0]
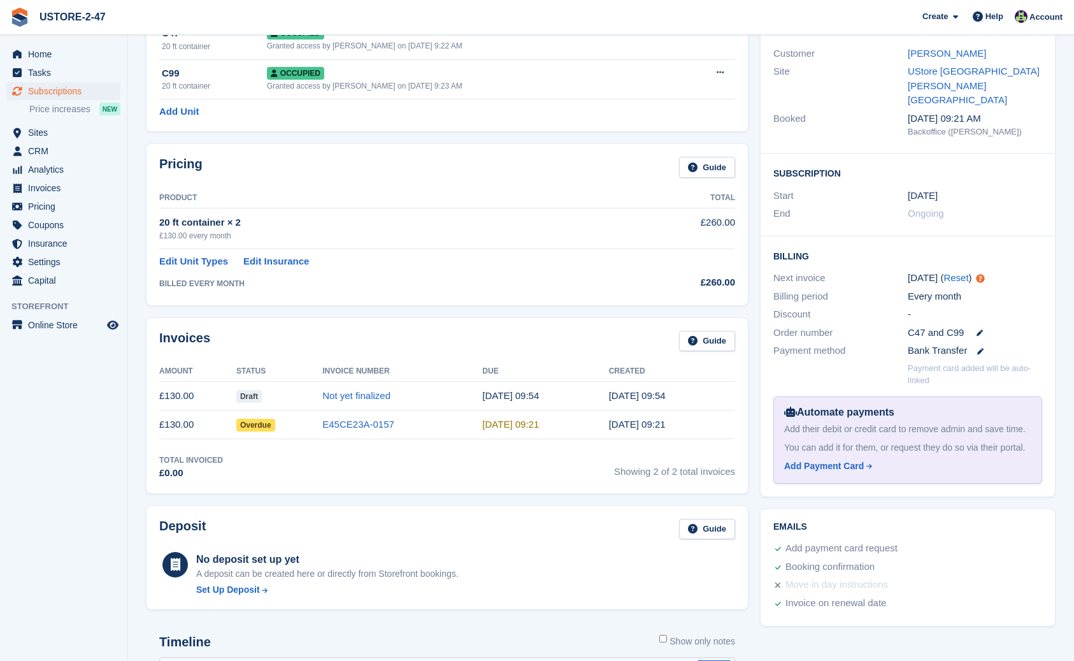
click at [399, 338] on div "Invoices Guide" at bounding box center [447, 345] width 576 height 29
click at [378, 396] on link "Not yet finalized" at bounding box center [356, 395] width 68 height 11
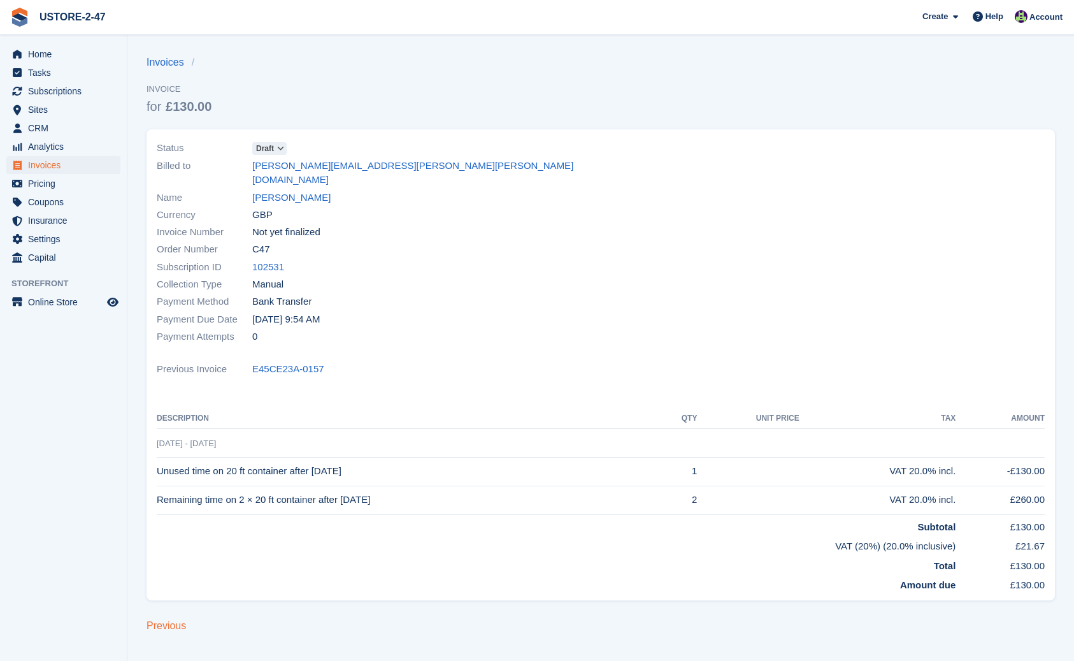
click at [159, 620] on link "Previous" at bounding box center [167, 625] width 40 height 11
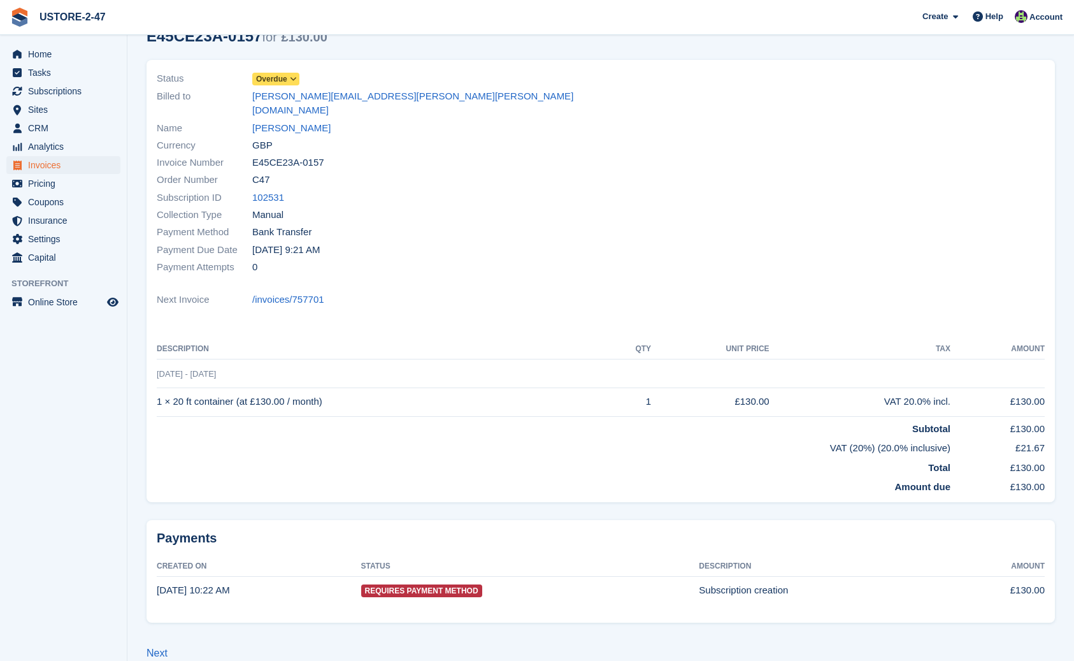
scroll to position [69, 0]
click at [160, 648] on link "Next" at bounding box center [157, 653] width 21 height 11
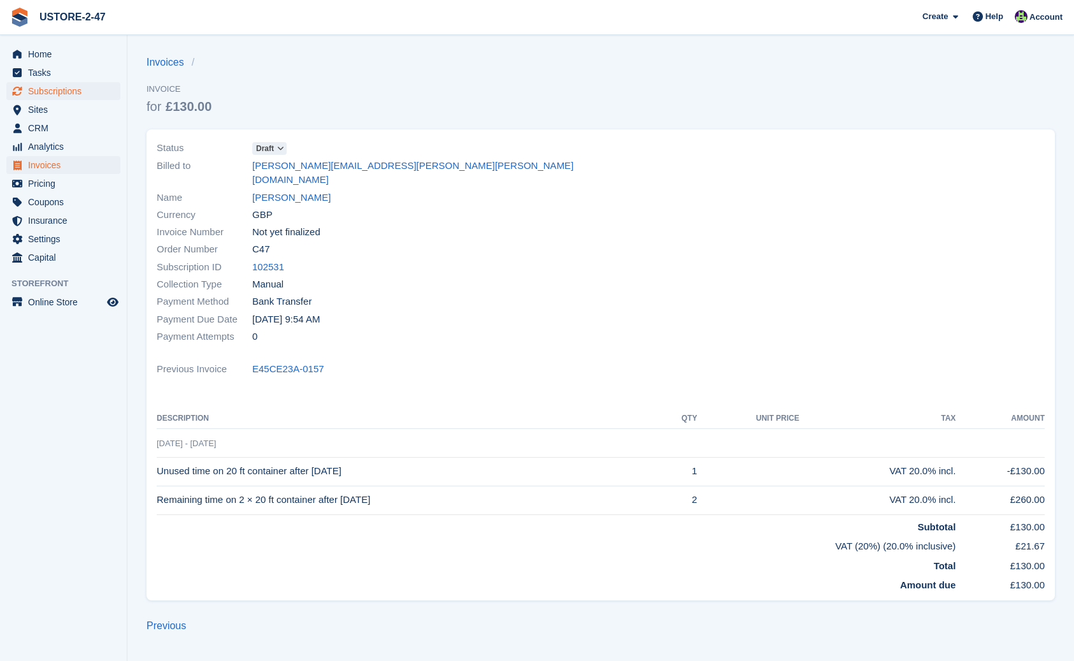
click at [73, 92] on span "Subscriptions" at bounding box center [66, 91] width 76 height 18
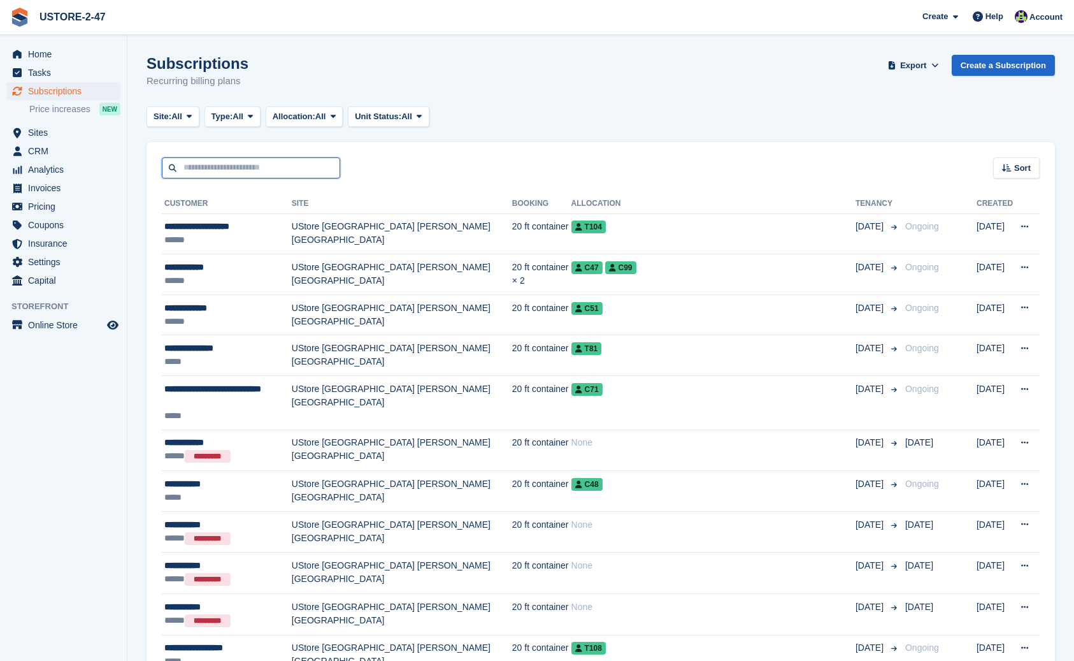
drag, startPoint x: 203, startPoint y: 168, endPoint x: 189, endPoint y: 161, distance: 15.4
click at [202, 168] on input "text" at bounding box center [251, 167] width 178 height 21
type input "**********"
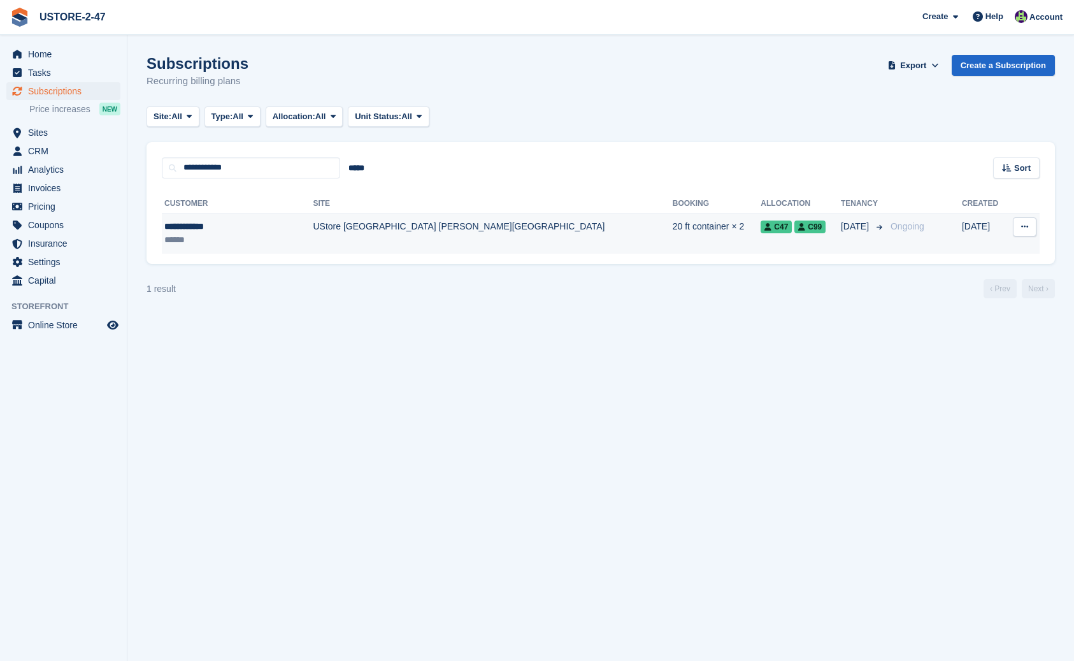
click at [201, 229] on div "**********" at bounding box center [224, 226] width 120 height 13
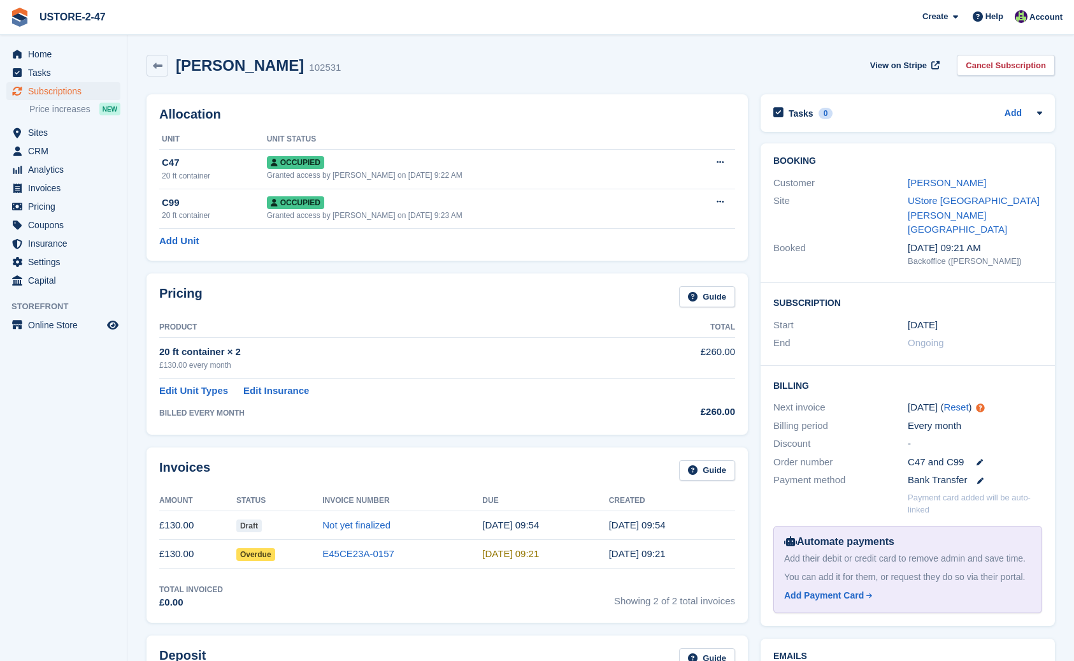
click at [558, 447] on div "Invoices Guide Amount Status Invoice Number Due Created £130.00 Draft Not yet f…" at bounding box center [447, 534] width 601 height 175
click at [325, 519] on link "Not yet finalized" at bounding box center [356, 524] width 68 height 11
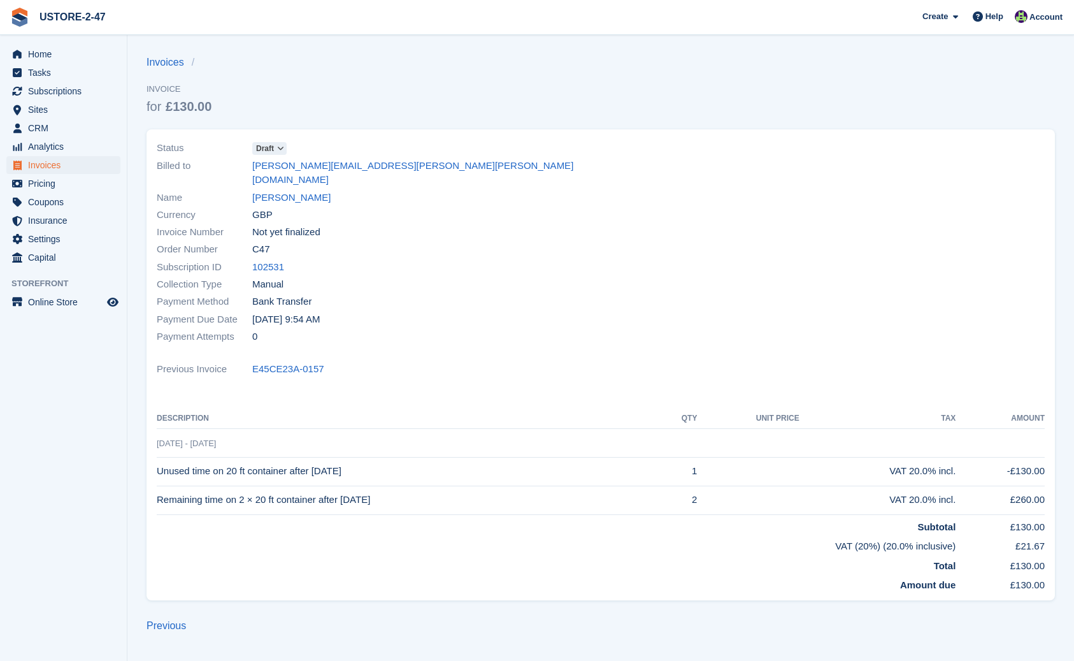
click at [279, 150] on icon at bounding box center [280, 149] width 7 height 8
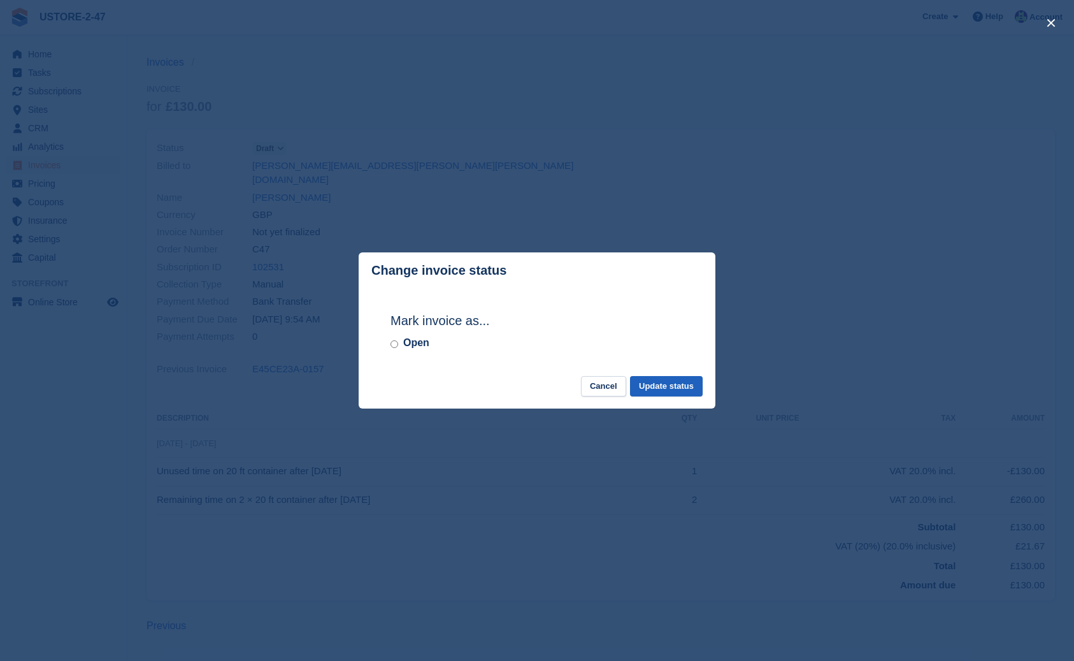
click at [692, 387] on button "Update status" at bounding box center [666, 386] width 73 height 21
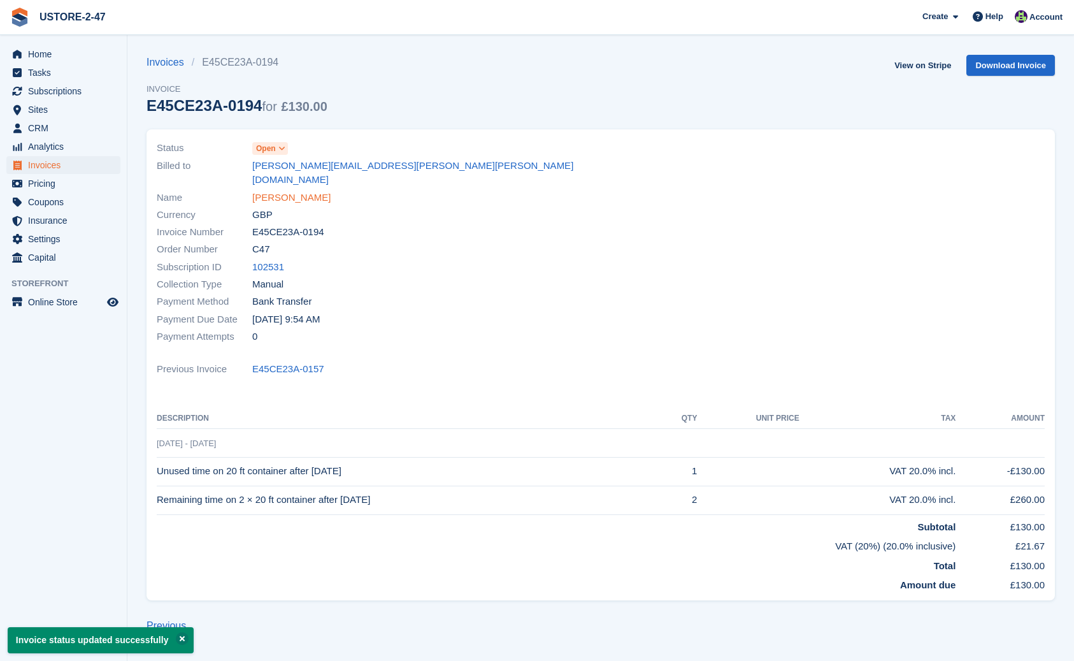
click at [291, 190] on link "David Holmes" at bounding box center [291, 197] width 78 height 15
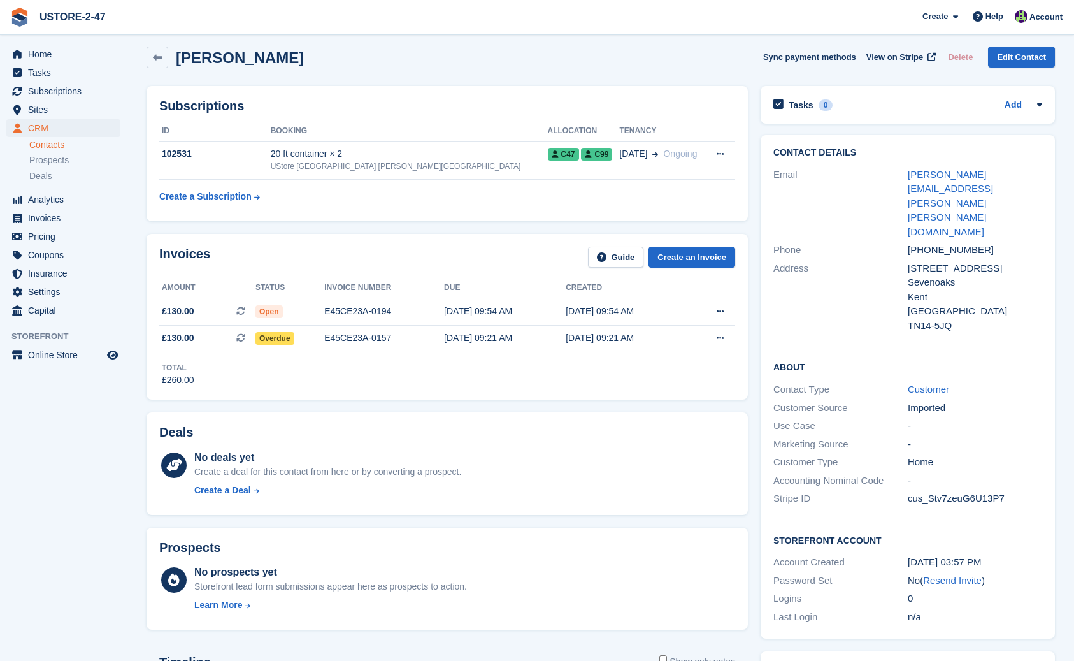
scroll to position [6, 0]
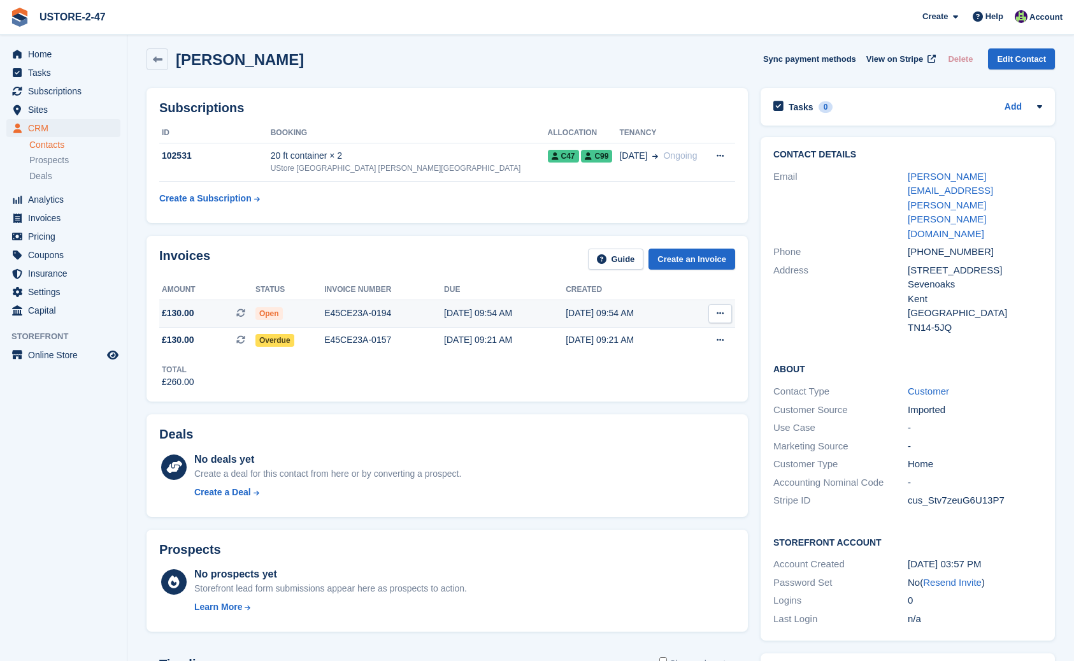
click at [275, 313] on span "Open" at bounding box center [268, 313] width 27 height 13
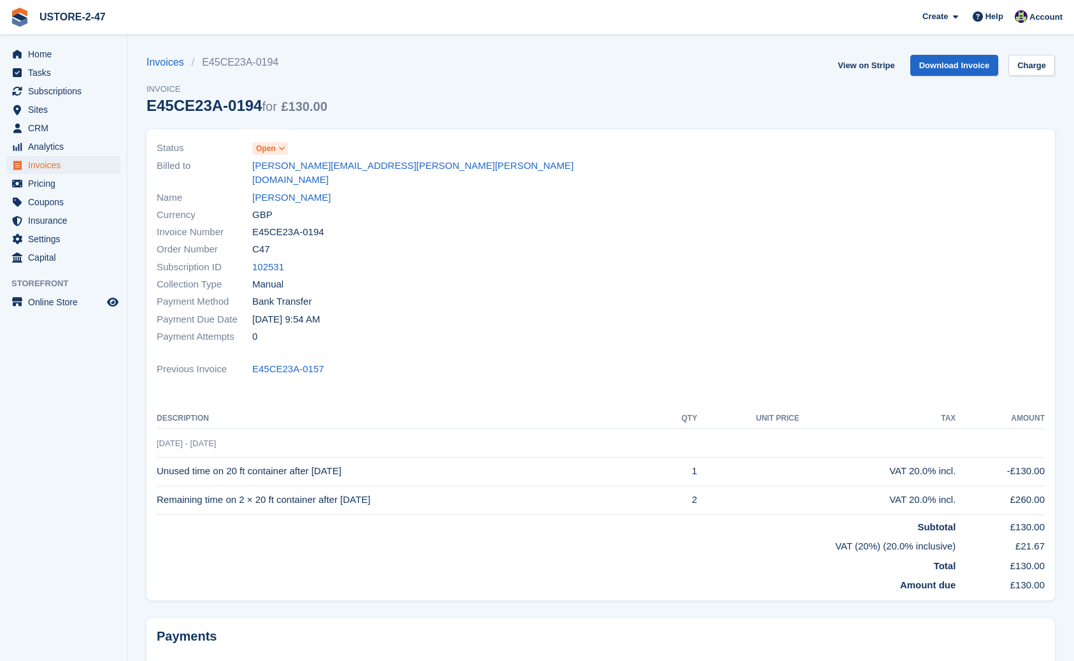
click at [282, 148] on icon at bounding box center [281, 149] width 7 height 8
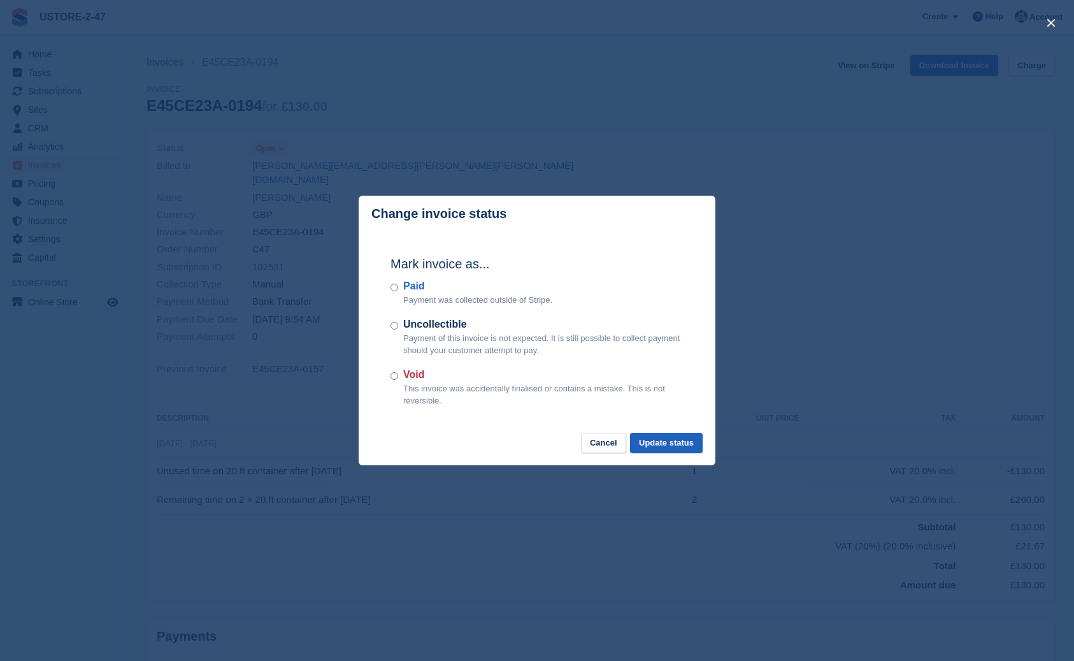
click at [664, 439] on button "Update status" at bounding box center [666, 443] width 73 height 21
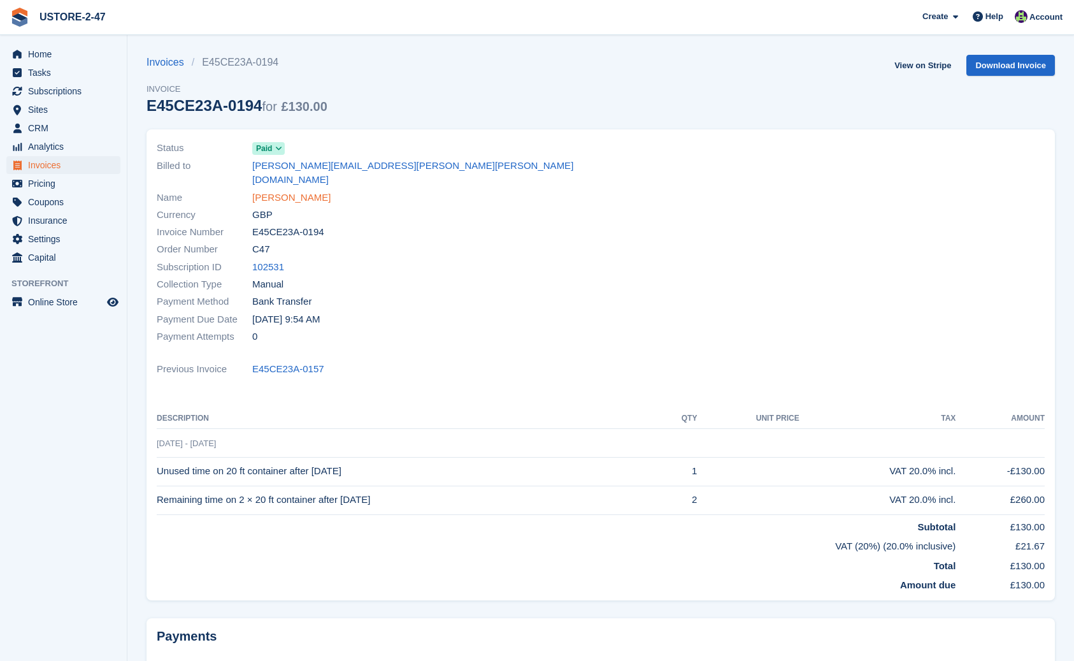
click at [299, 190] on link "[PERSON_NAME]" at bounding box center [291, 197] width 78 height 15
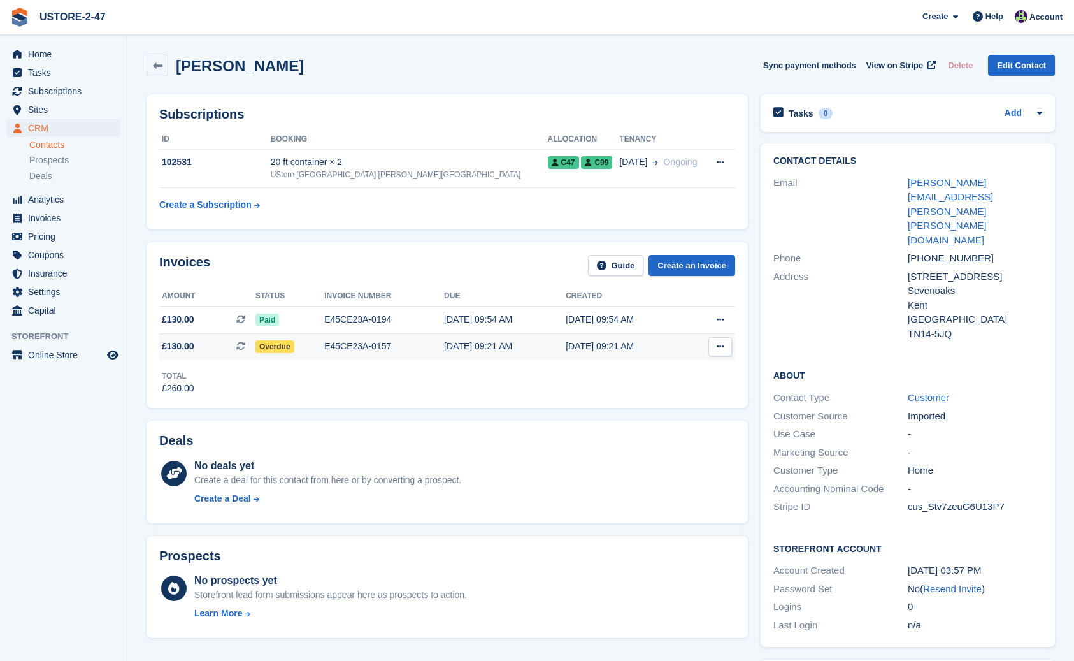
click at [280, 349] on span "Overdue" at bounding box center [274, 346] width 39 height 13
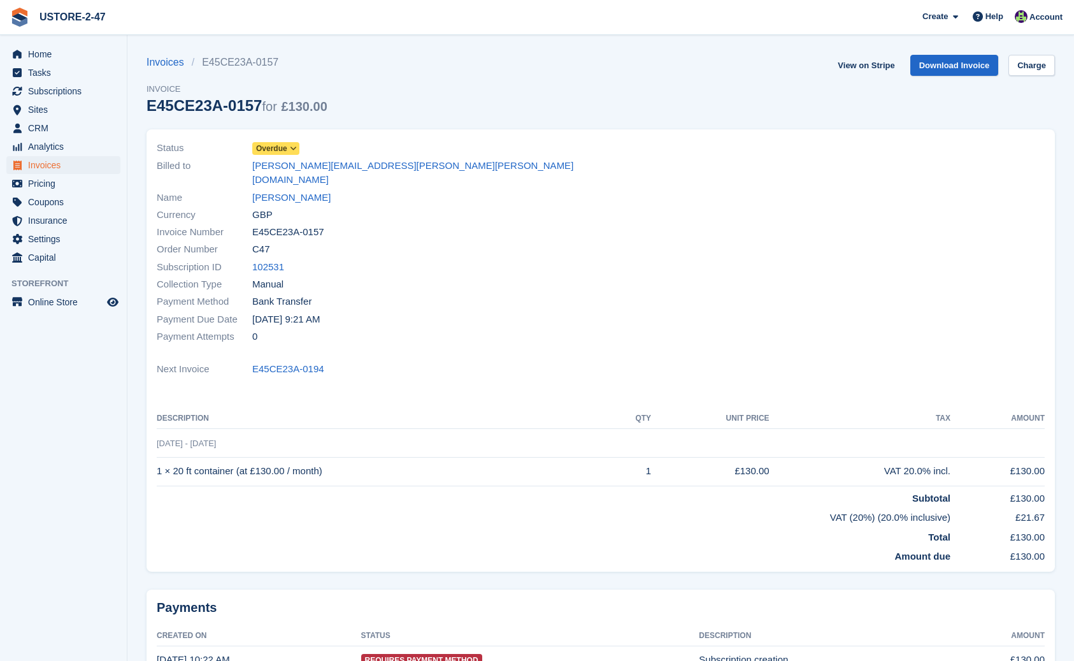
click at [297, 152] on icon at bounding box center [293, 149] width 7 height 8
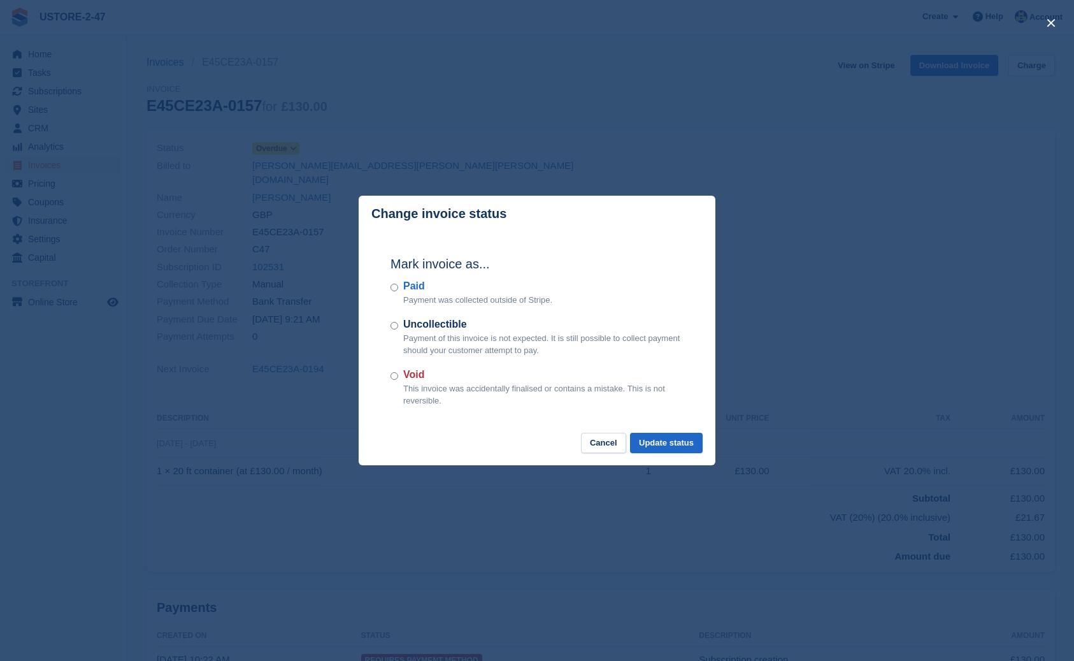
click at [399, 289] on div "Paid Payment was collected outside of Stripe." at bounding box center [537, 292] width 293 height 28
click at [684, 443] on button "Update status" at bounding box center [666, 443] width 73 height 21
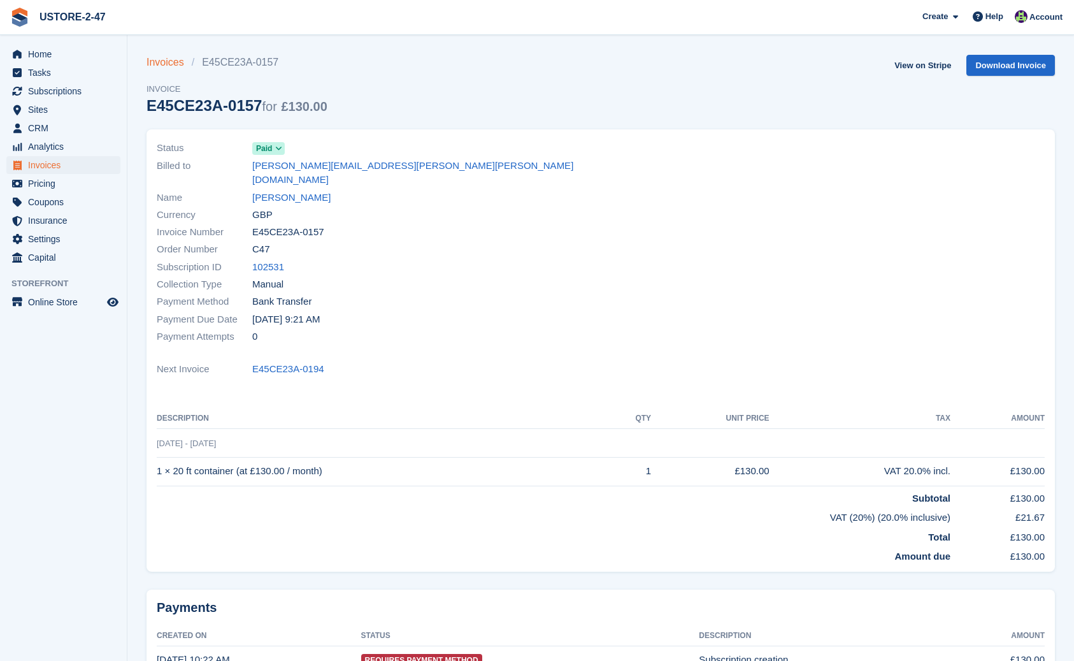
click at [162, 62] on link "Invoices" at bounding box center [169, 62] width 45 height 15
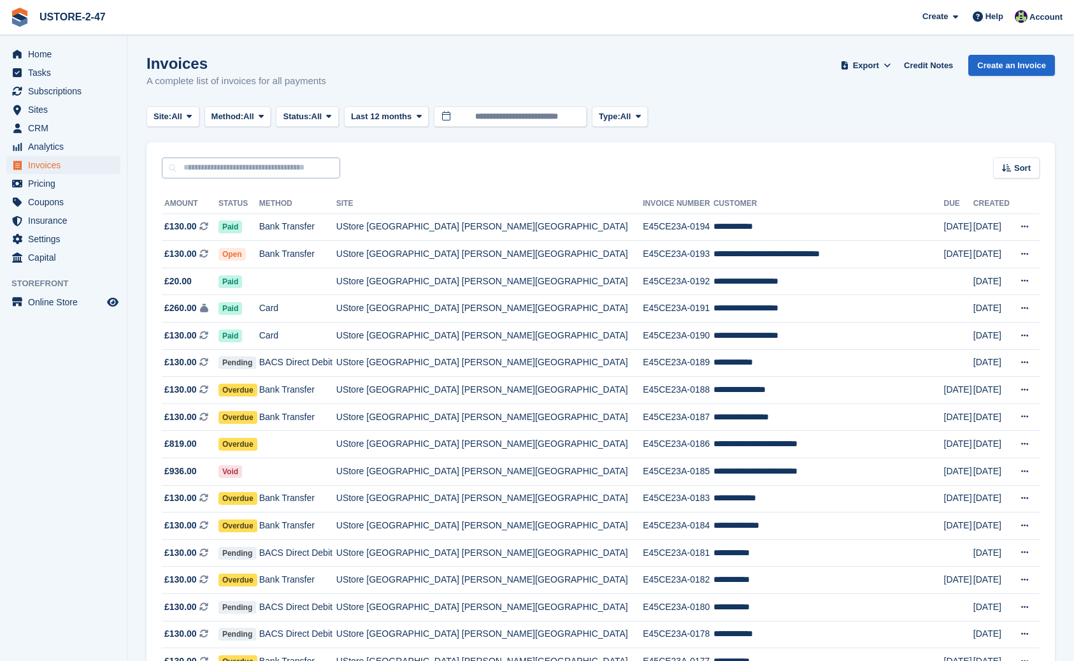
scroll to position [0, 1]
click at [205, 164] on input "text" at bounding box center [251, 167] width 178 height 21
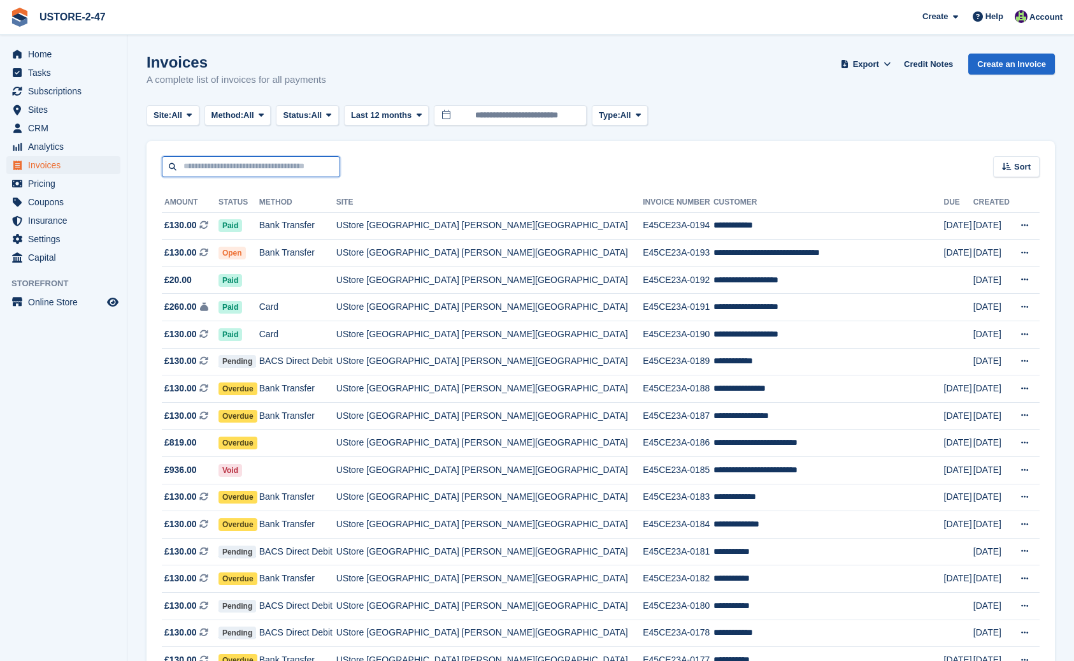
scroll to position [1, 0]
type input "*****"
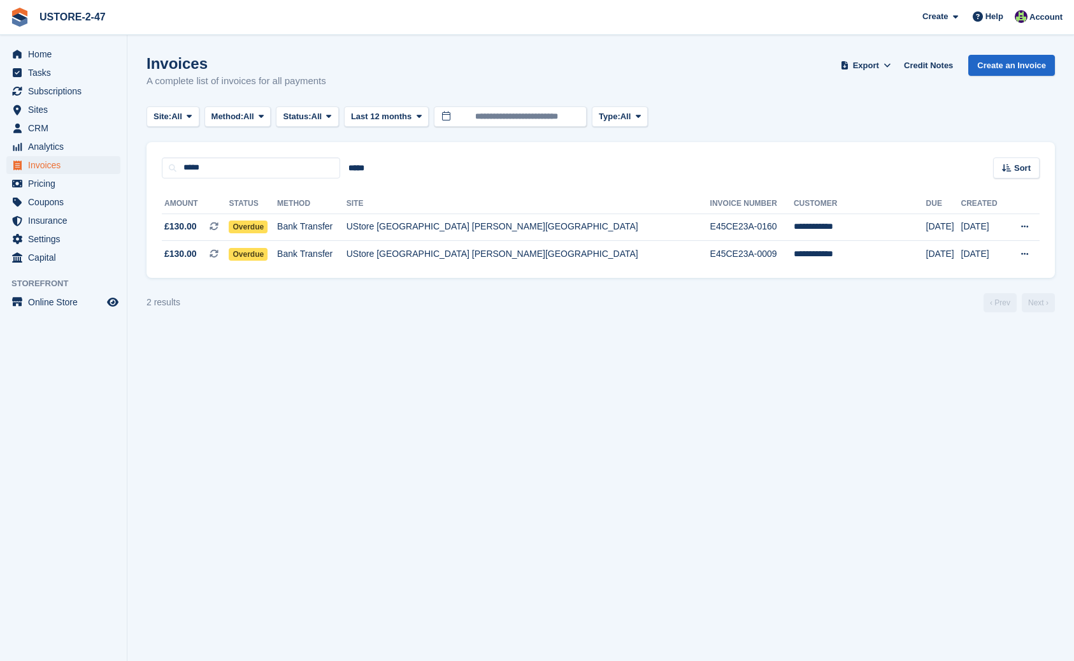
click at [50, 164] on span "Invoices" at bounding box center [66, 165] width 76 height 18
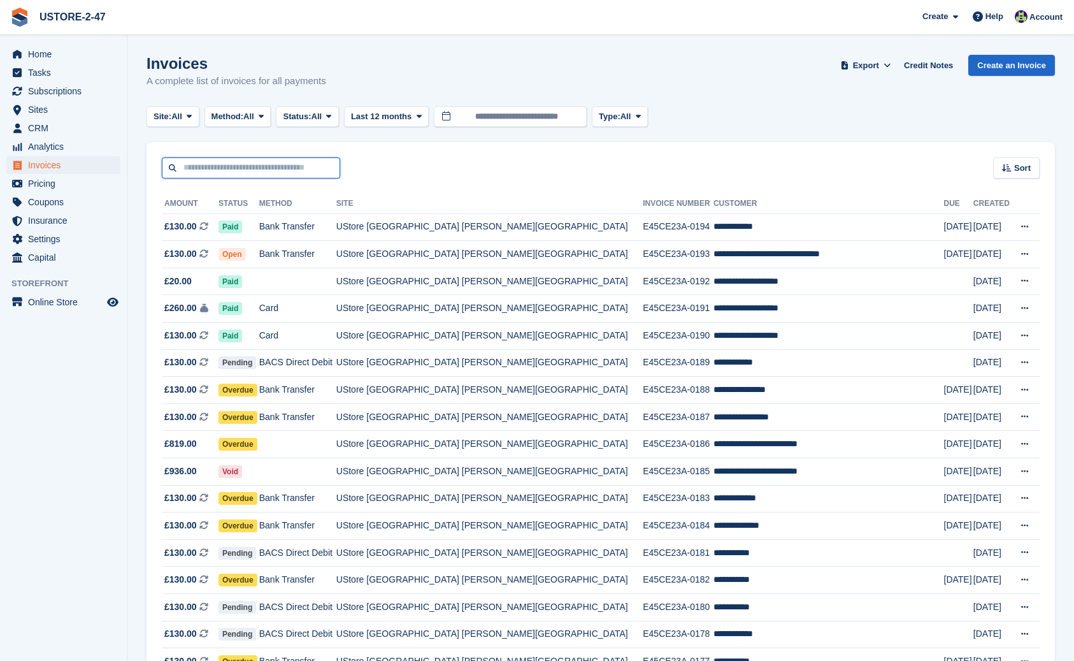
click at [180, 169] on input "text" at bounding box center [251, 167] width 178 height 21
type input "*******"
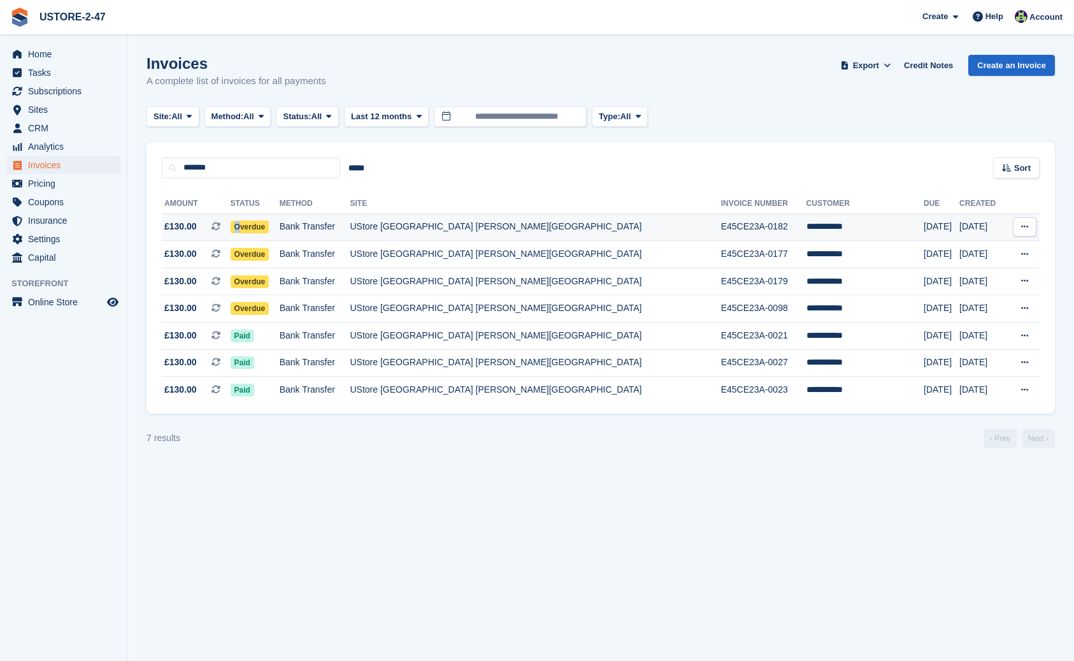
click at [269, 229] on span "Overdue" at bounding box center [250, 226] width 39 height 13
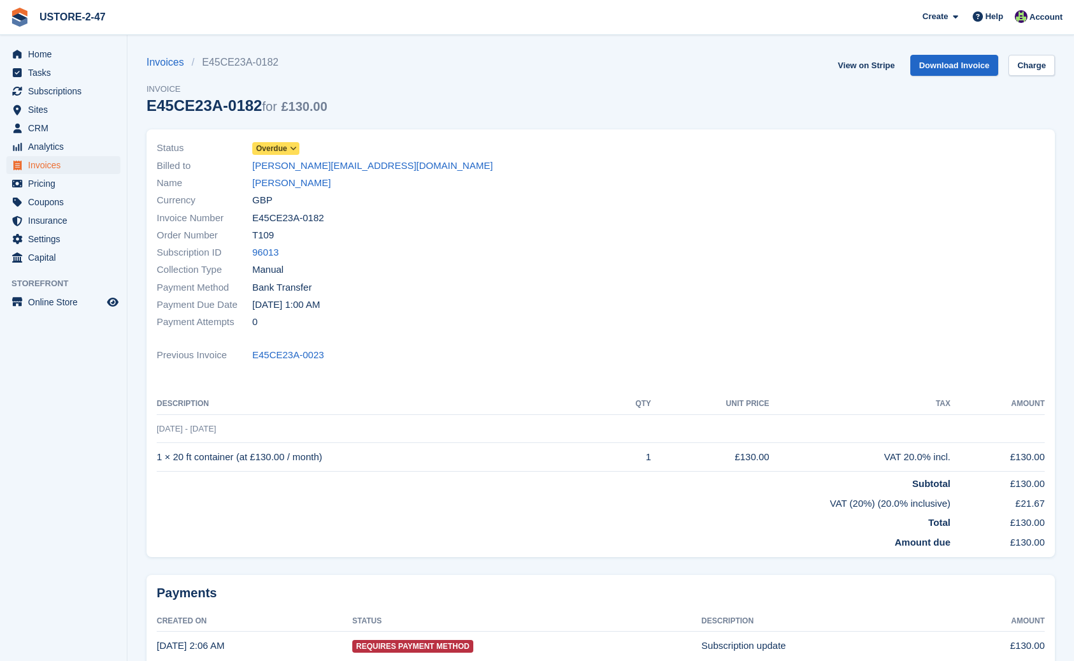
click at [294, 149] on icon at bounding box center [293, 149] width 7 height 8
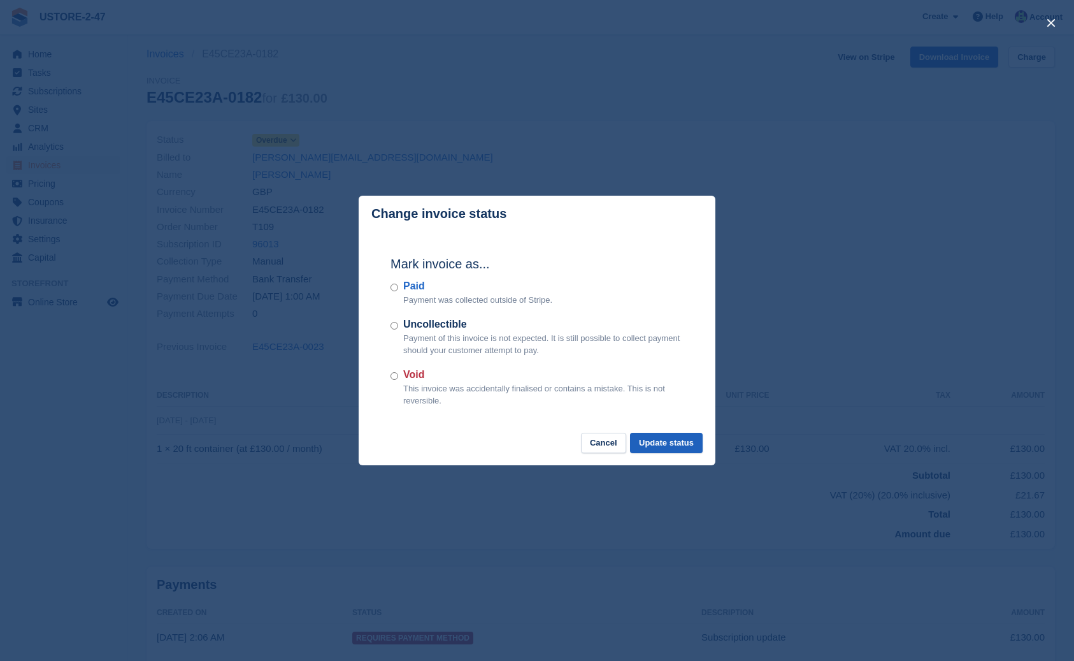
click at [644, 443] on button "Update status" at bounding box center [666, 443] width 73 height 21
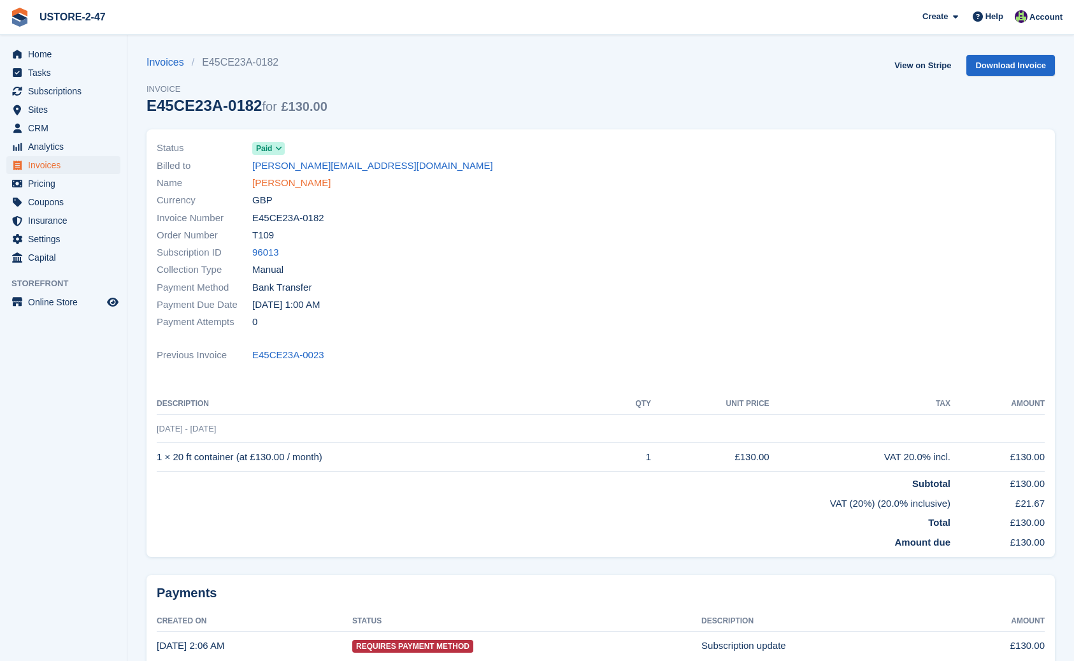
scroll to position [1, 1]
click at [273, 180] on link "[PERSON_NAME]" at bounding box center [291, 182] width 78 height 15
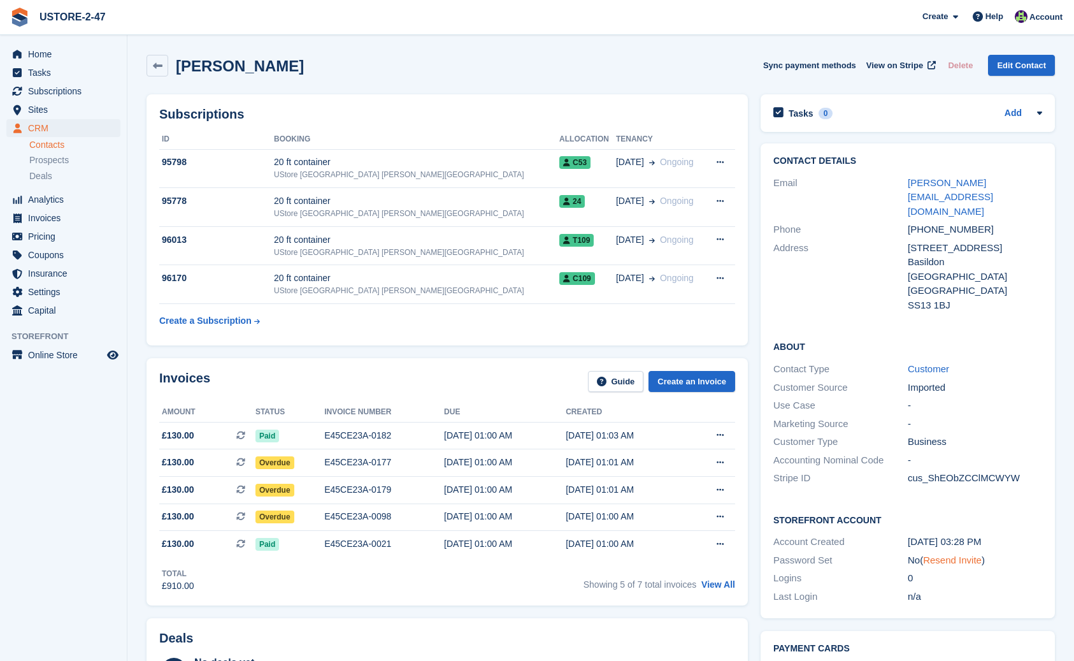
click at [957, 554] on link "Resend Invite" at bounding box center [952, 559] width 59 height 11
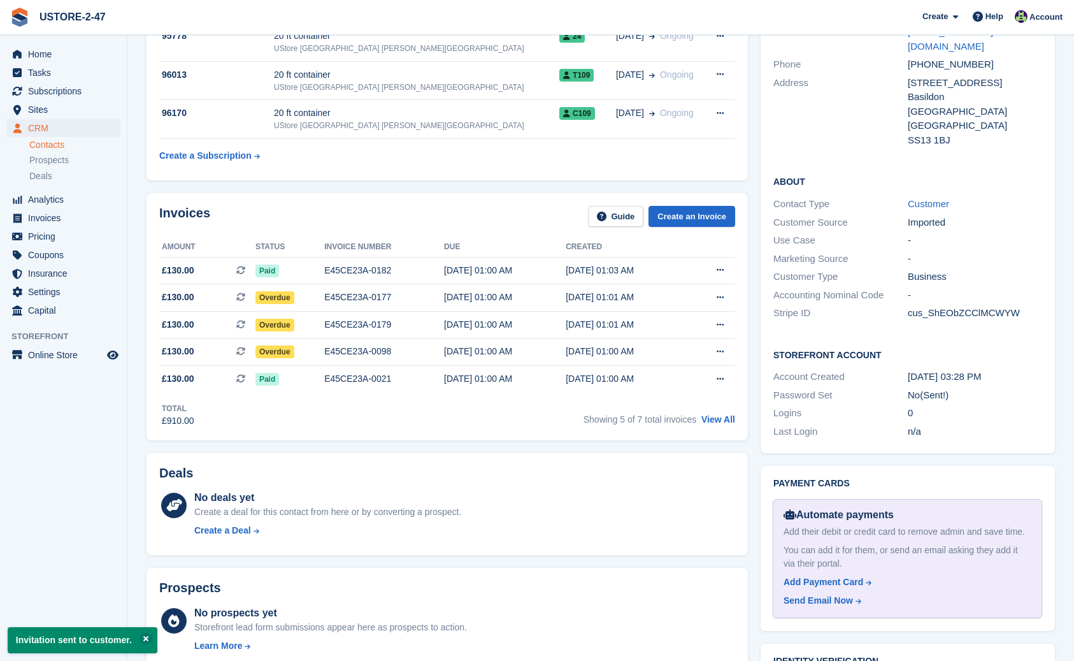
scroll to position [164, 0]
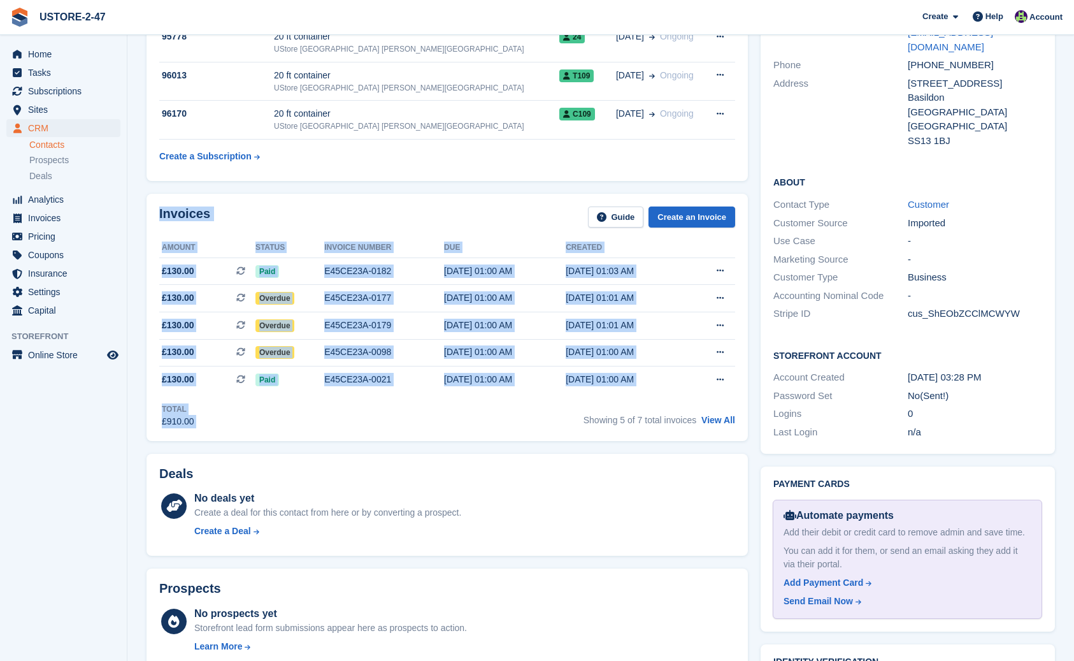
drag, startPoint x: 154, startPoint y: 205, endPoint x: 738, endPoint y: 399, distance: 616.1
click at [738, 399] on div "Invoices Guide Create an Invoice Amount Status Invoice number Due Created £130.…" at bounding box center [447, 317] width 601 height 247
click at [711, 422] on link "View All" at bounding box center [718, 420] width 34 height 10
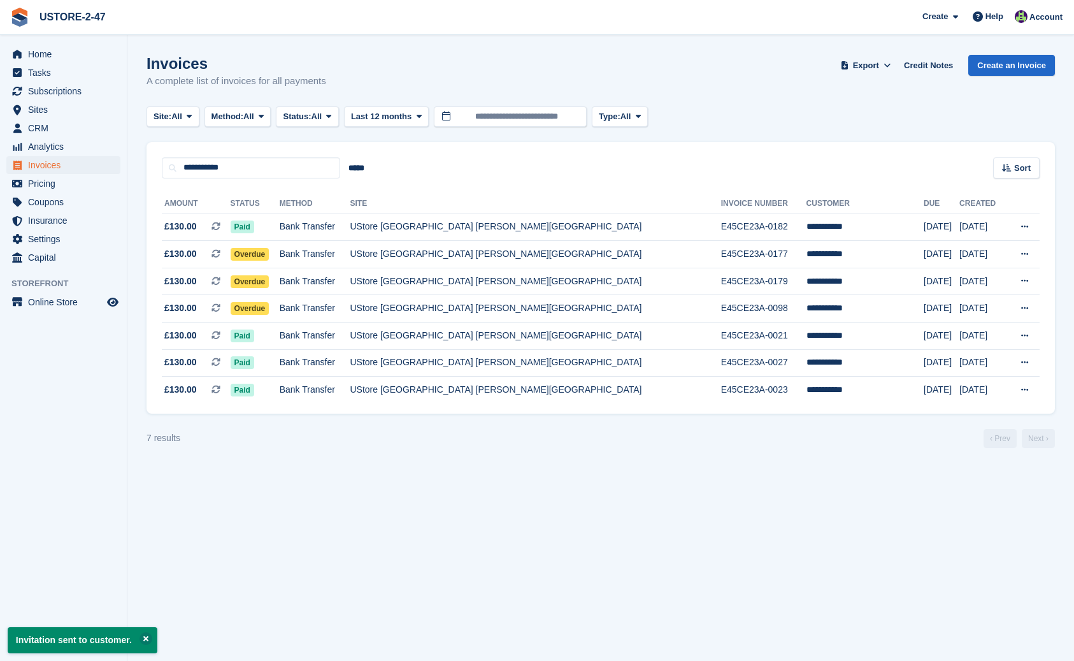
click at [150, 192] on div "**********" at bounding box center [601, 295] width 909 height 235
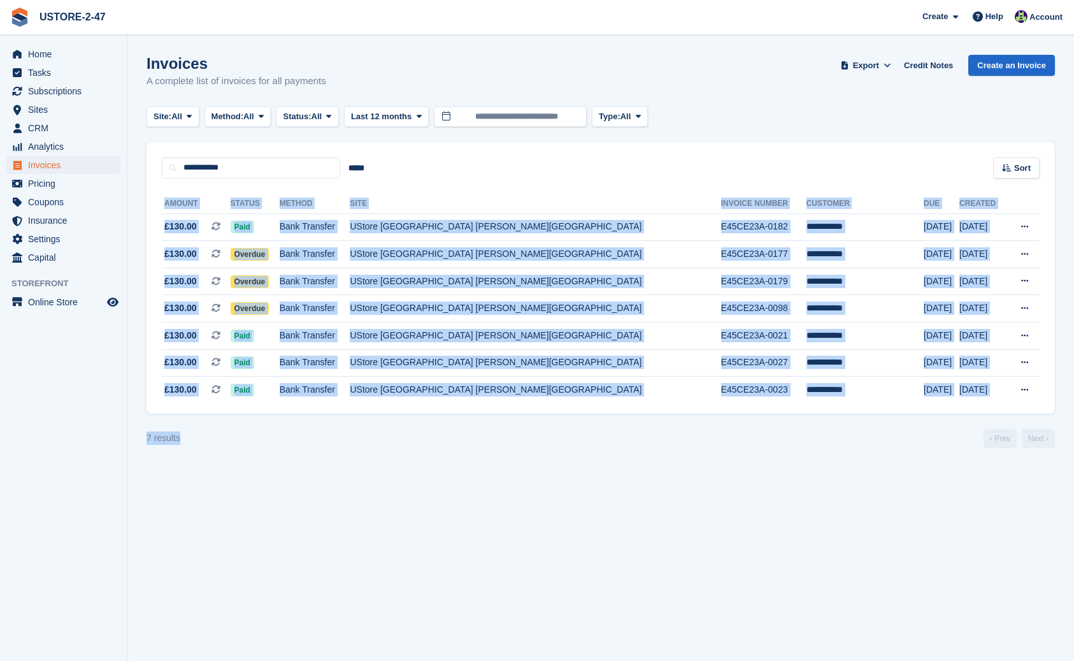
drag, startPoint x: 150, startPoint y: 198, endPoint x: 700, endPoint y: 429, distance: 596.2
click at [698, 427] on turbo-frame "Invoices A complete list of invoices for all payments Export Export Invoices Ex…" at bounding box center [601, 251] width 909 height 393
copy turbo-frame "**********"
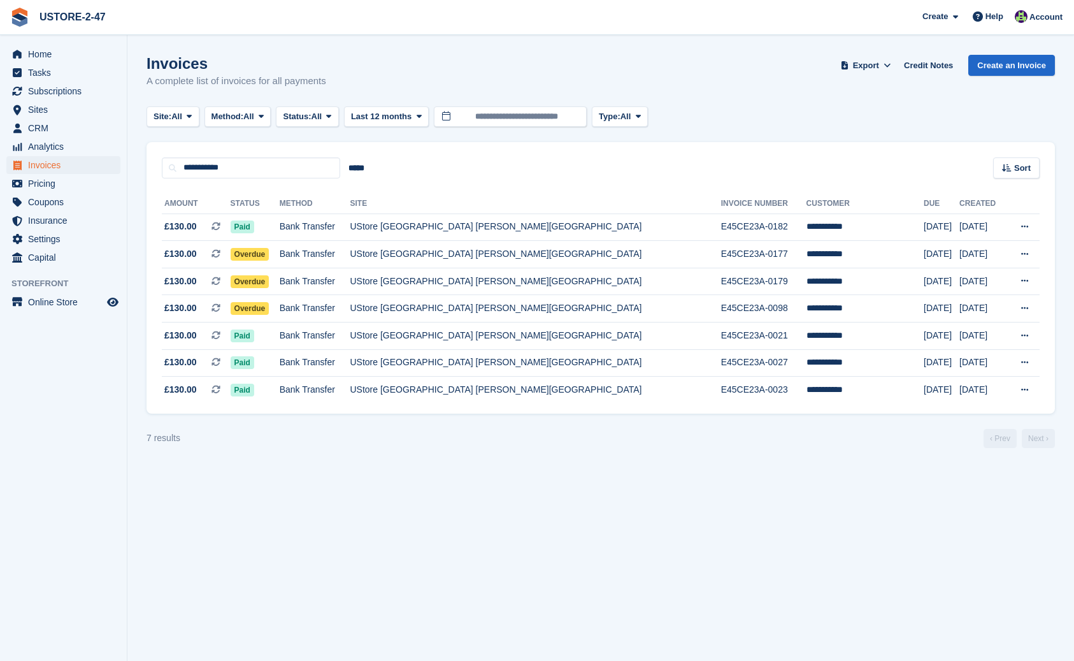
click at [491, 159] on div "**********" at bounding box center [601, 160] width 909 height 36
click at [71, 95] on span "Subscriptions" at bounding box center [66, 91] width 76 height 18
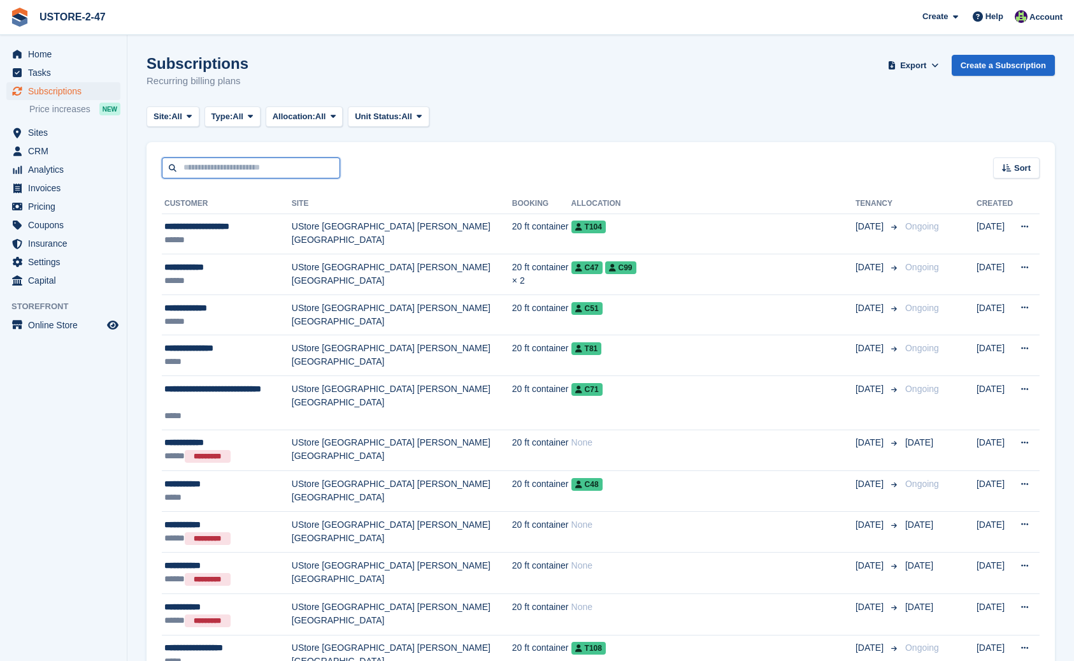
click at [205, 173] on input "text" at bounding box center [251, 167] width 178 height 21
type input "**********"
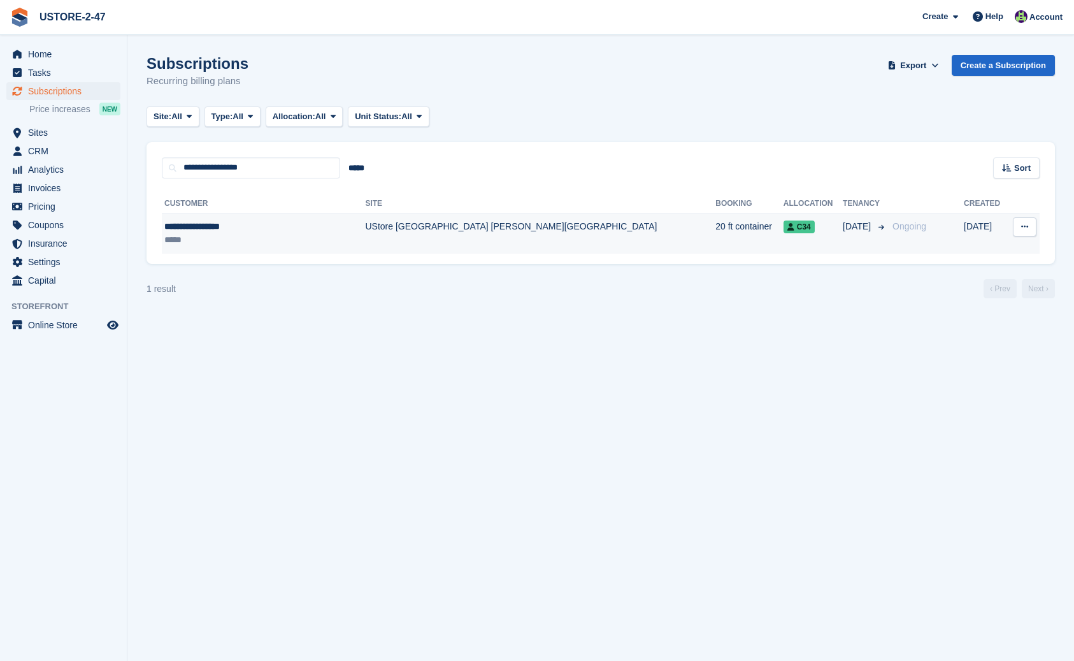
scroll to position [-1, 2]
click at [199, 228] on div "**********" at bounding box center [247, 226] width 167 height 13
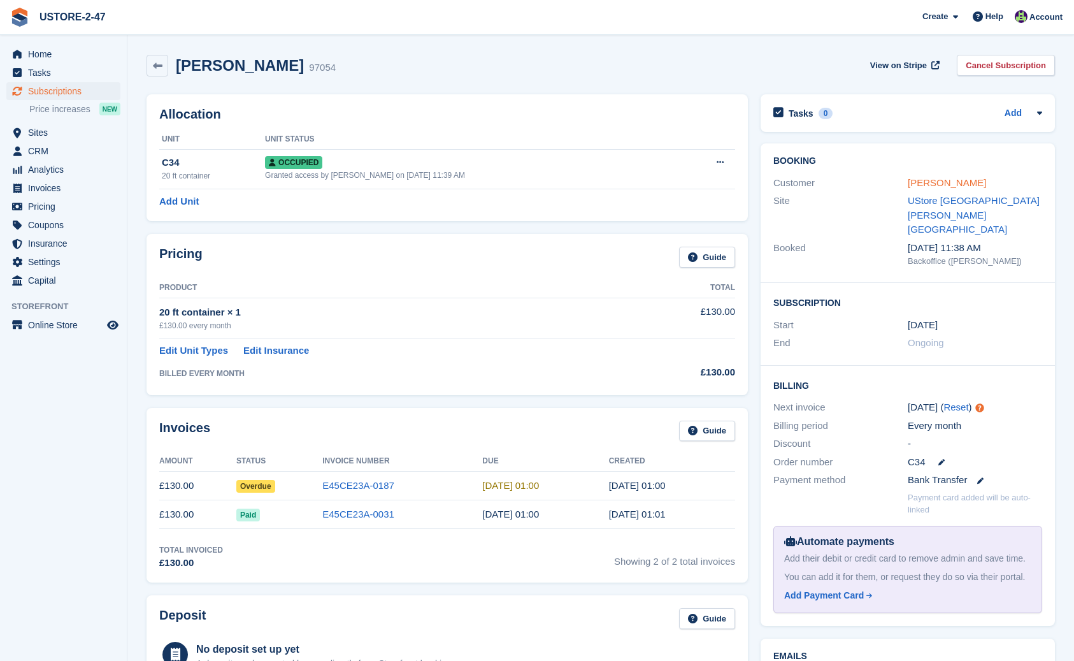
click at [961, 182] on link "[PERSON_NAME]" at bounding box center [947, 182] width 78 height 11
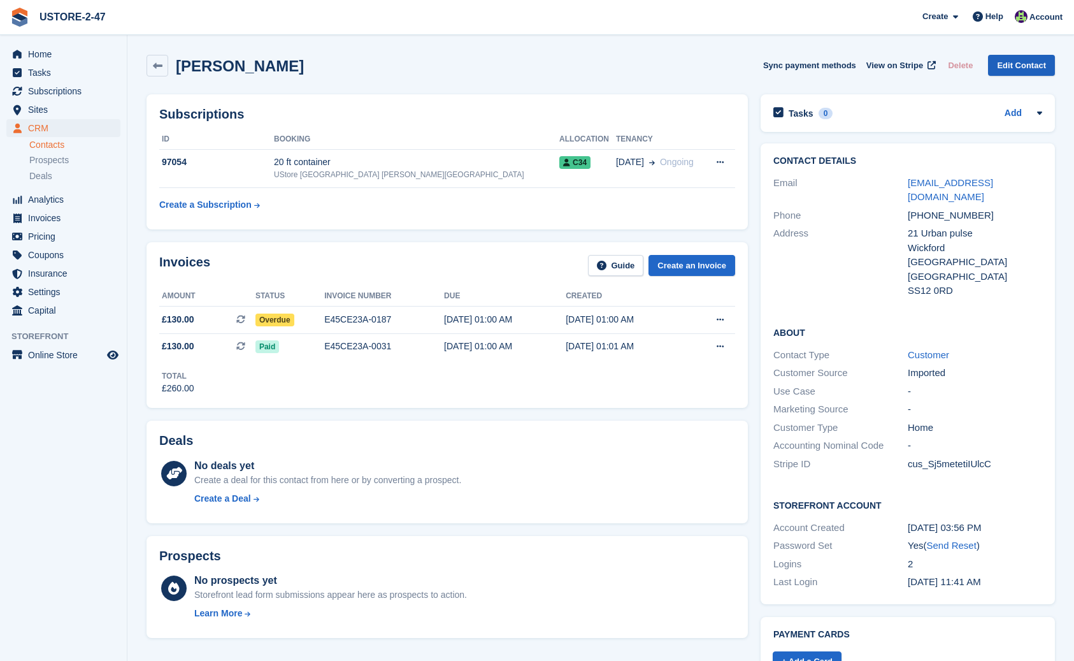
click at [1011, 66] on link "Edit Contact" at bounding box center [1021, 65] width 67 height 21
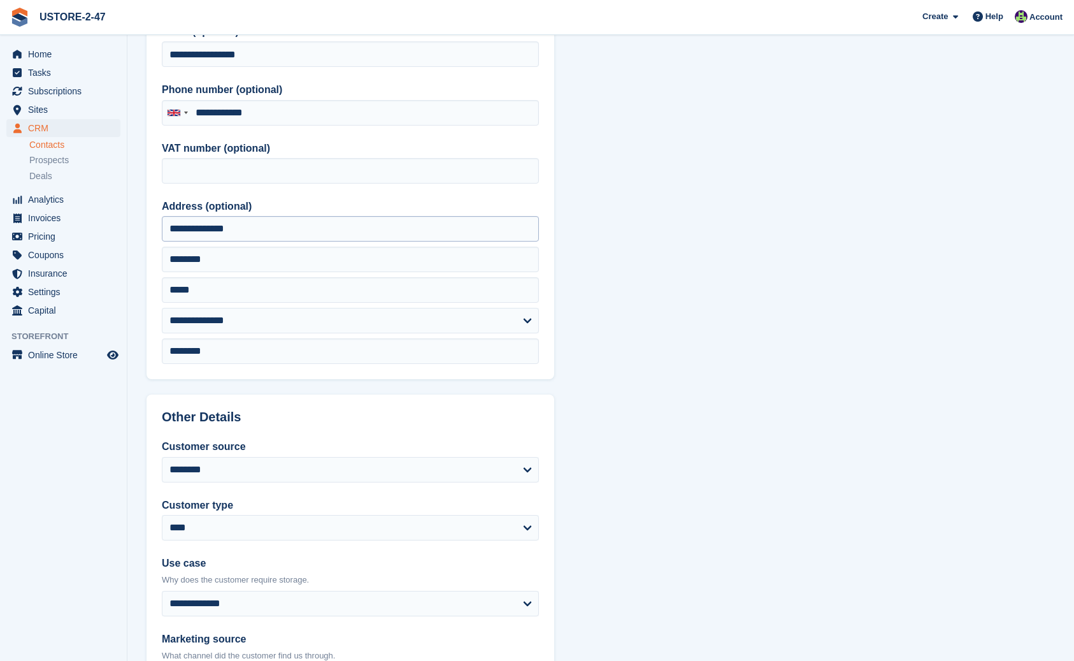
scroll to position [167, 0]
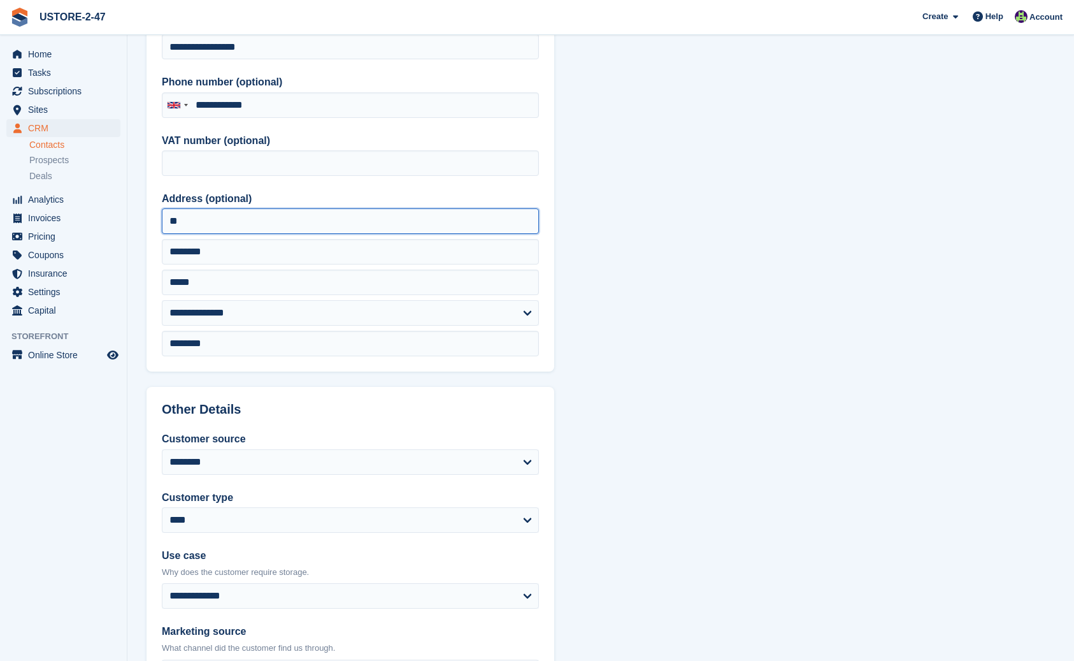
type input "*"
type input "**********"
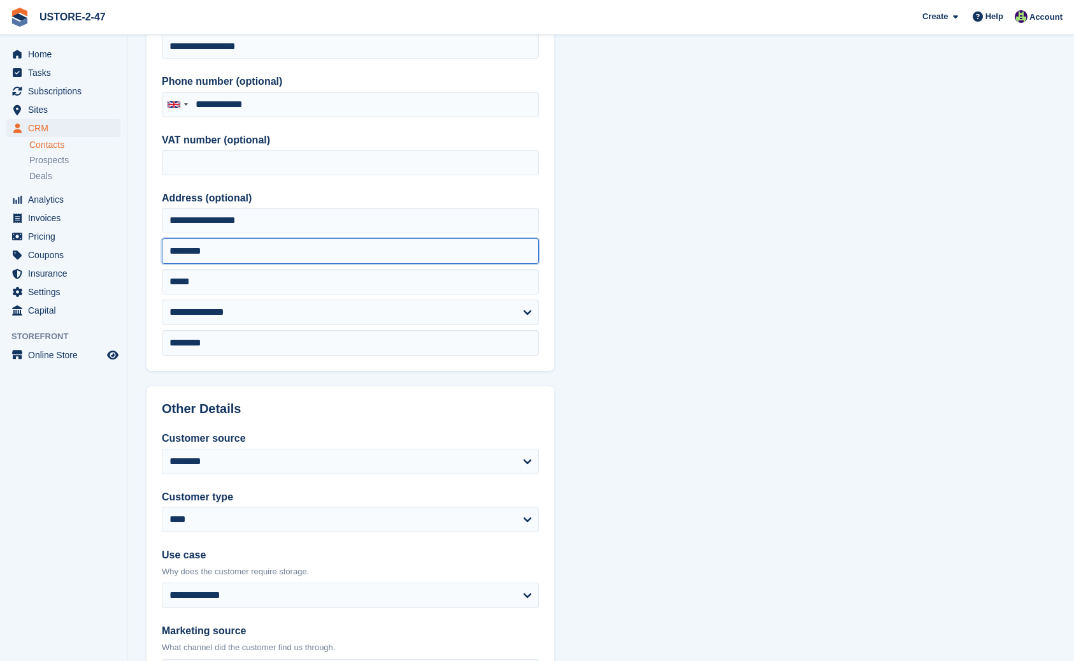
drag, startPoint x: 224, startPoint y: 254, endPoint x: 161, endPoint y: 250, distance: 63.2
type input "**********"
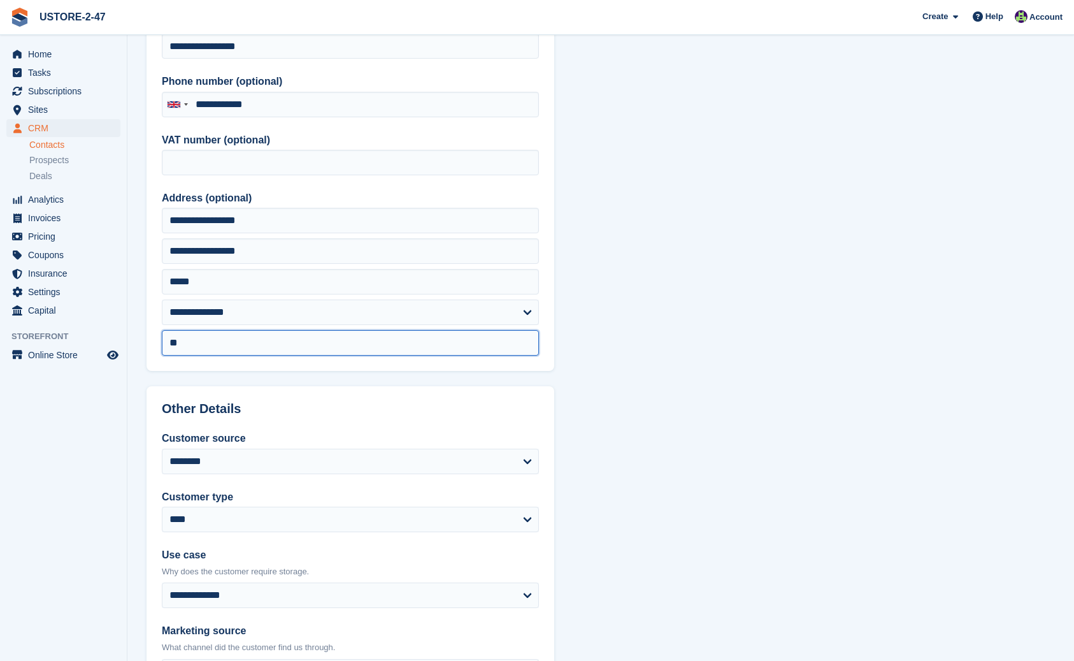
type input "*"
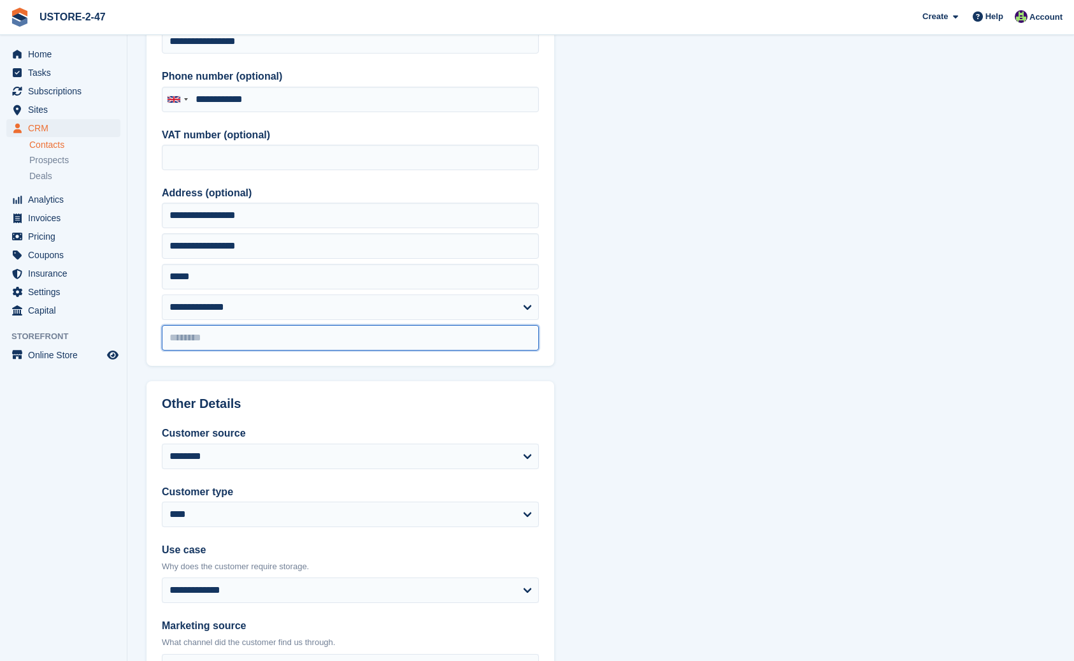
click at [192, 340] on input "text" at bounding box center [350, 337] width 377 height 25
paste input "*******"
type input "*******"
click at [759, 200] on section "**********" at bounding box center [600, 370] width 947 height 1086
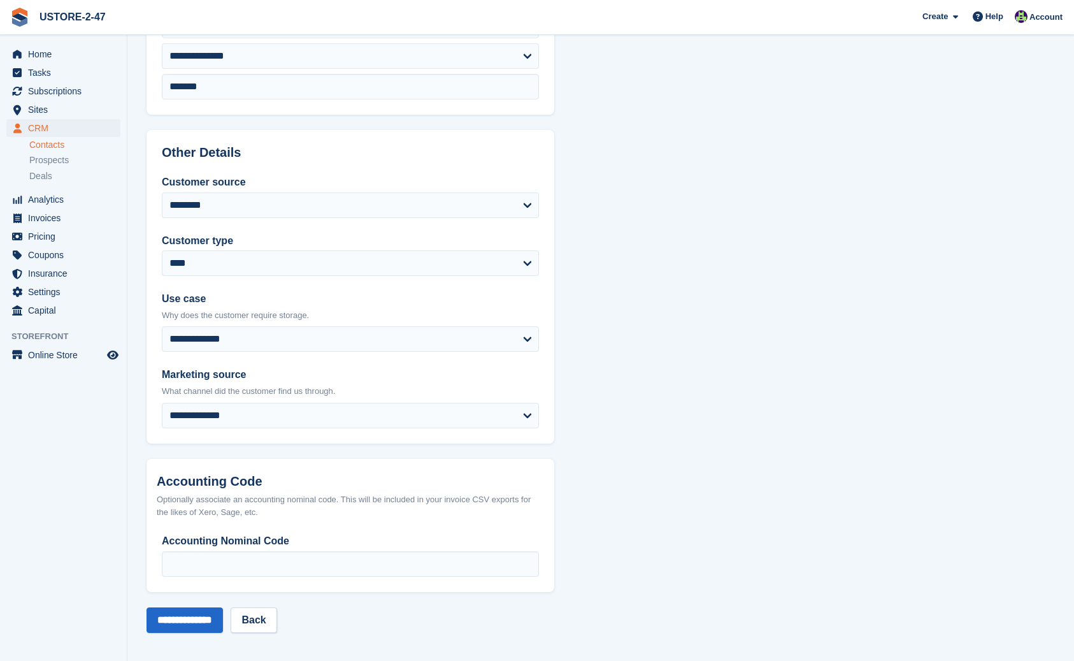
scroll to position [423, 0]
click at [182, 620] on input "**********" at bounding box center [185, 620] width 76 height 25
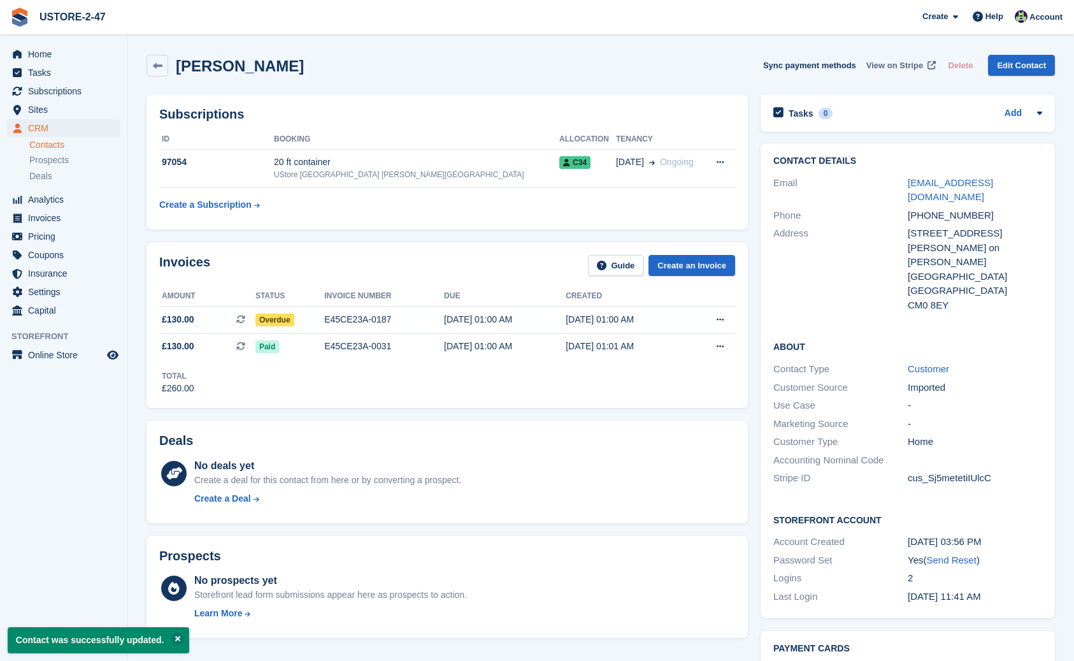
click at [878, 66] on span "View on Stripe" at bounding box center [894, 65] width 57 height 13
